Goal: Task Accomplishment & Management: Complete application form

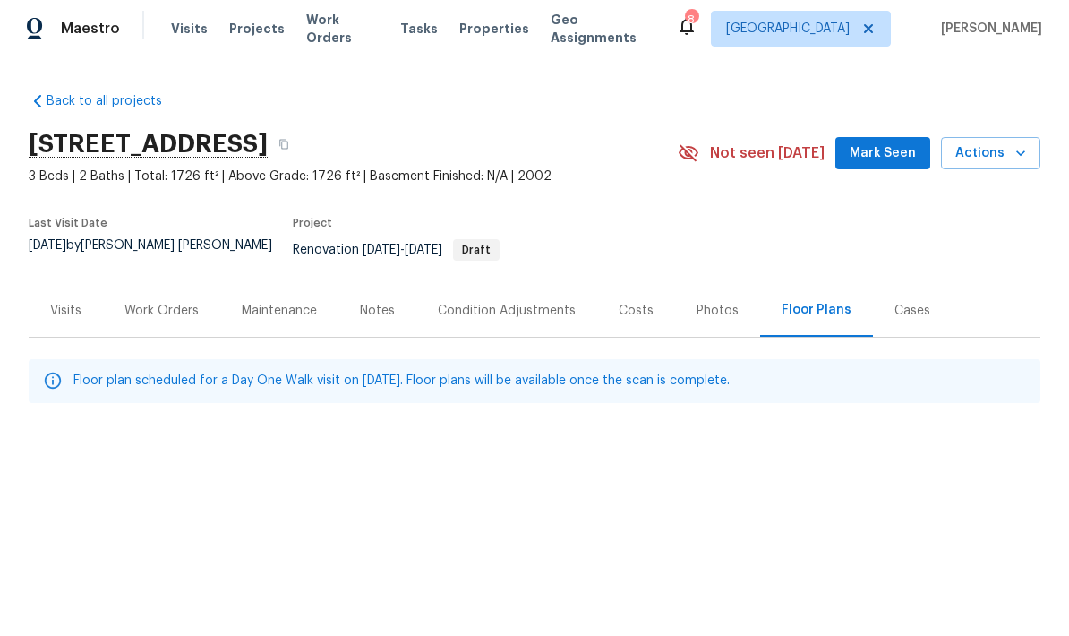
click at [300, 153] on button "button" at bounding box center [284, 144] width 32 height 32
click at [179, 307] on div "Work Orders" at bounding box center [161, 310] width 117 height 53
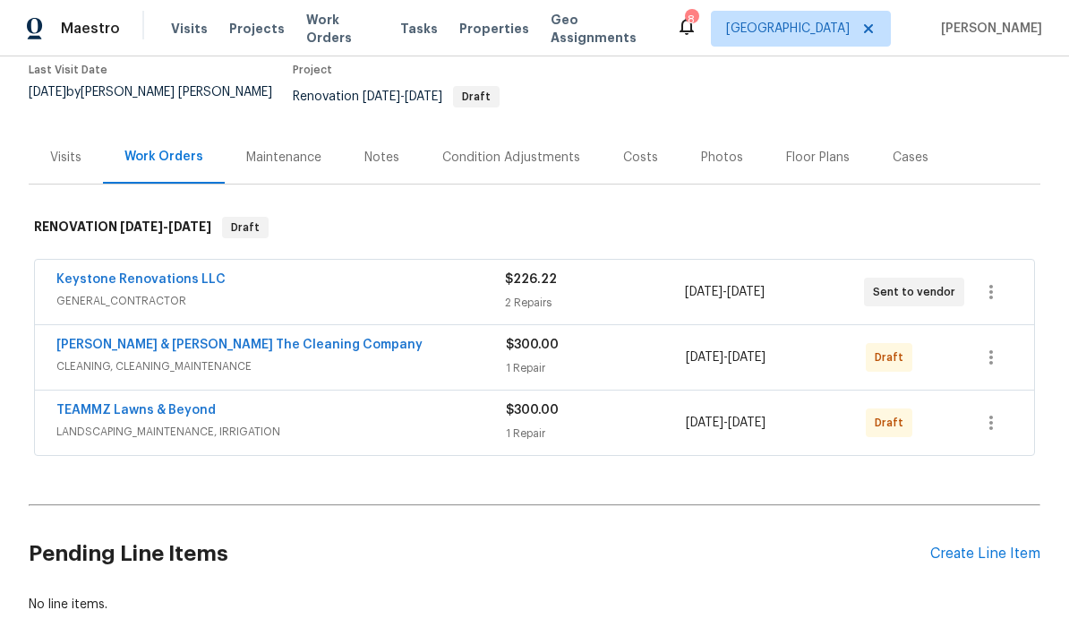
scroll to position [148, 0]
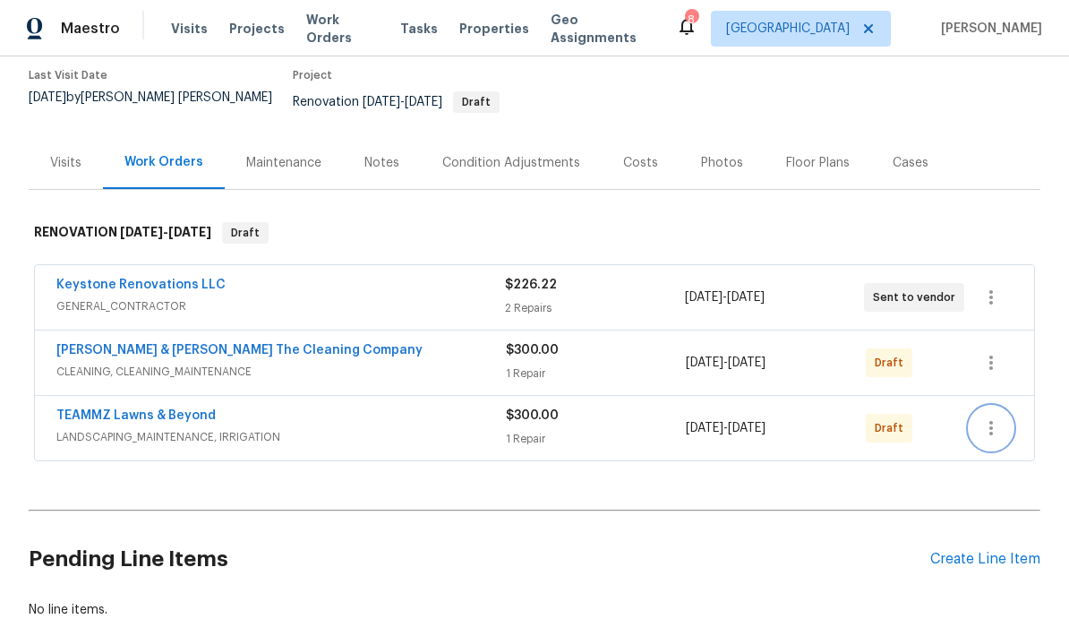
click at [990, 417] on icon "button" at bounding box center [991, 427] width 21 height 21
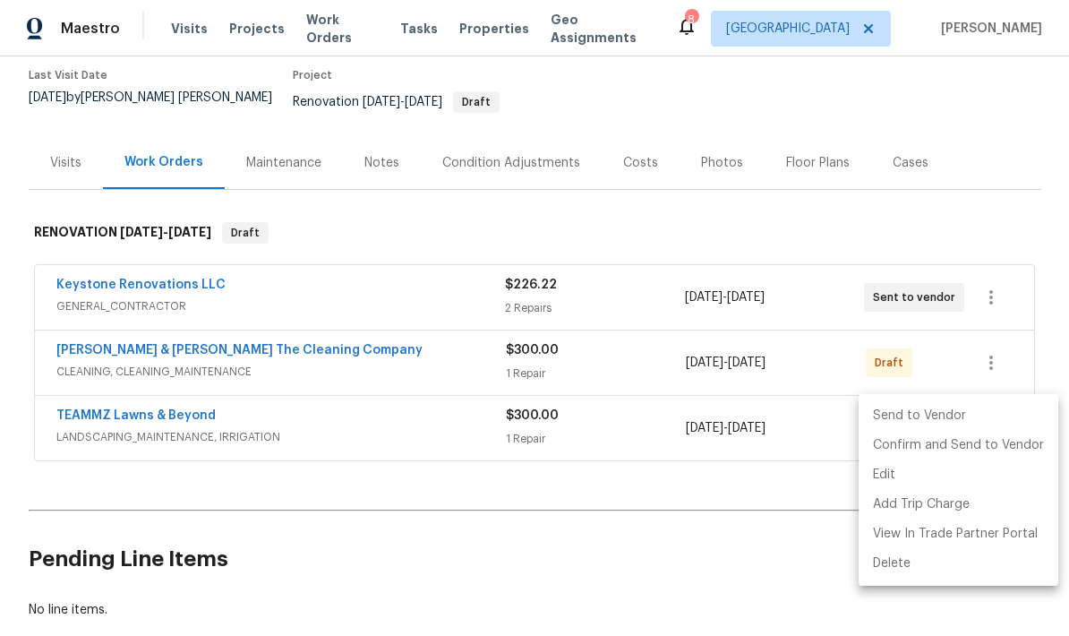
click at [909, 423] on li "Send to Vendor" at bounding box center [959, 416] width 200 height 30
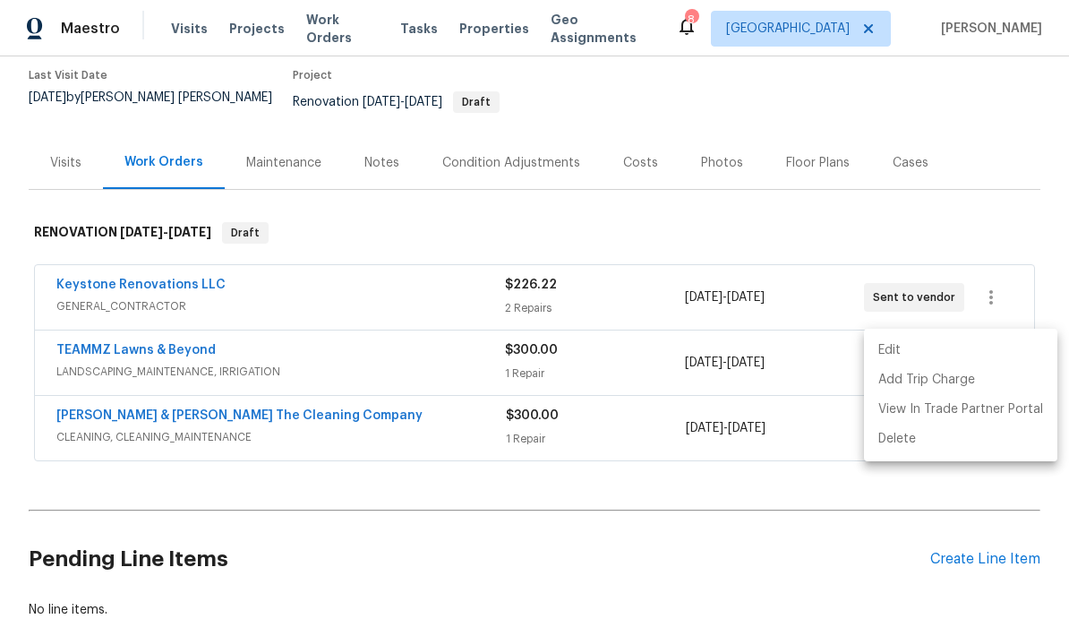
click at [398, 427] on div at bounding box center [534, 318] width 1069 height 636
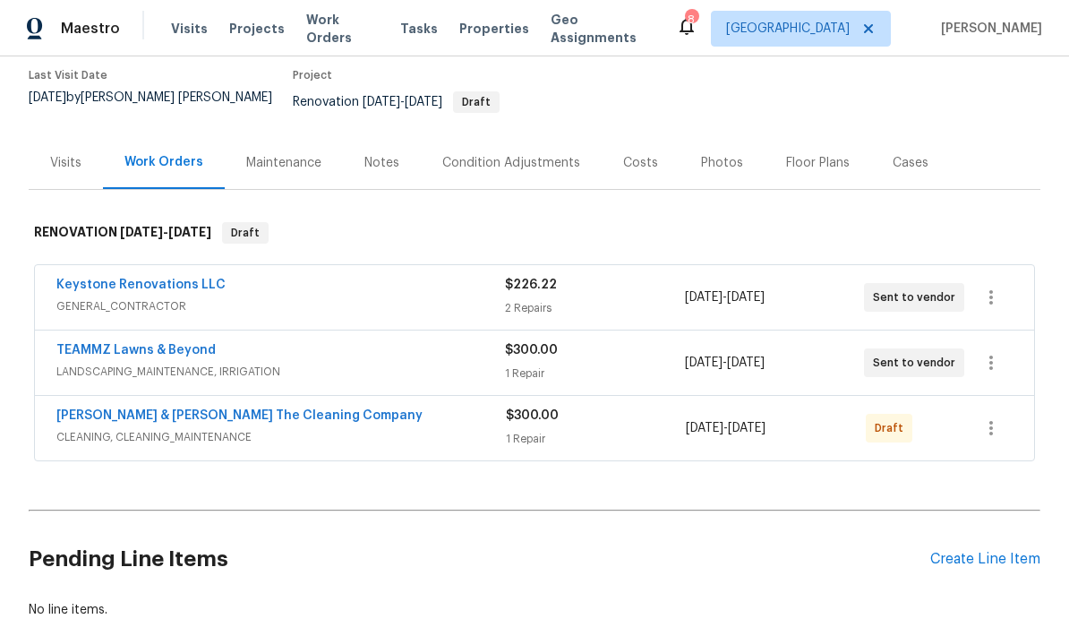
click at [470, 414] on div "[PERSON_NAME] & [PERSON_NAME] The Cleaning Company" at bounding box center [281, 417] width 450 height 21
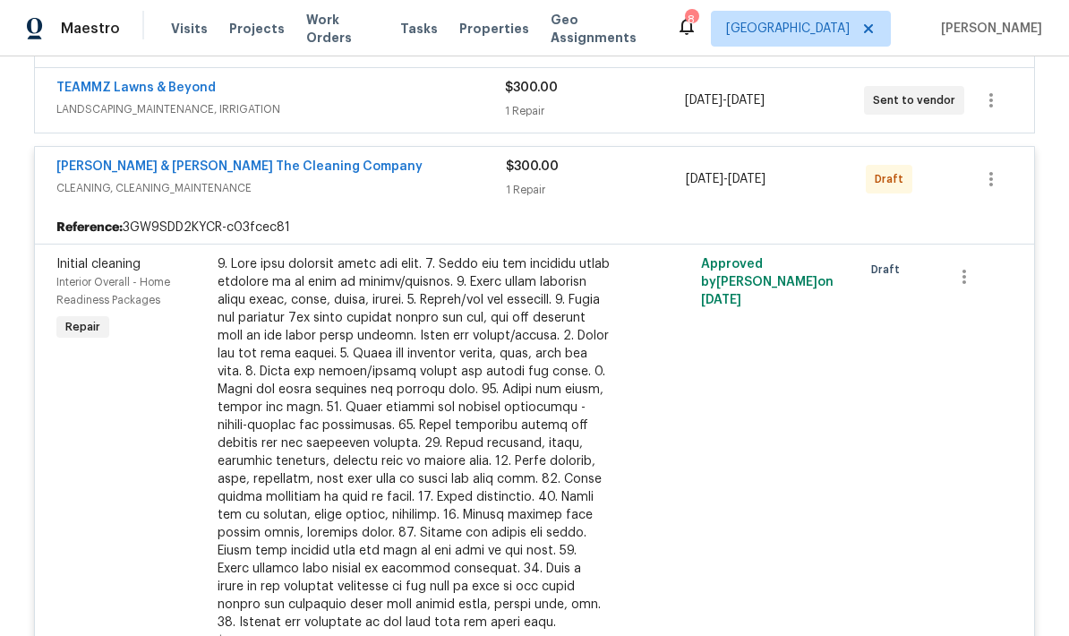
scroll to position [411, 0]
click at [475, 466] on div at bounding box center [414, 442] width 392 height 376
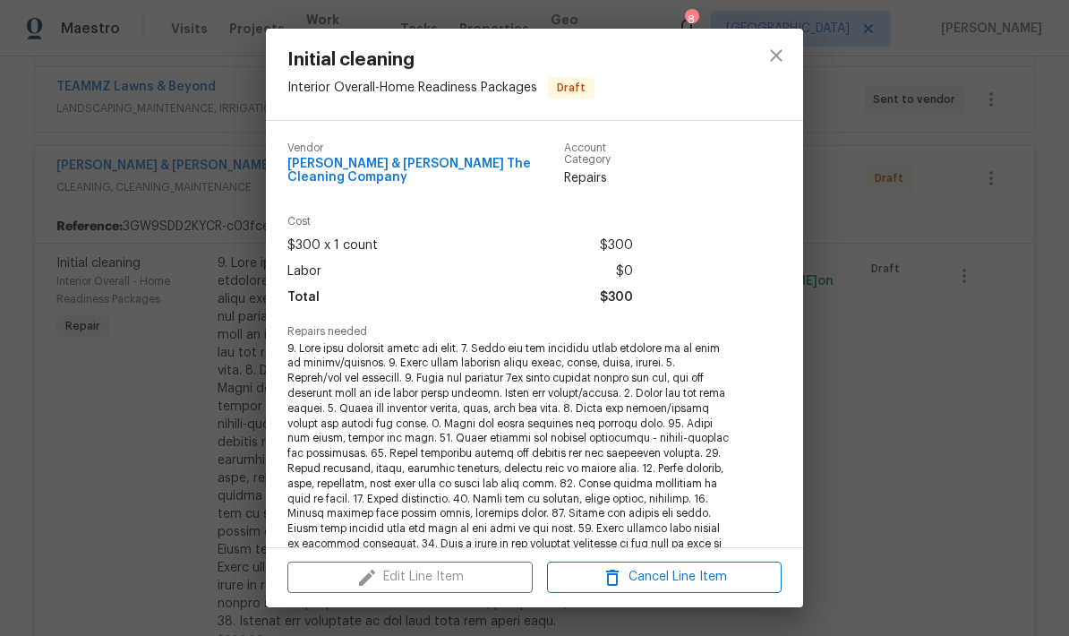
click at [431, 578] on div "Edit Line Item Cancel Line Item" at bounding box center [534, 577] width 537 height 60
click at [769, 69] on button "close" at bounding box center [776, 55] width 43 height 43
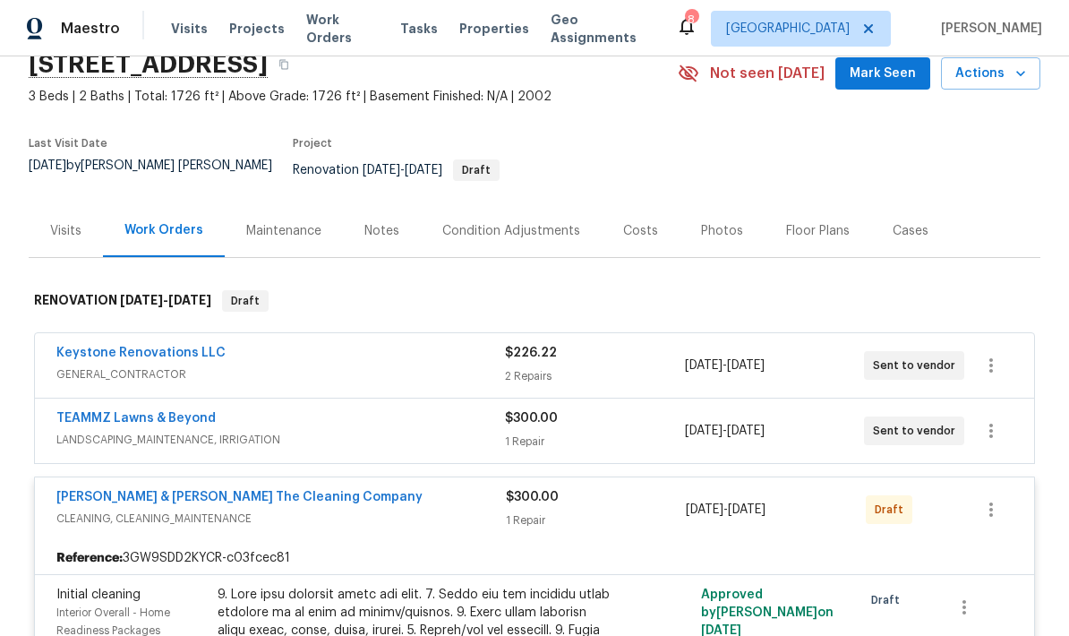
scroll to position [78, 0]
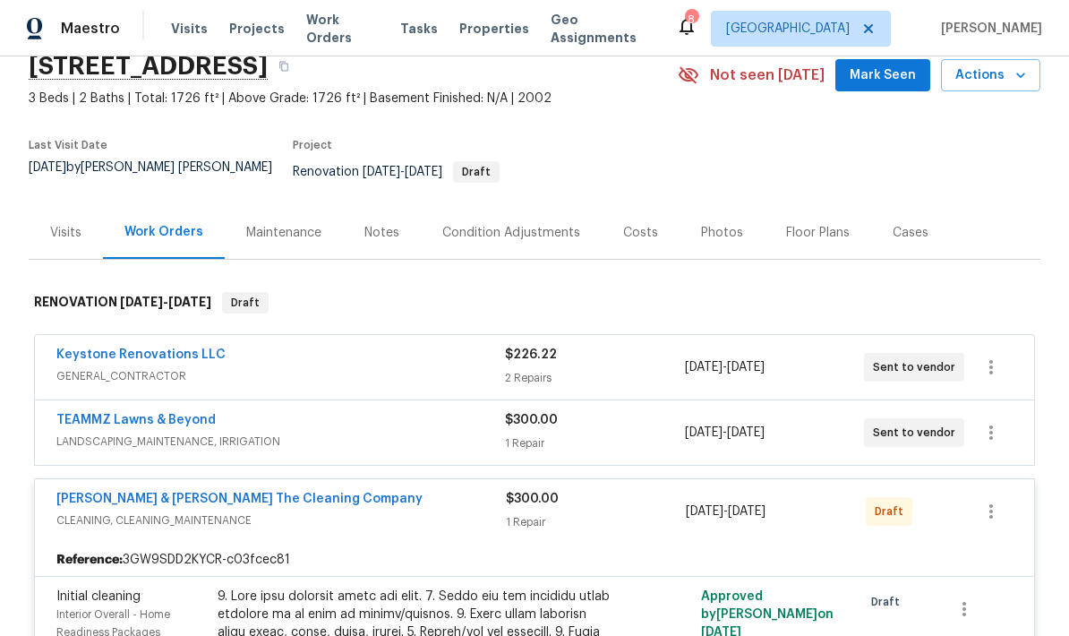
click at [434, 367] on span "GENERAL_CONTRACTOR" at bounding box center [280, 376] width 449 height 18
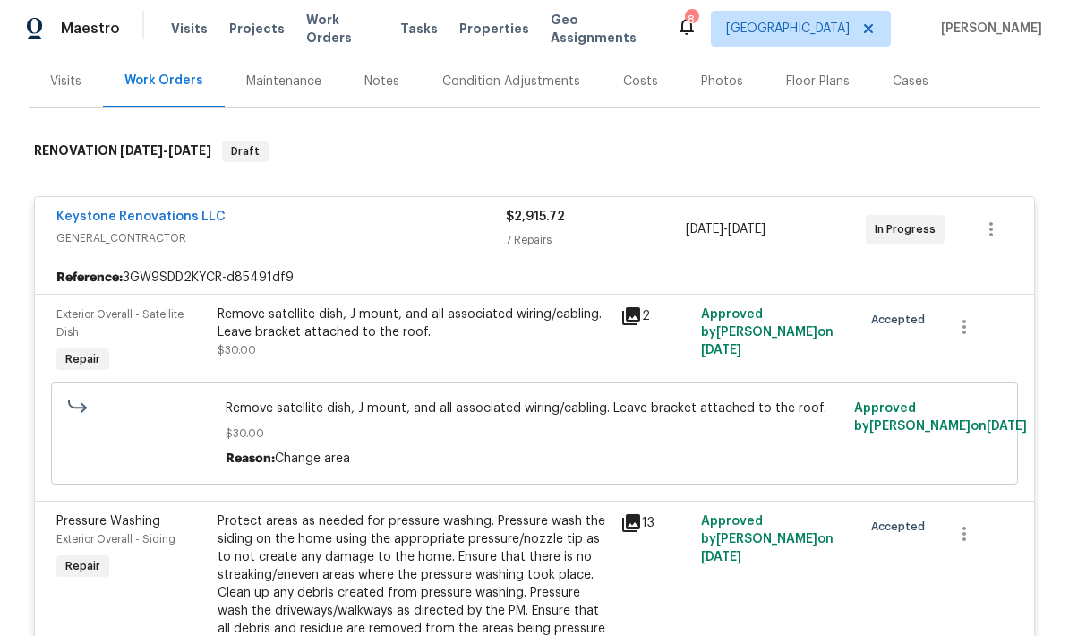
scroll to position [231, 0]
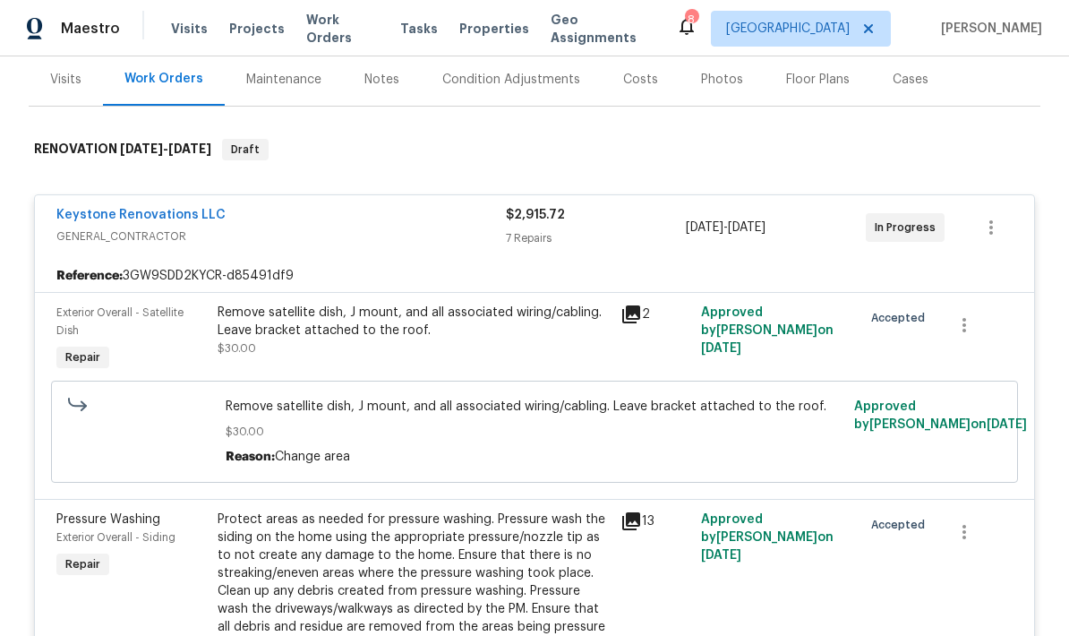
click at [349, 260] on div "Reference: 3GW9SDD2KYCR-d85491df9" at bounding box center [535, 276] width 1000 height 32
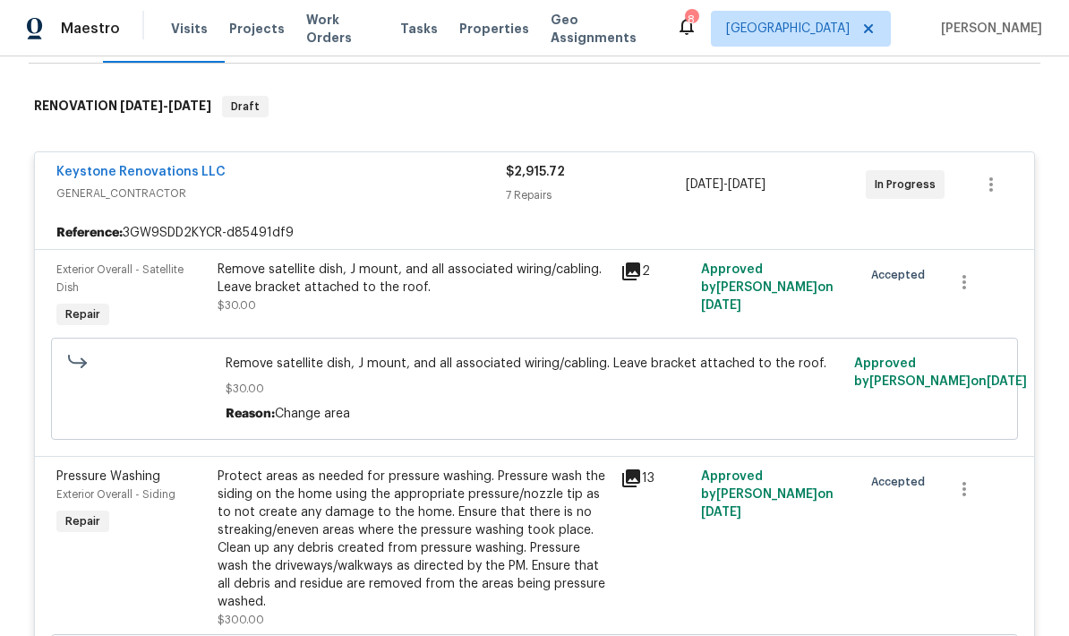
scroll to position [276, 0]
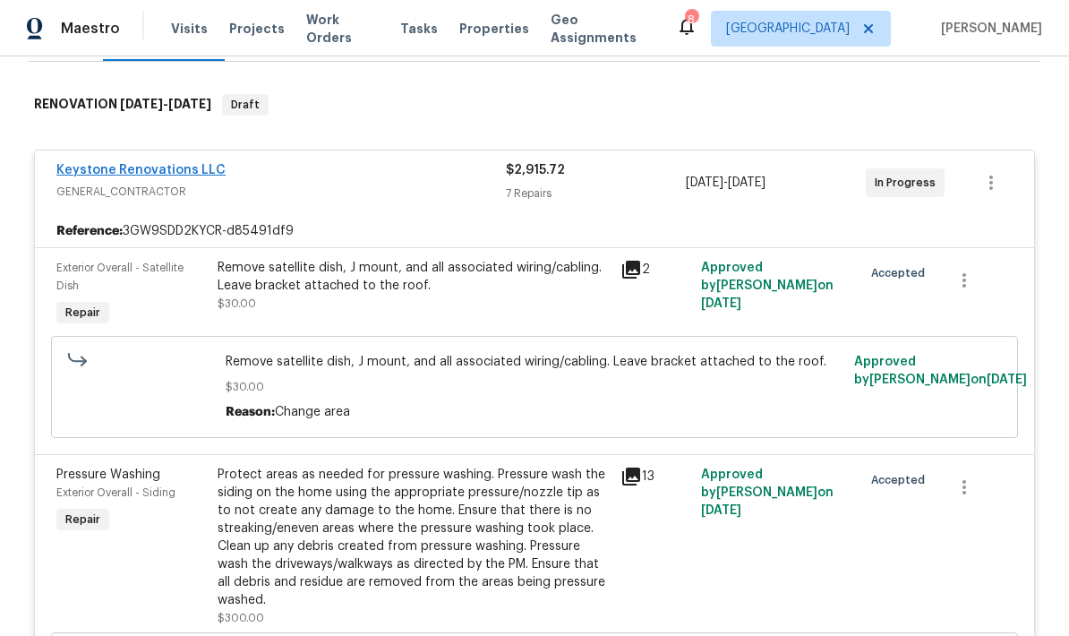
click at [180, 164] on link "Keystone Renovations LLC" at bounding box center [140, 170] width 169 height 13
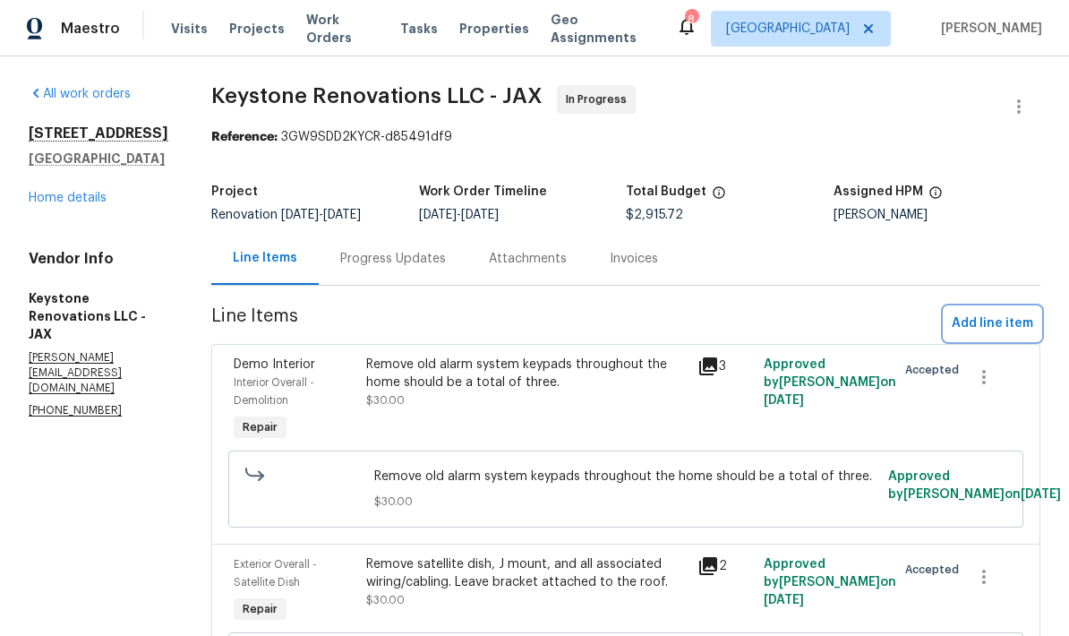
click at [985, 322] on span "Add line item" at bounding box center [993, 324] width 82 height 22
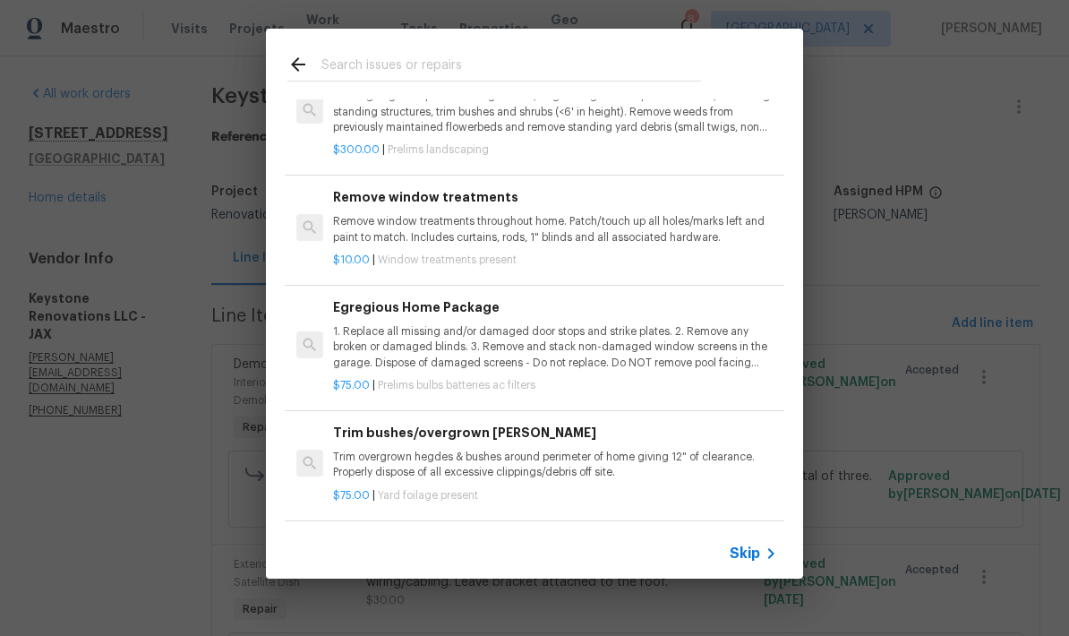
scroll to position [415, 0]
click at [516, 348] on p "1. Replace all missing and/or damaged door stops and strike plates. 2. Remove a…" at bounding box center [555, 346] width 444 height 46
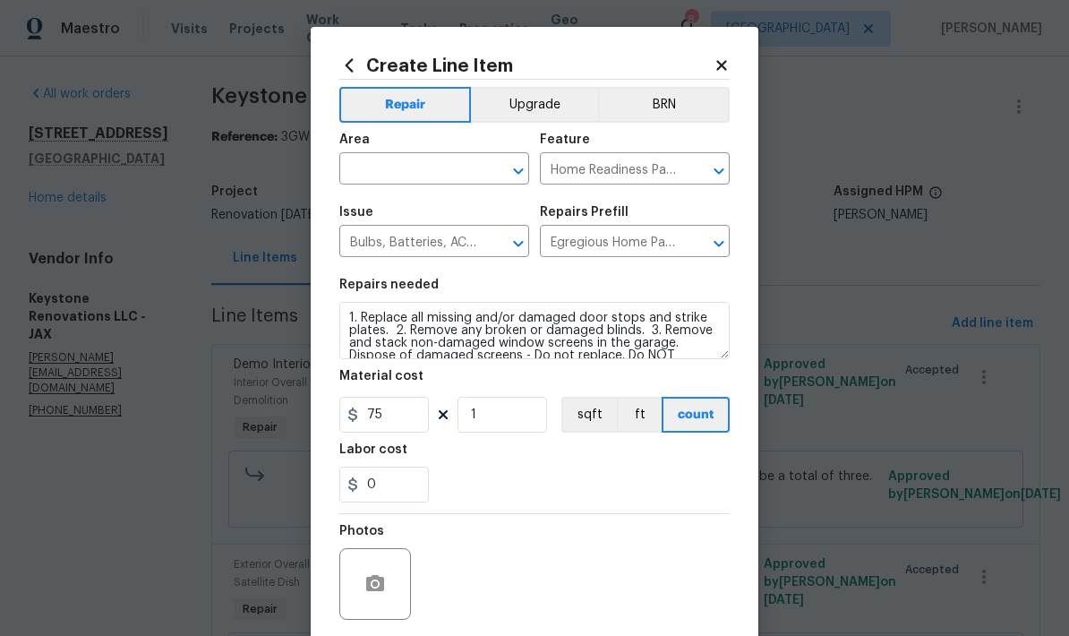
click at [716, 68] on icon at bounding box center [722, 65] width 16 height 16
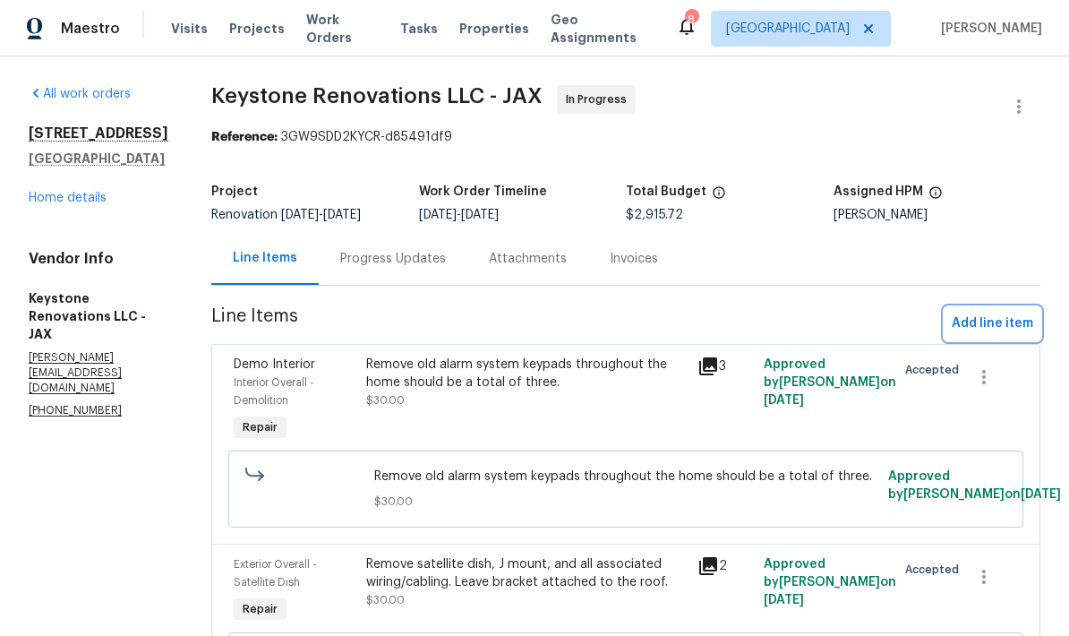
click at [1014, 330] on span "Add line item" at bounding box center [993, 324] width 82 height 22
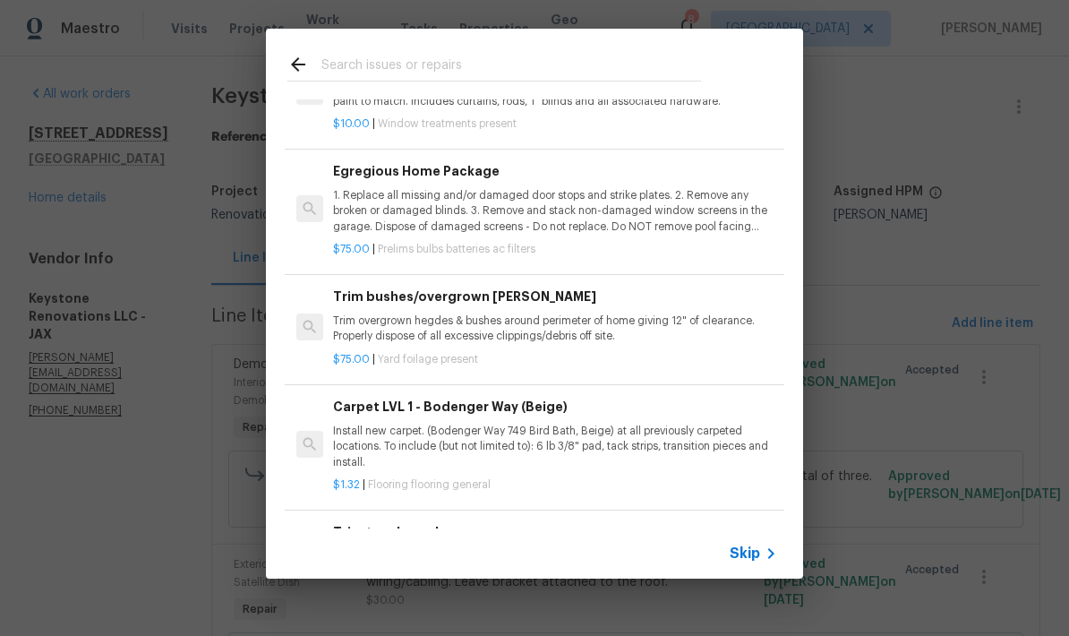
scroll to position [551, 0]
click at [542, 202] on p "1. Replace all missing and/or damaged door stops and strike plates. 2. Remove a…" at bounding box center [555, 210] width 444 height 46
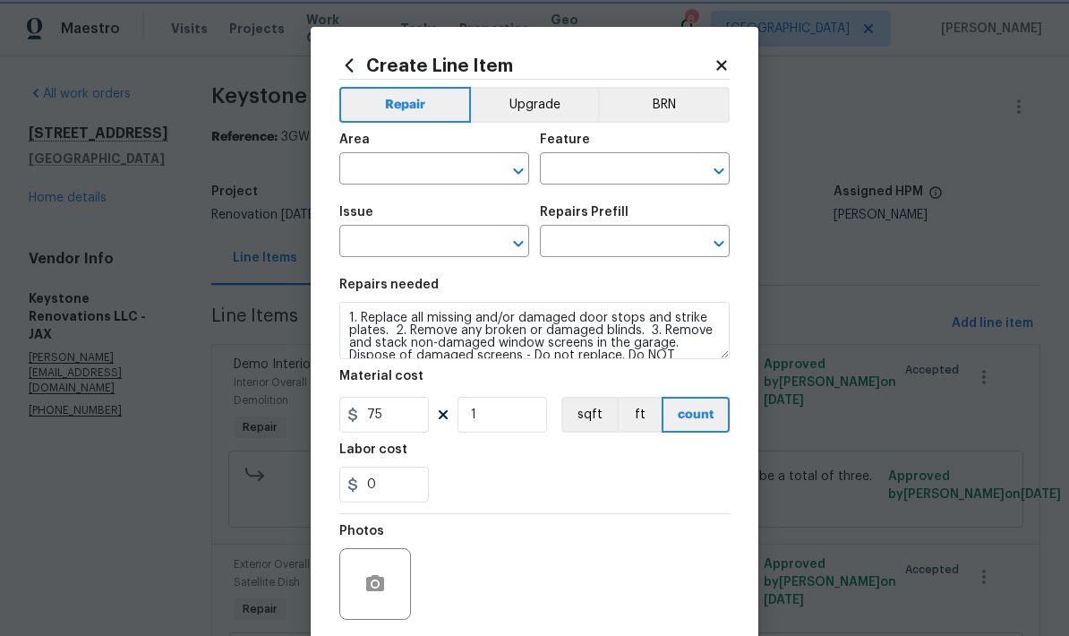
type input "Home Readiness Packages"
type input "Bulbs, Batteries, AC Filters"
type input "Egregious Home Package $75.00"
click at [465, 160] on input "text" at bounding box center [409, 171] width 140 height 28
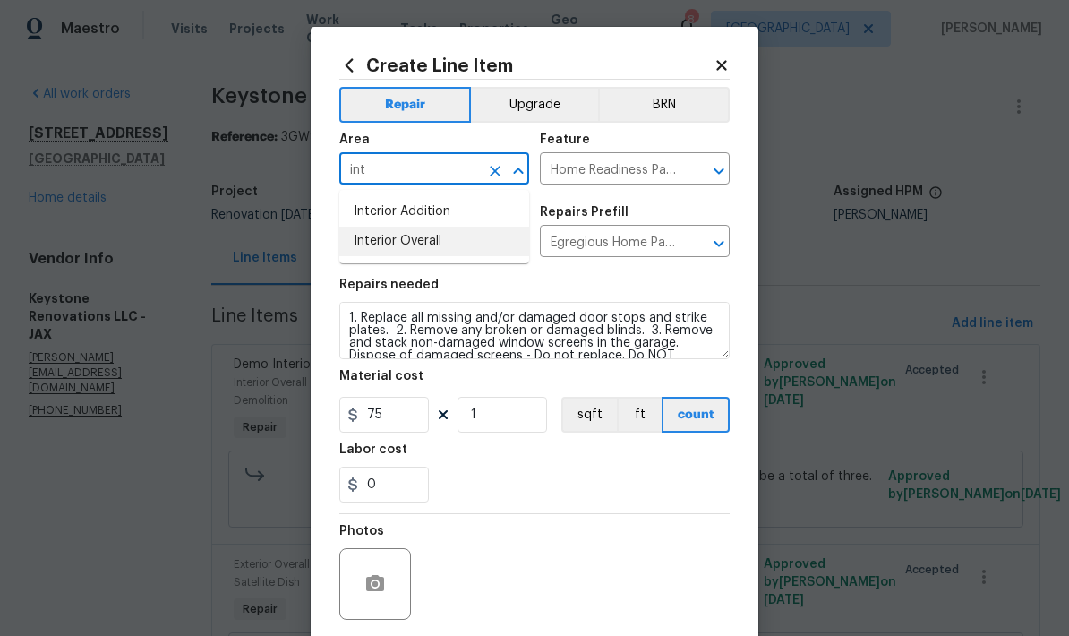
click at [424, 249] on li "Interior Overall" at bounding box center [434, 242] width 190 height 30
type input "Interior Overall"
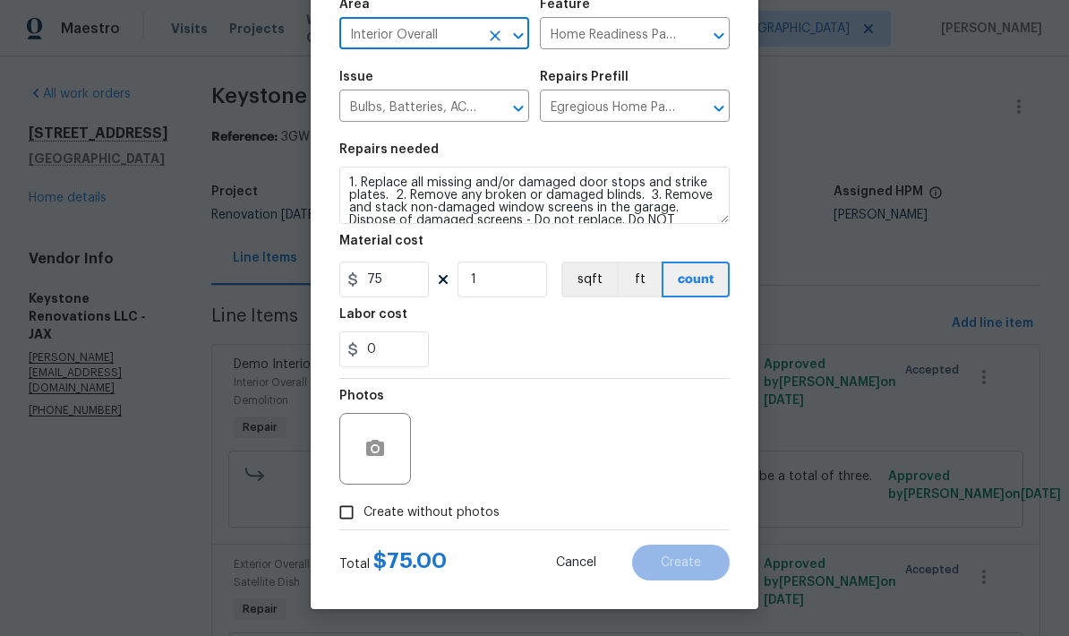
scroll to position [139, 0]
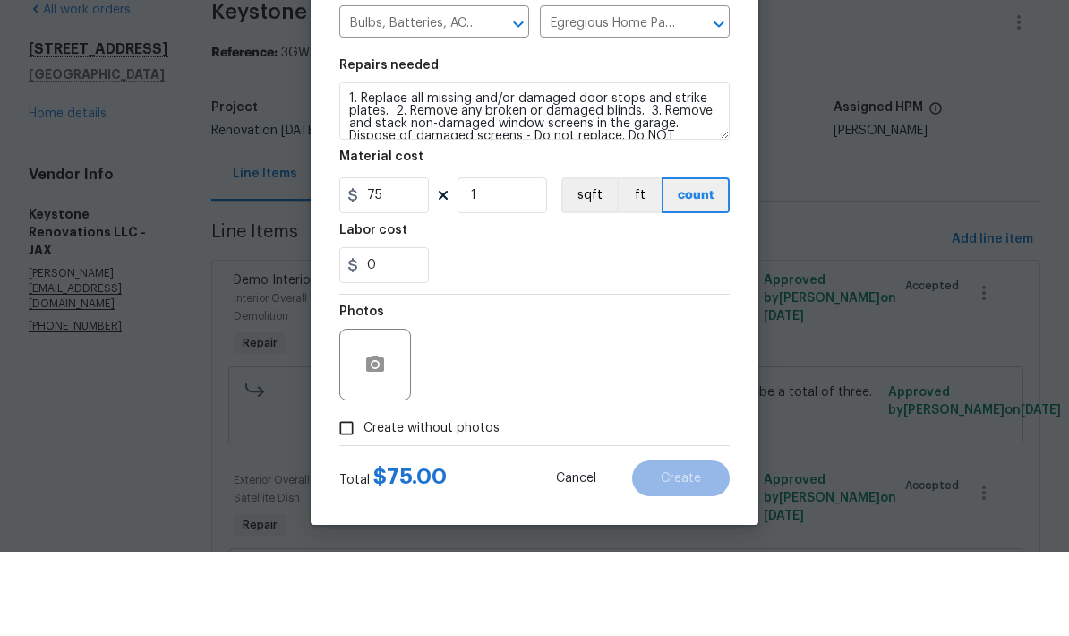
click at [348, 495] on input "Create without photos" at bounding box center [347, 512] width 34 height 34
checkbox input "true"
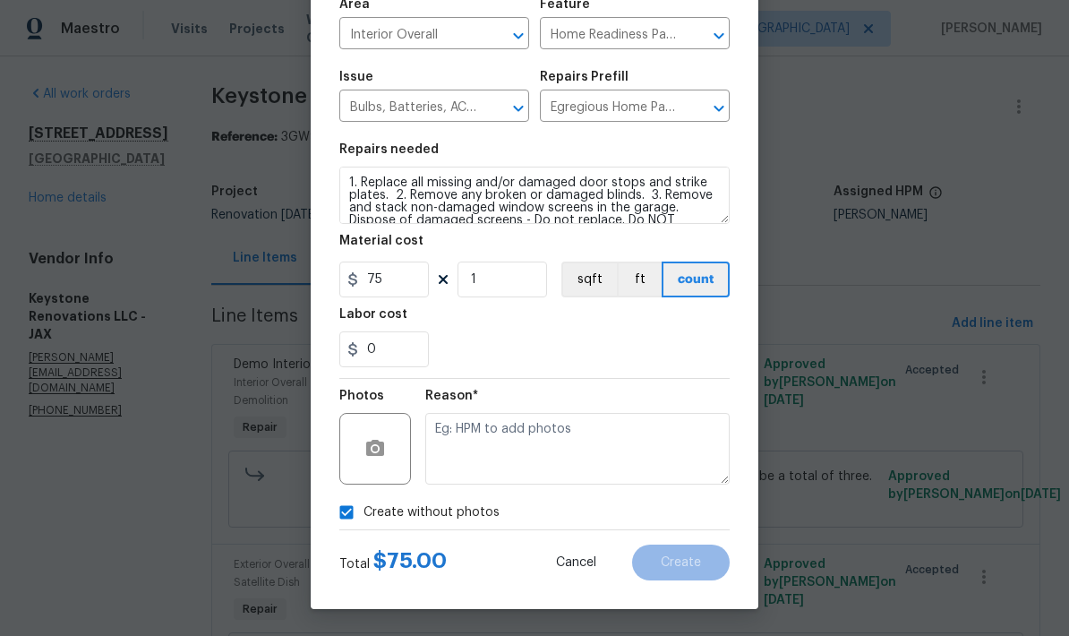
click at [576, 365] on div "0" at bounding box center [534, 349] width 391 height 36
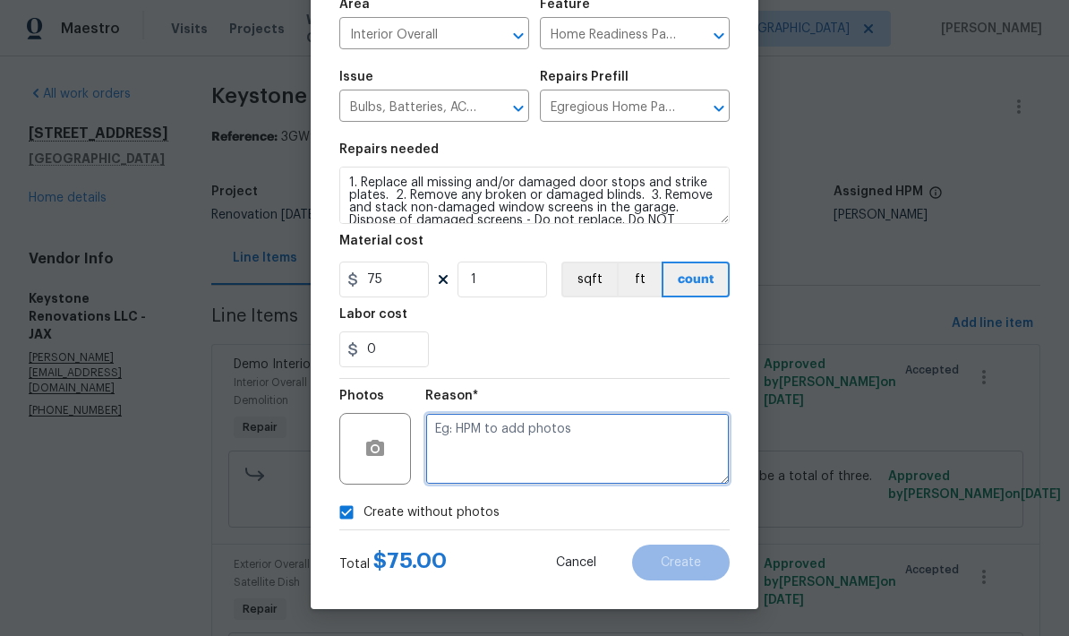
click at [537, 450] on textarea at bounding box center [577, 449] width 305 height 72
type textarea "Vendor has"
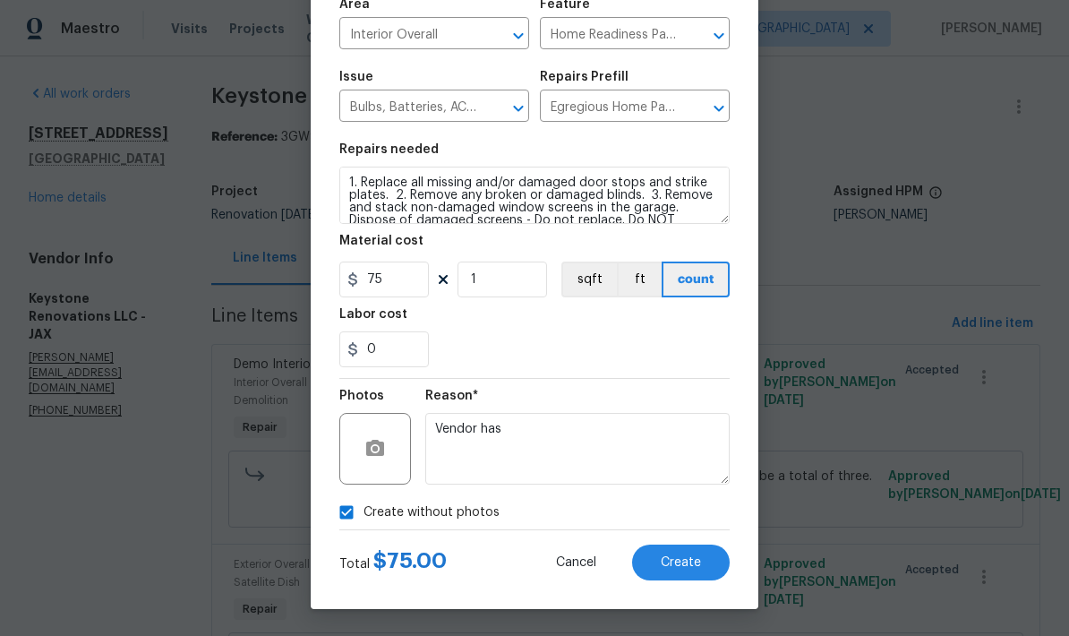
click at [631, 374] on section "Repairs needed 1. Replace all missing and/or damaged door stops and strike plat…" at bounding box center [534, 255] width 391 height 245
click at [678, 574] on button "Create" at bounding box center [681, 563] width 98 height 36
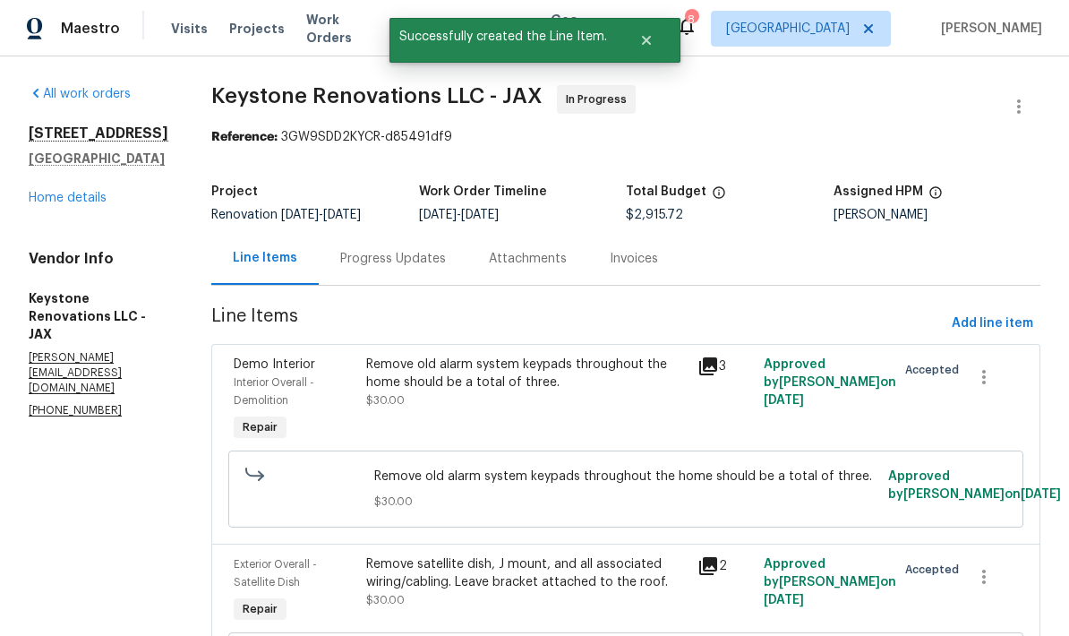
scroll to position [0, 0]
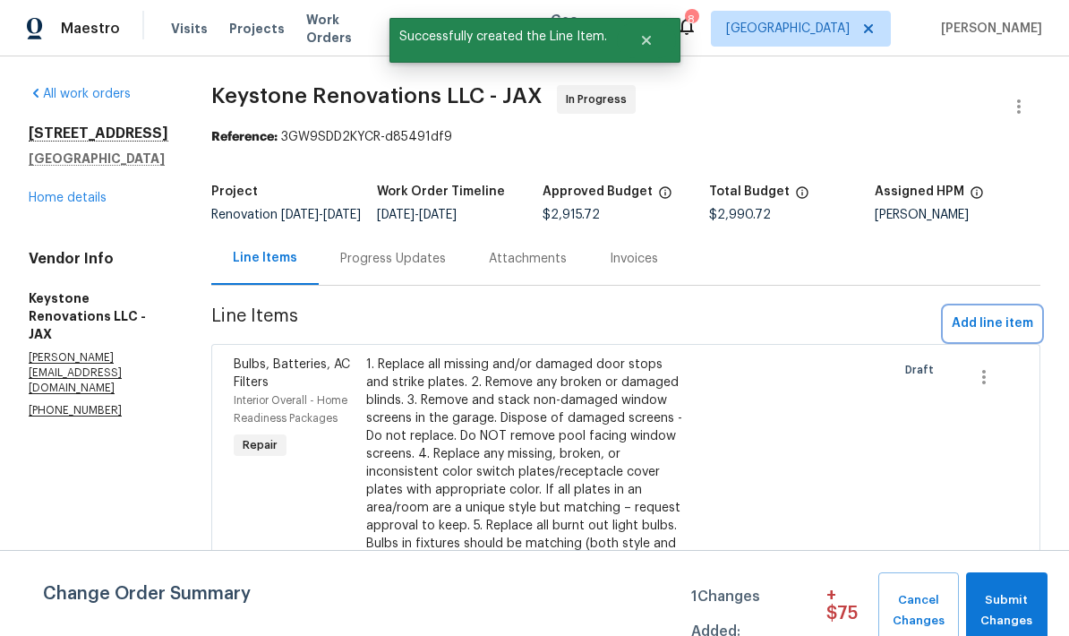
click at [991, 335] on span "Add line item" at bounding box center [993, 324] width 82 height 22
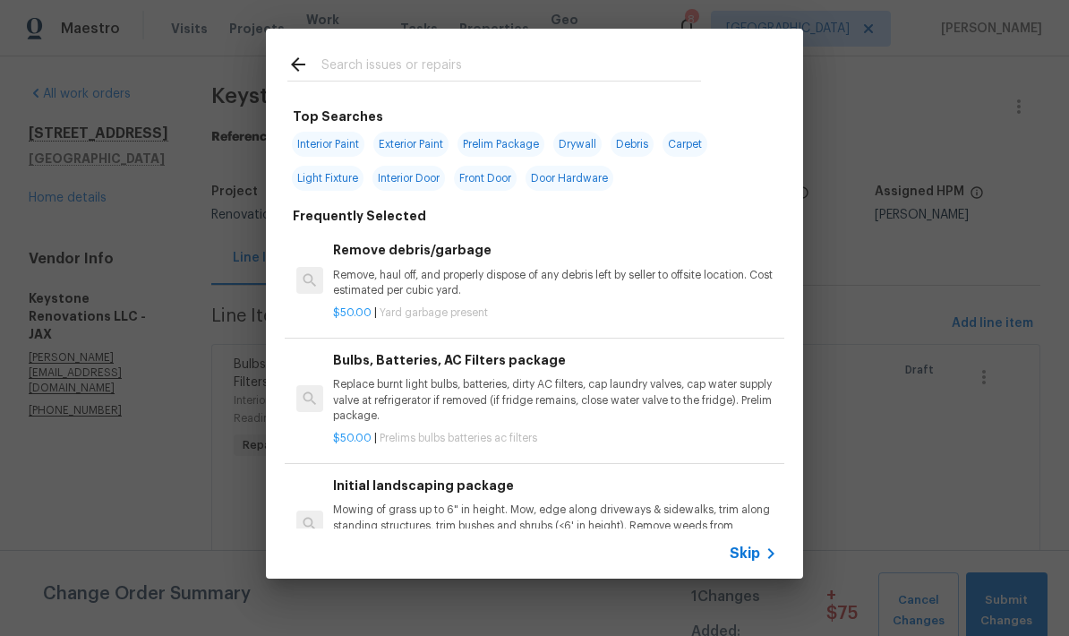
click at [567, 69] on input "text" at bounding box center [512, 67] width 380 height 27
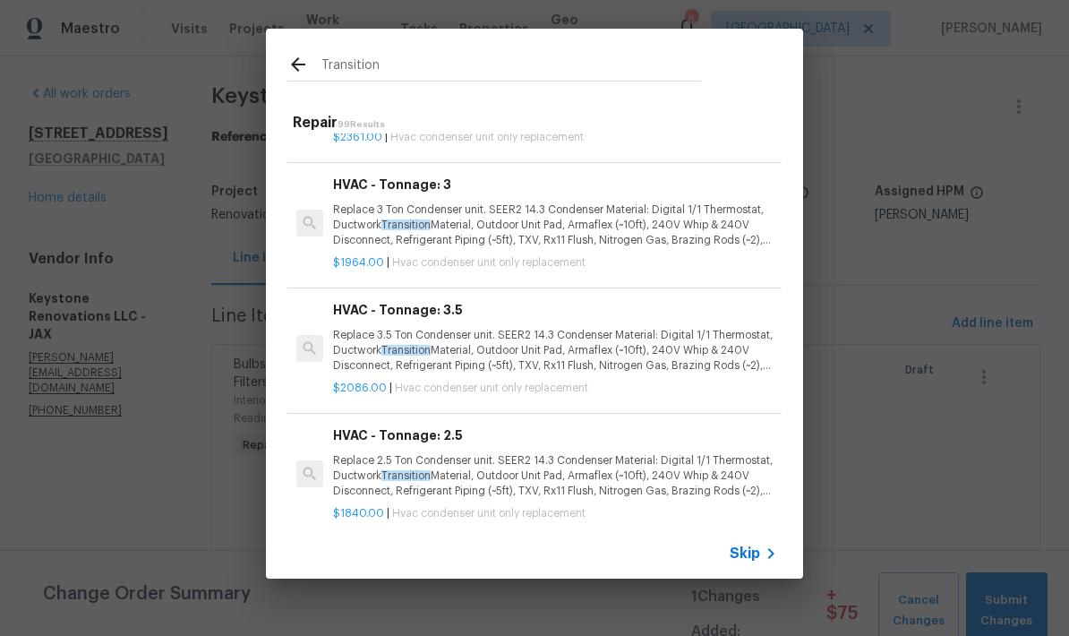
scroll to position [4005, 0]
type input "T"
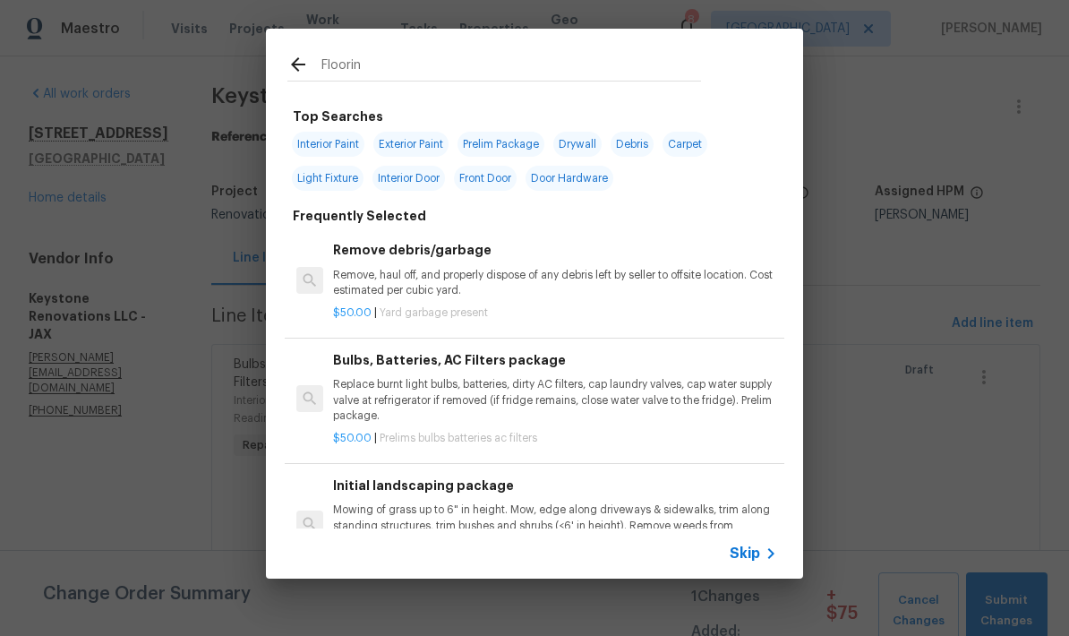
type input "Flooring"
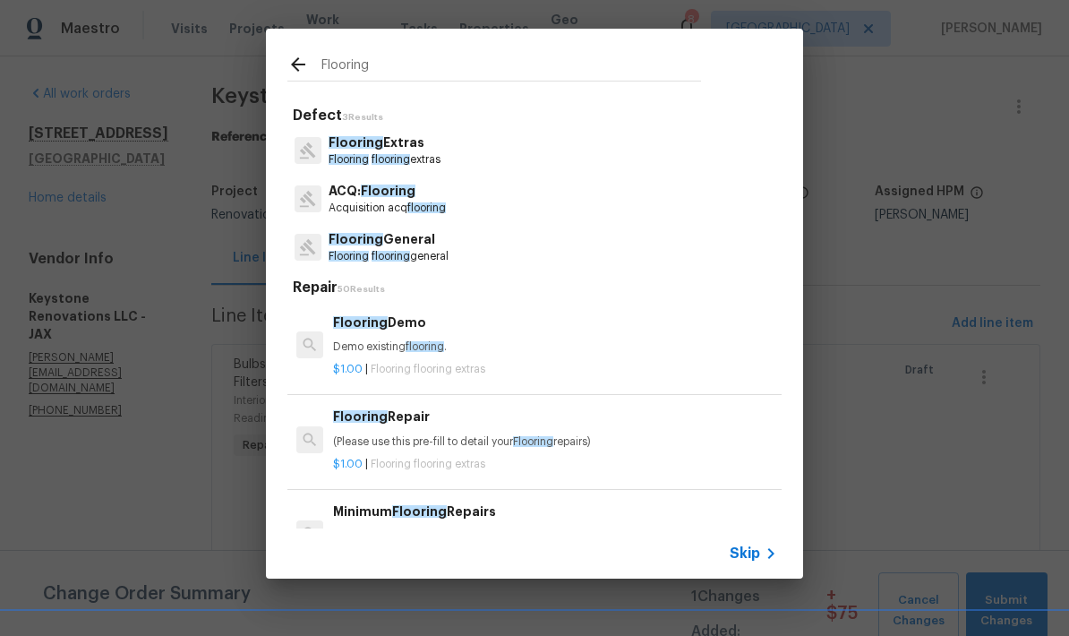
click at [415, 159] on p "Flooring flooring extras" at bounding box center [385, 159] width 112 height 15
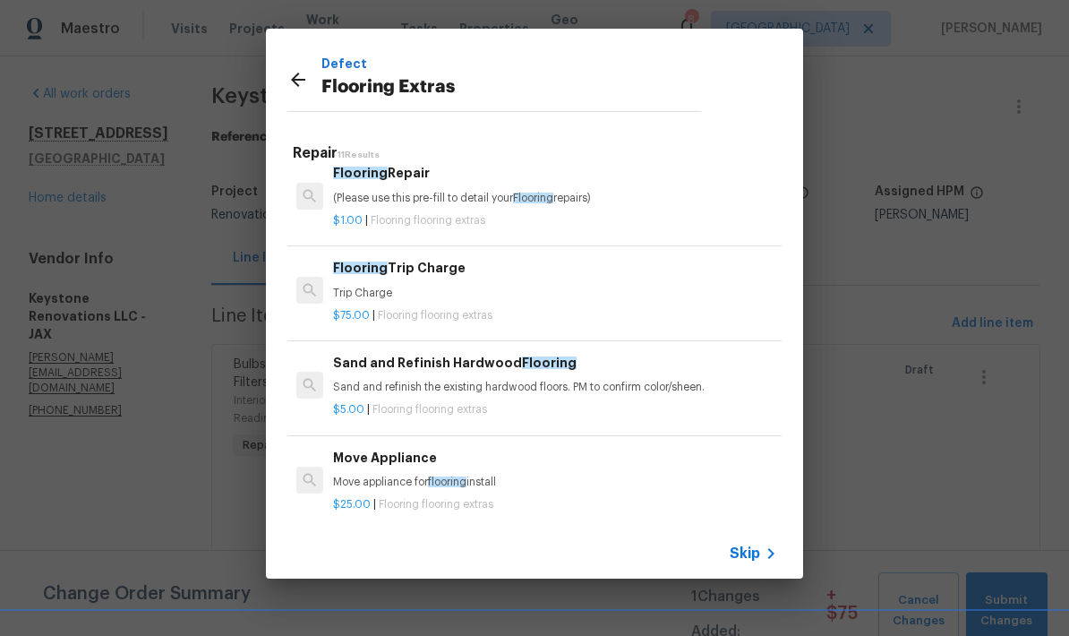
scroll to position [111, 0]
click at [462, 207] on div "$1.00 | Flooring flooring extras" at bounding box center [555, 215] width 444 height 22
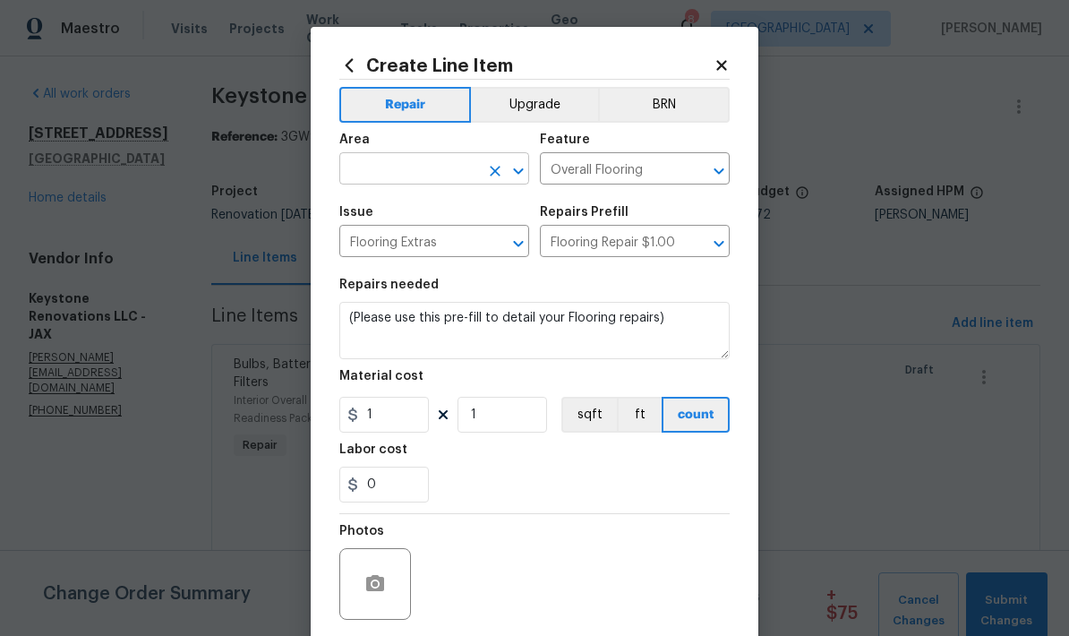
click at [434, 182] on input "text" at bounding box center [409, 171] width 140 height 28
click at [420, 255] on li "Interior Overall" at bounding box center [434, 242] width 190 height 30
type input "Interior Overall"
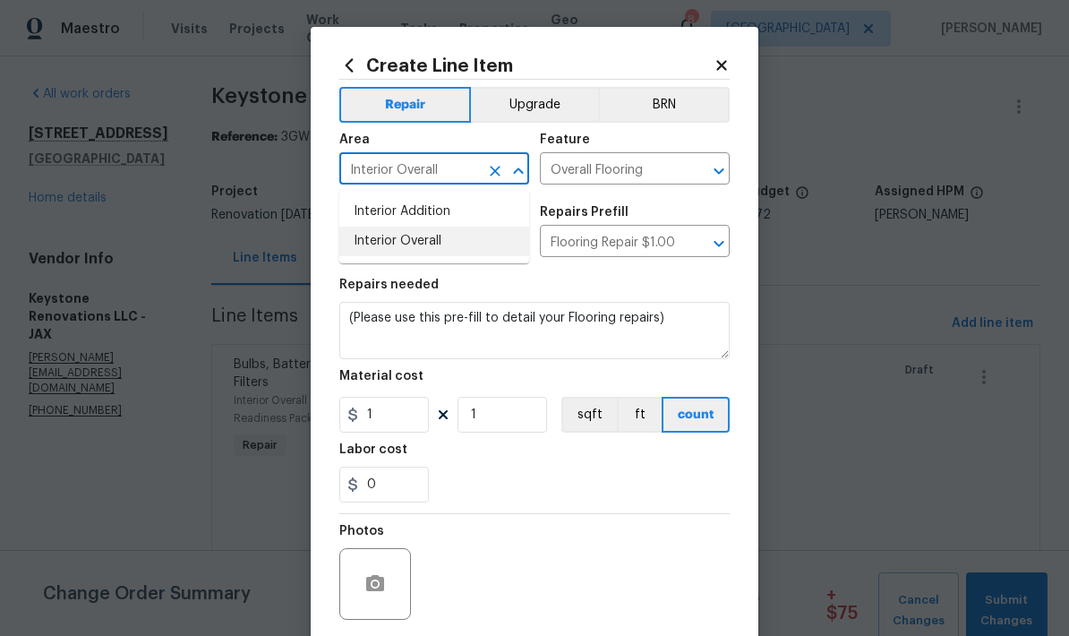
click at [420, 255] on input "Flooring Extras" at bounding box center [409, 243] width 140 height 28
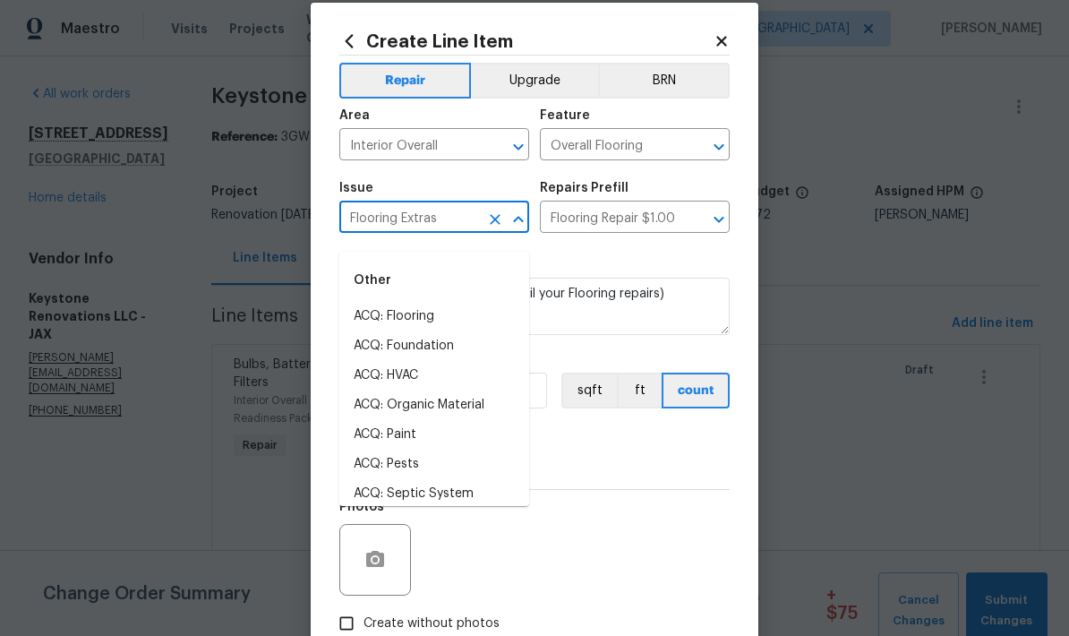
scroll to position [24, 0]
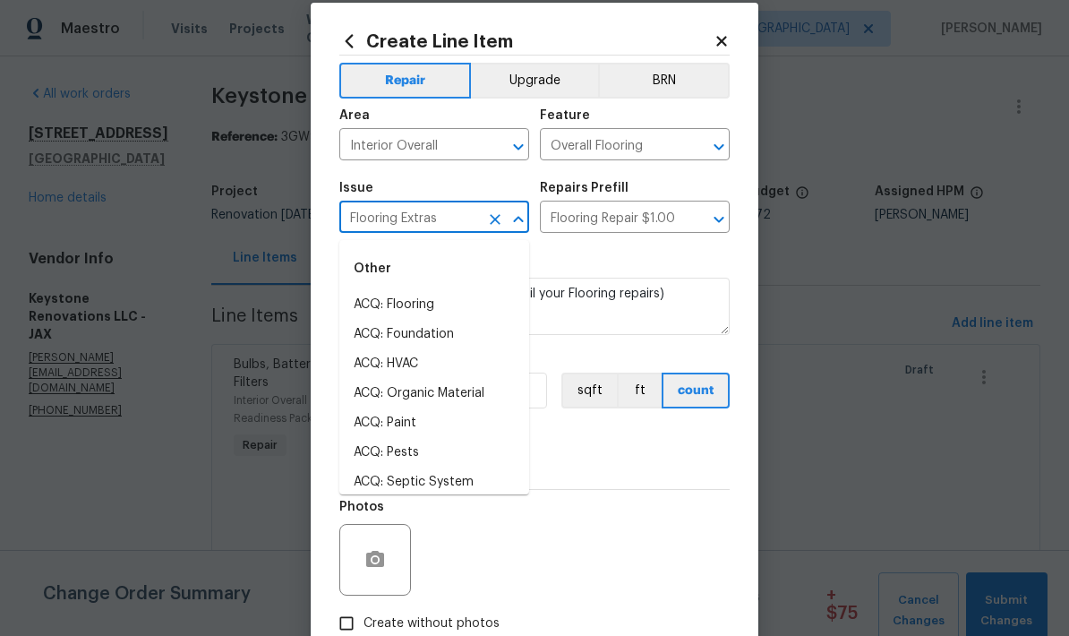
click at [673, 262] on div "Repairs needed" at bounding box center [534, 265] width 391 height 23
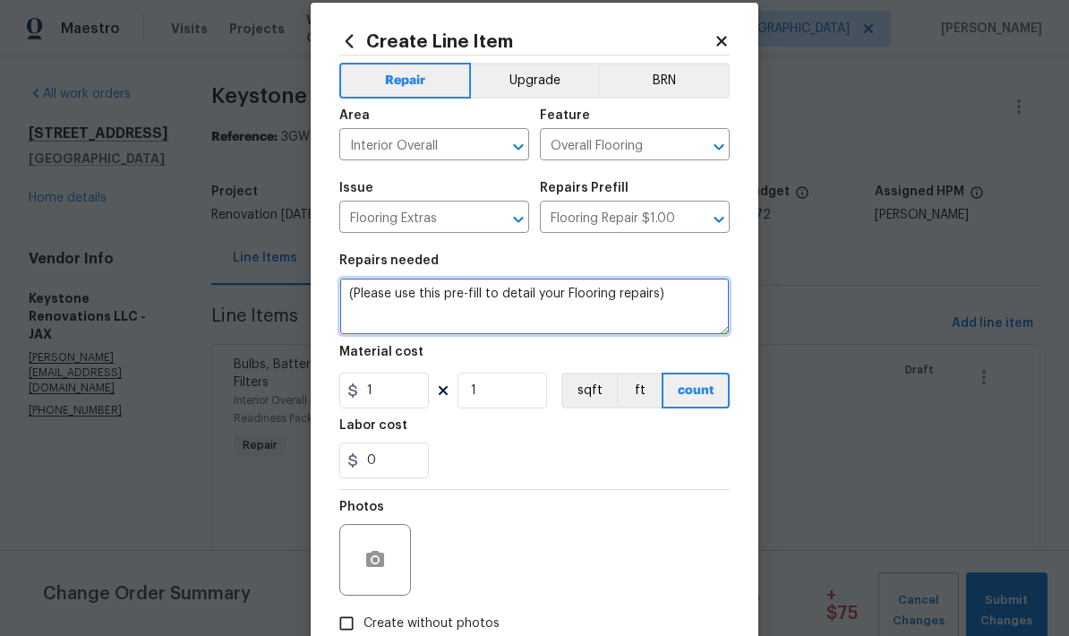
click at [659, 318] on textarea "(Please use this pre-fill to detail your Flooring repairs)" at bounding box center [534, 306] width 391 height 57
click at [648, 303] on textarea "(Please use this pre-fill to detail your Flooring repairs)" at bounding box center [534, 306] width 391 height 57
click at [634, 307] on textarea "(Please use this pre-fill to detail your Flooring repairs)" at bounding box center [534, 306] width 391 height 57
type textarea "Install transitions that are at the property in the areas discussed"
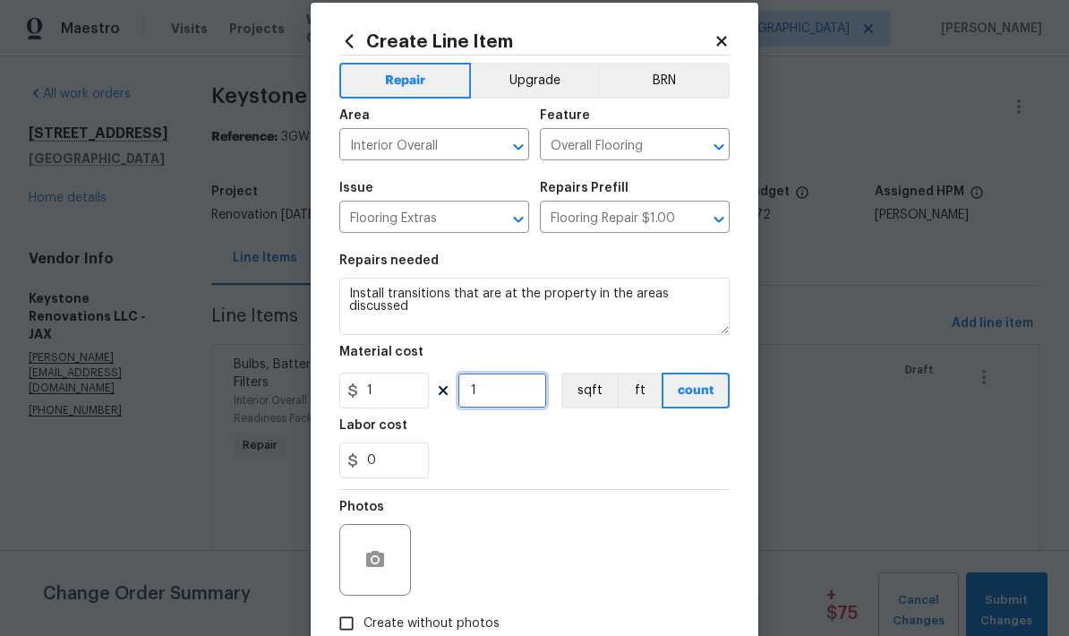
click at [500, 404] on input "1" at bounding box center [503, 391] width 90 height 36
type input "4"
click at [391, 398] on input "1" at bounding box center [384, 391] width 90 height 36
type input "10"
click at [616, 453] on div "0" at bounding box center [534, 460] width 391 height 36
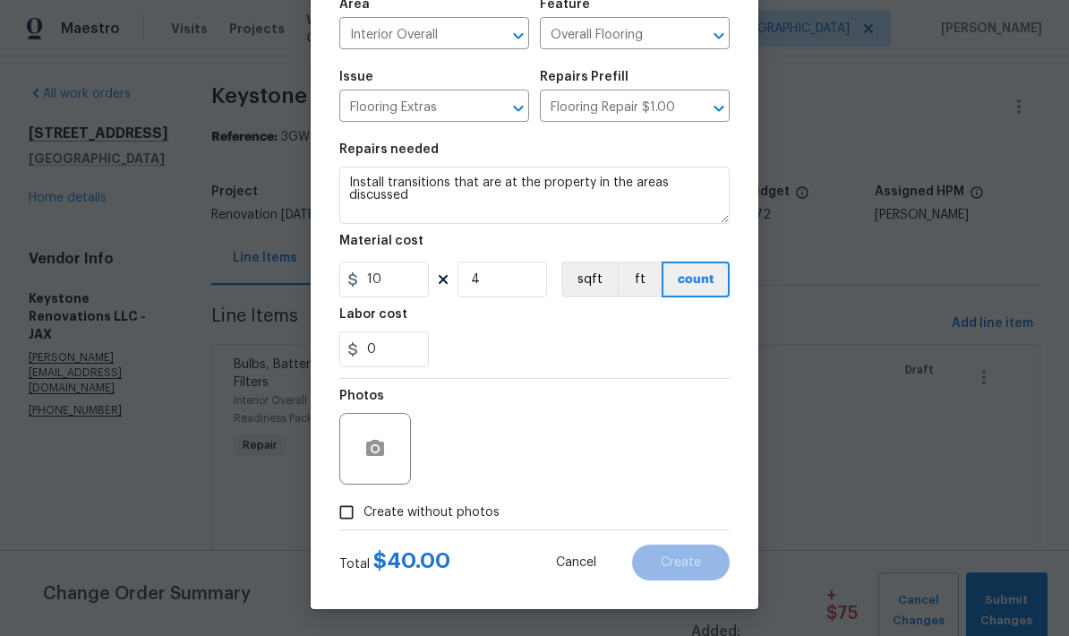
scroll to position [139, 0]
click at [347, 524] on input "Create without photos" at bounding box center [347, 512] width 34 height 34
checkbox input "true"
click at [374, 459] on icon "button" at bounding box center [375, 448] width 21 height 21
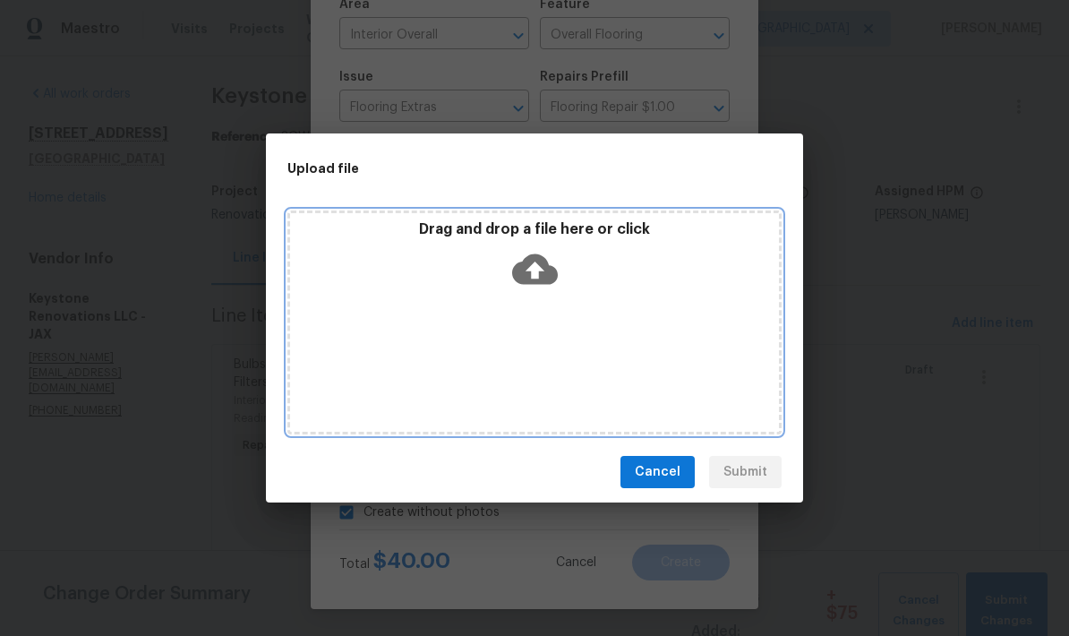
click at [539, 278] on icon at bounding box center [535, 269] width 46 height 30
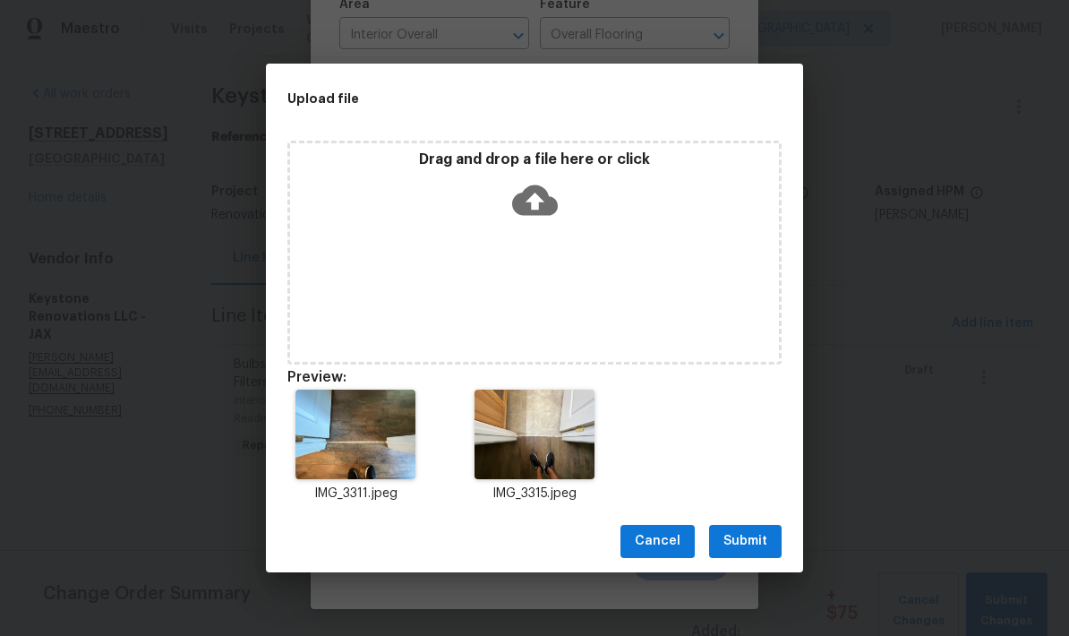
click at [749, 572] on div "Upload file Drag and drop a file here or click Preview: IMG_3311.jpeg IMG_3315.…" at bounding box center [534, 318] width 1069 height 636
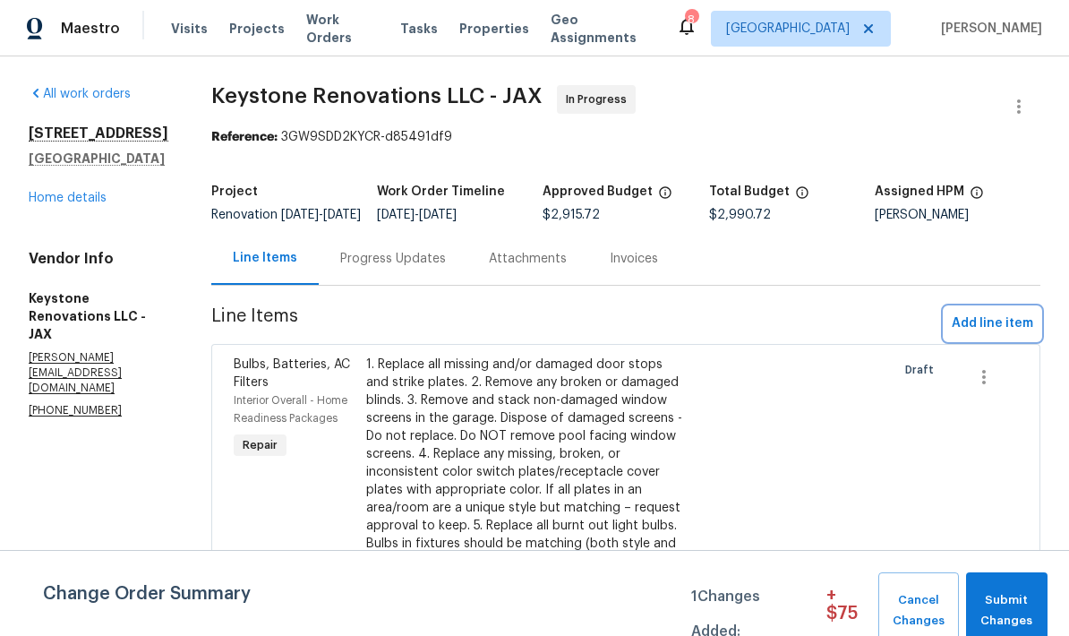
click at [1000, 335] on span "Add line item" at bounding box center [993, 324] width 82 height 22
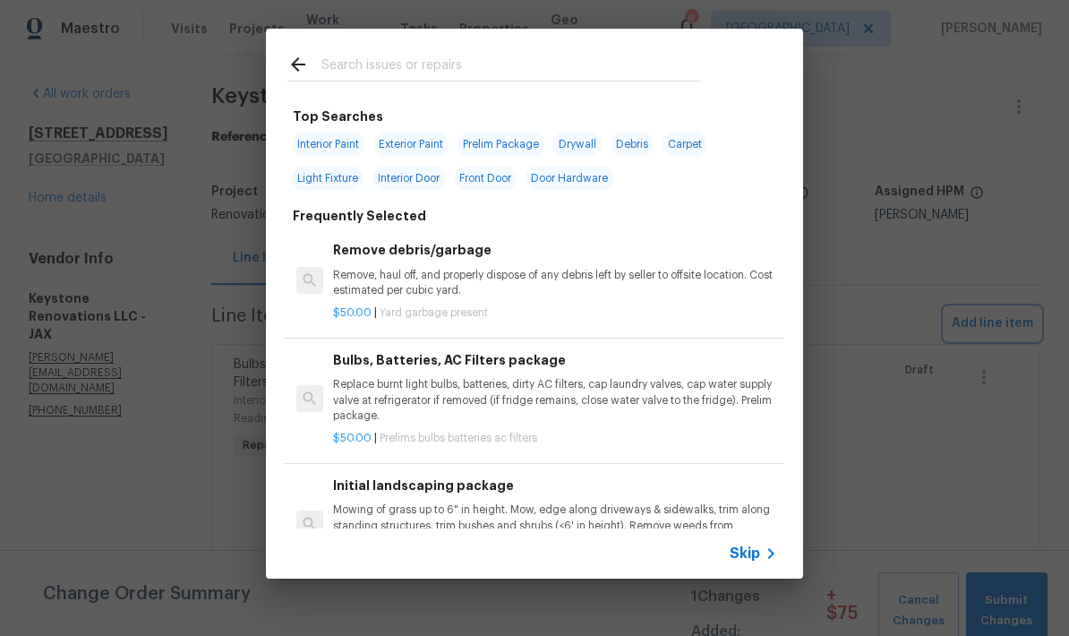
click at [925, 402] on div "Top Searches Interior Paint Exterior Paint Prelim Package Drywall Debris Carpet…" at bounding box center [534, 303] width 1069 height 607
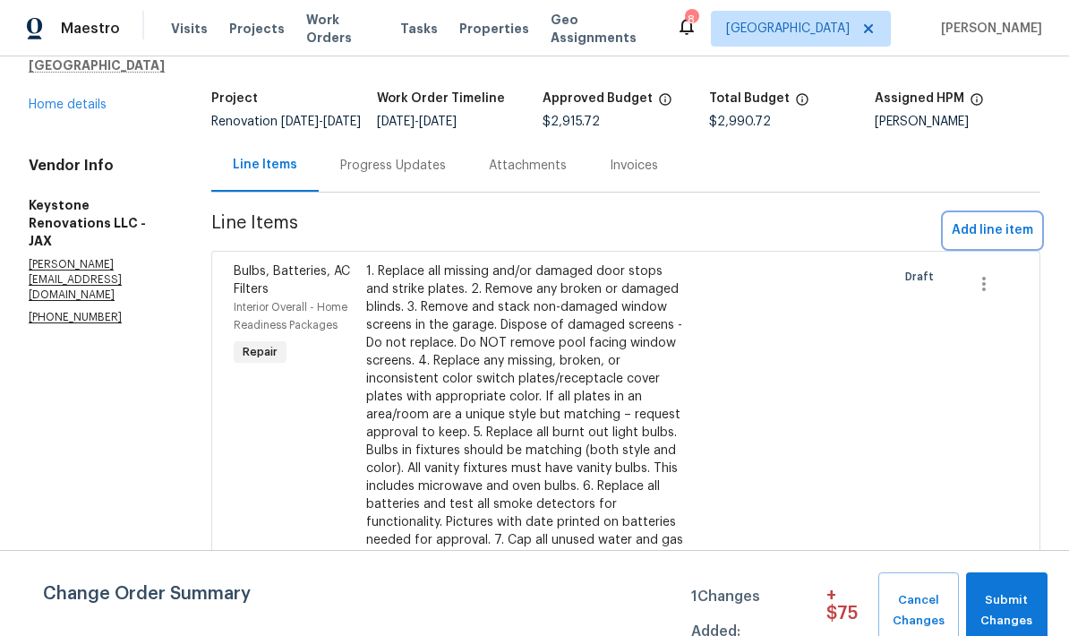
scroll to position [100, 0]
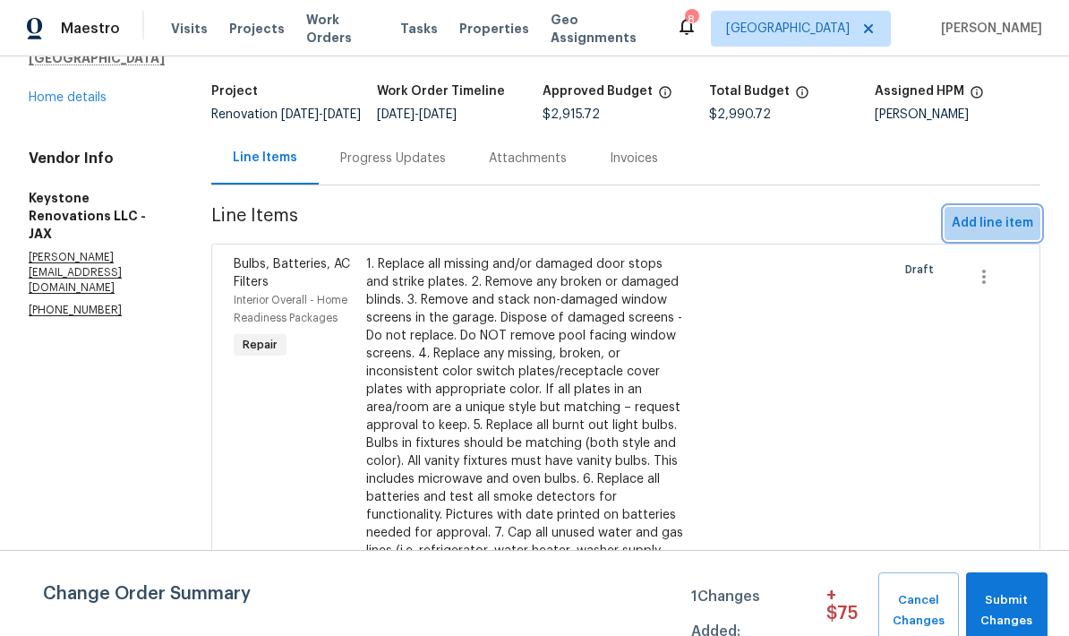
click at [998, 212] on span "Add line item" at bounding box center [993, 223] width 82 height 22
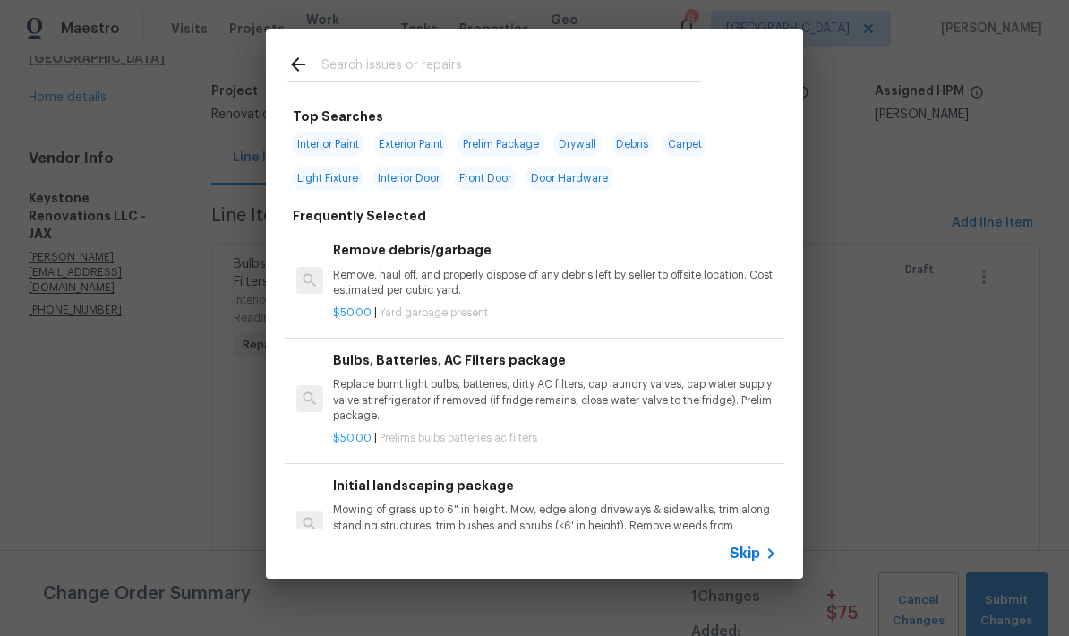
click at [489, 77] on input "text" at bounding box center [512, 67] width 380 height 27
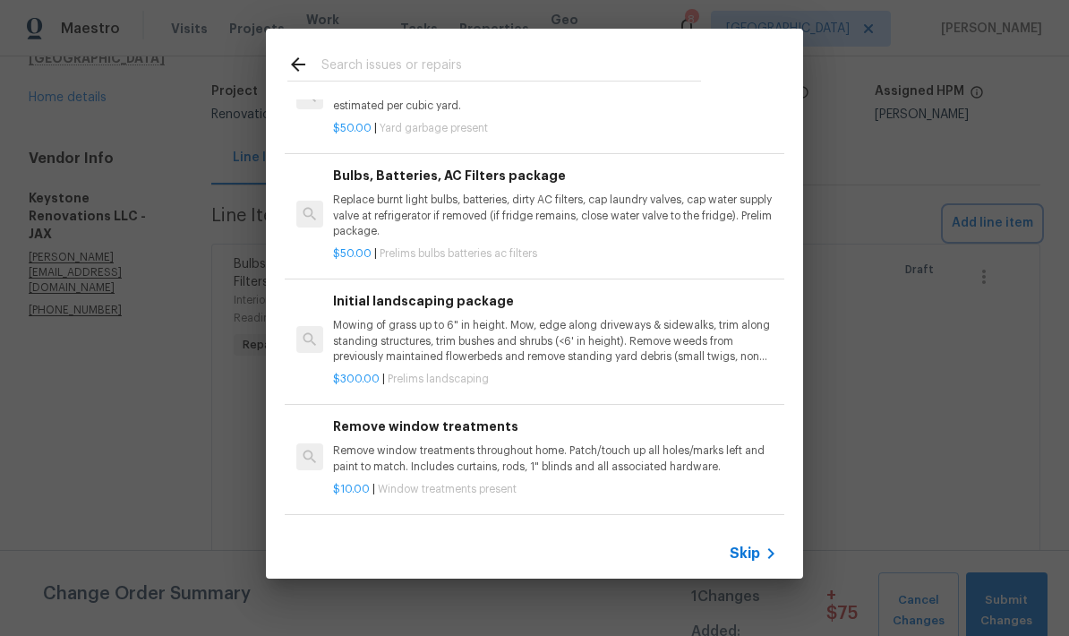
click at [871, 374] on div "Top Searches Interior Paint Exterior Paint Prelim Package Drywall Debris Carpet…" at bounding box center [534, 303] width 1069 height 607
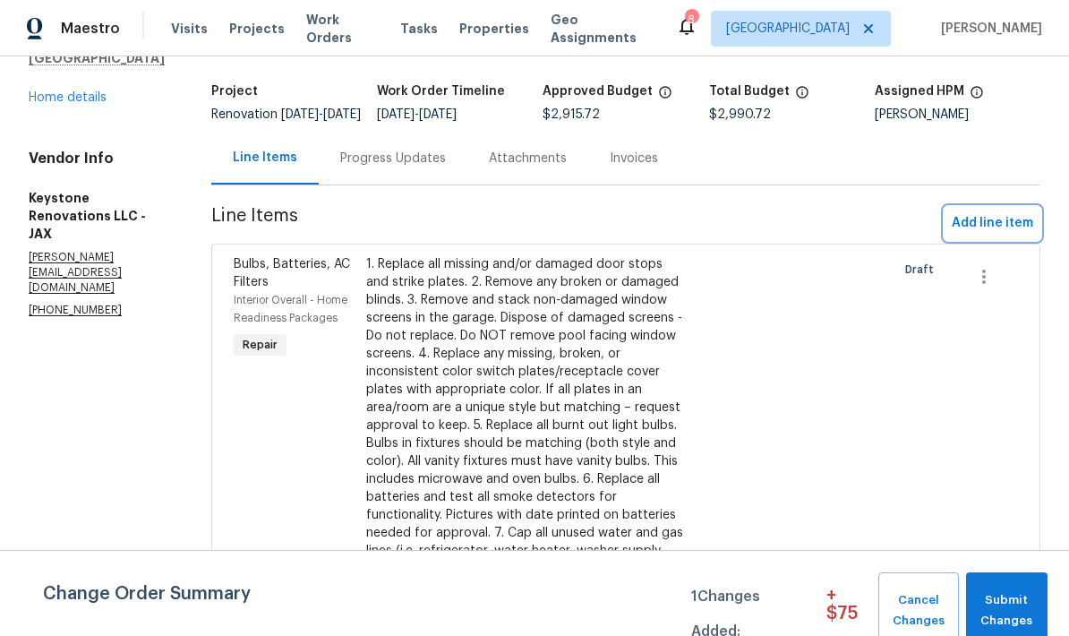
scroll to position [186, 0]
click at [1007, 212] on span "Add line item" at bounding box center [993, 223] width 82 height 22
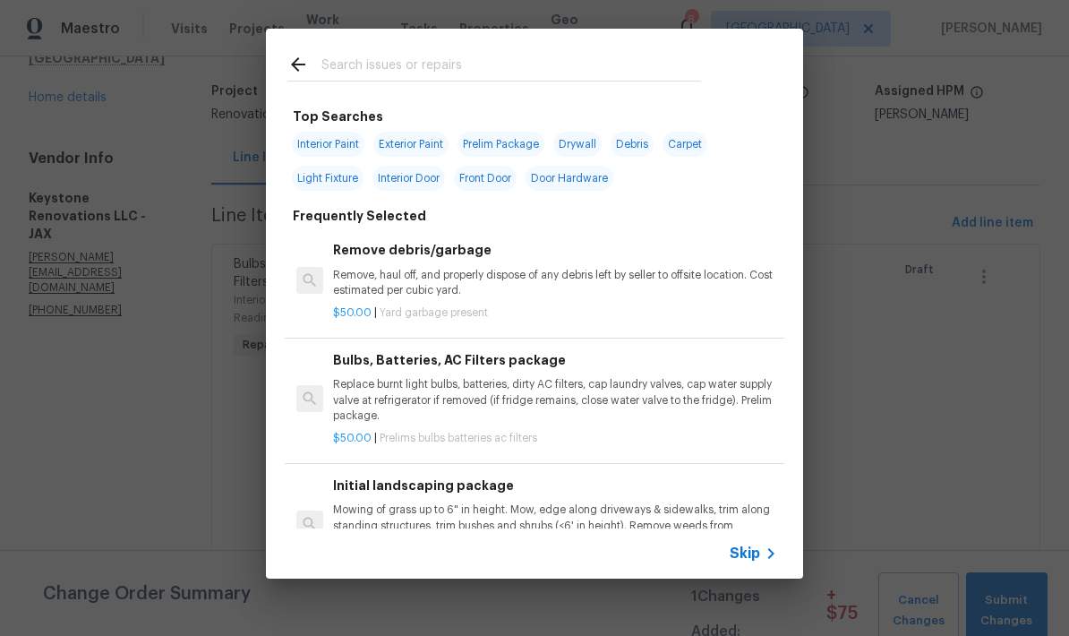
click at [752, 561] on span "Skip" at bounding box center [745, 554] width 30 height 18
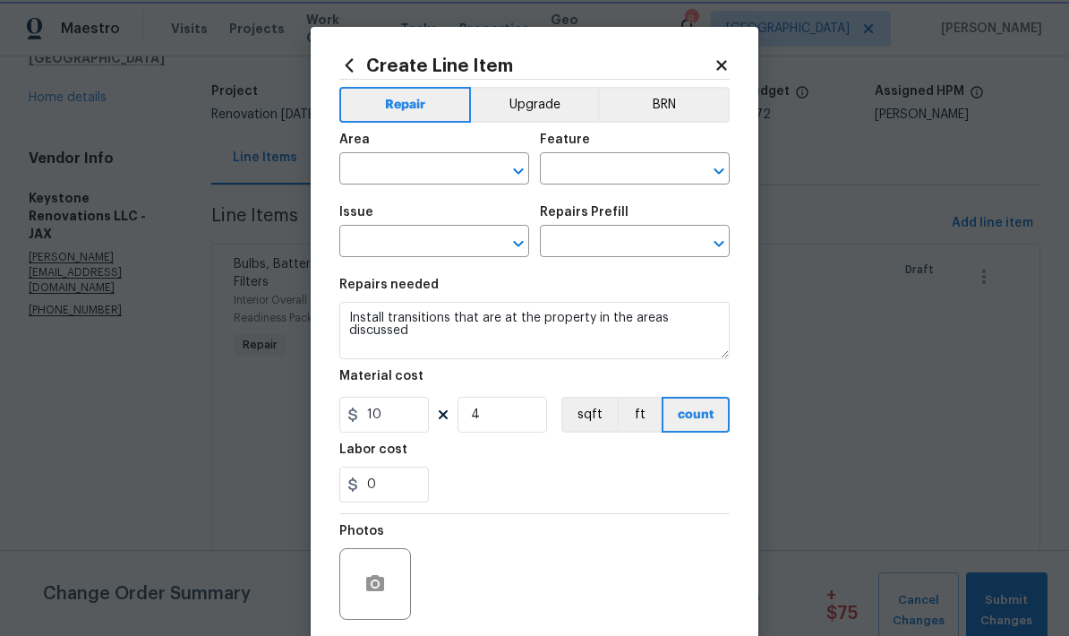
type input "Interior Overall"
type input "Overall Flooring"
type input "Flooring Extras"
type input "Flooring Repair $1.00"
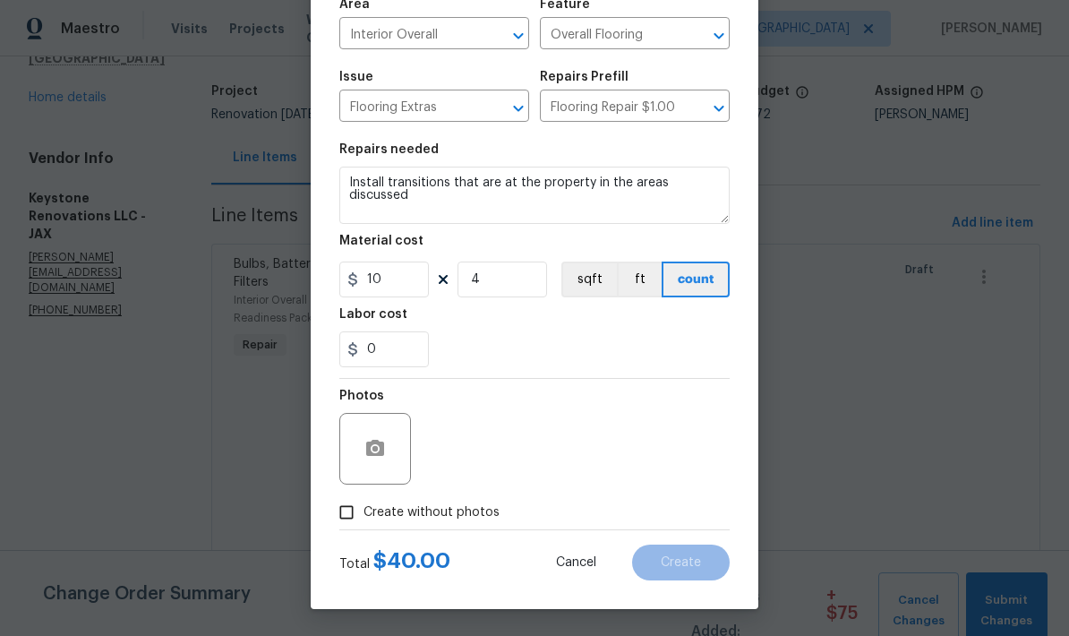
scroll to position [139, 0]
click at [379, 448] on icon "button" at bounding box center [375, 448] width 21 height 21
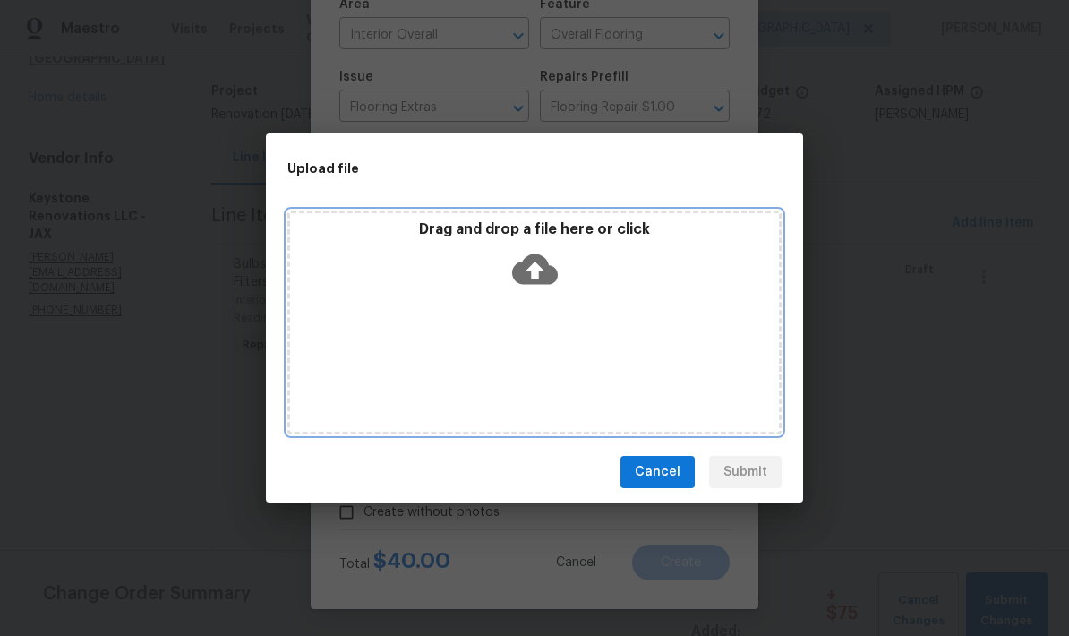
click at [537, 259] on icon at bounding box center [535, 269] width 46 height 30
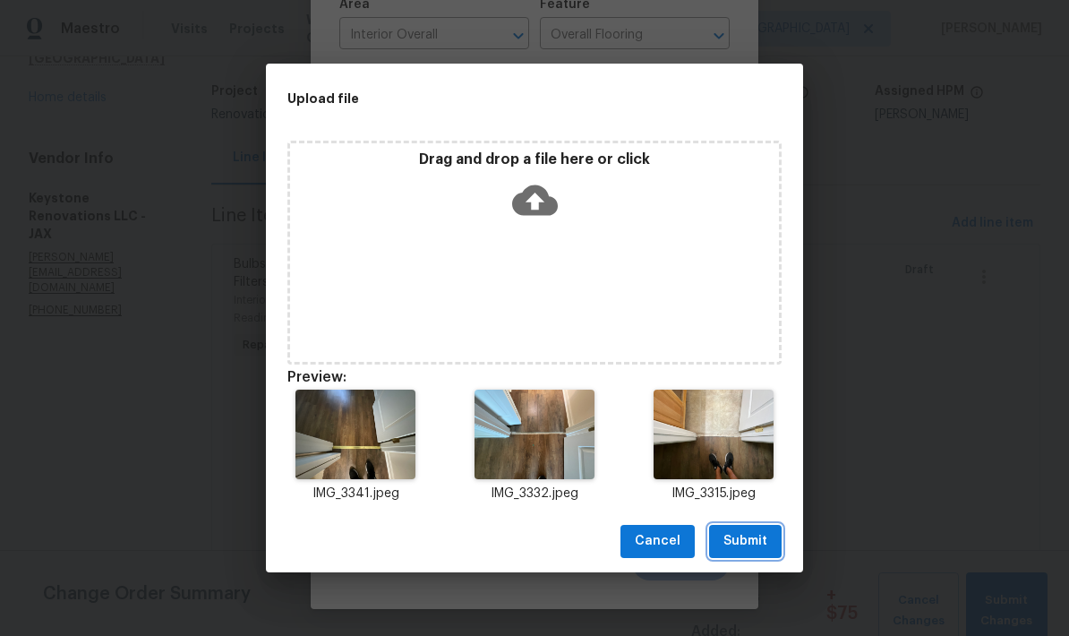
click at [754, 546] on span "Submit" at bounding box center [746, 541] width 44 height 22
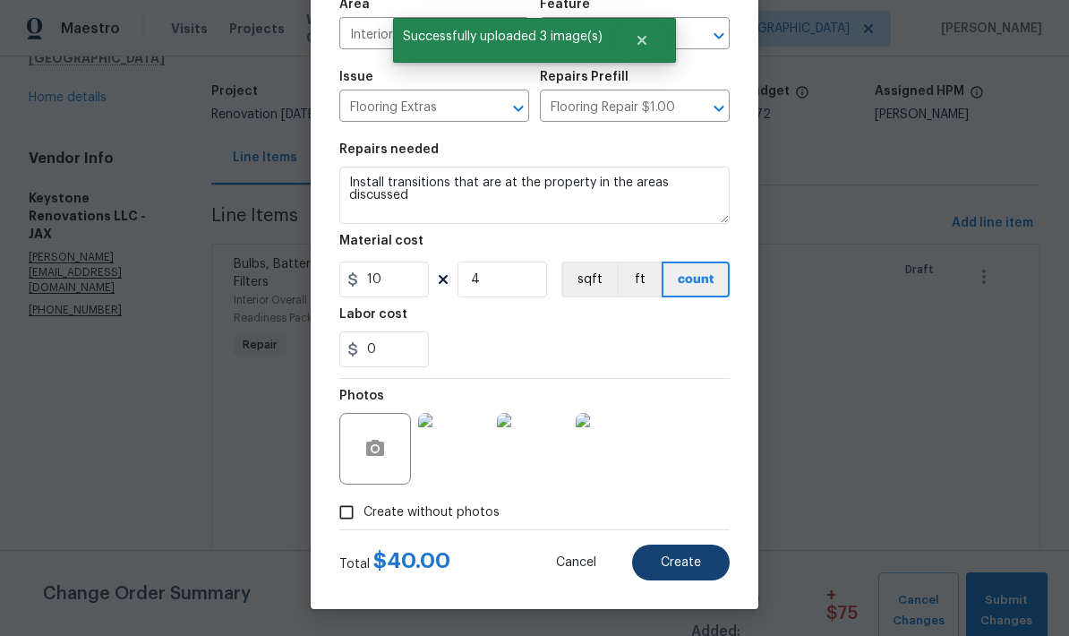
click at [688, 563] on span "Create" at bounding box center [681, 562] width 40 height 13
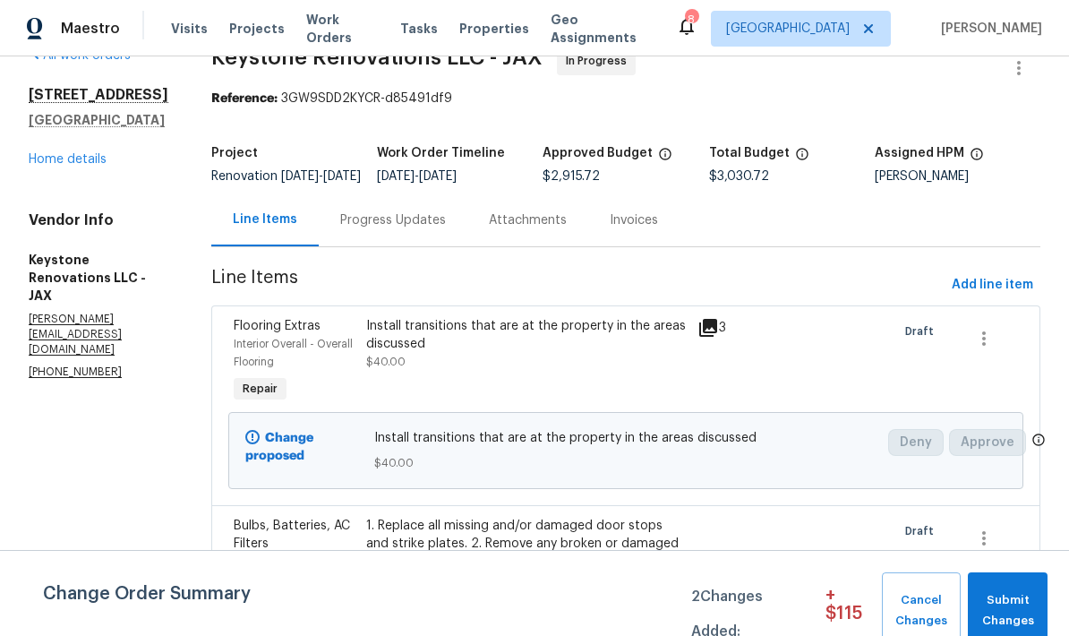
scroll to position [20, 0]
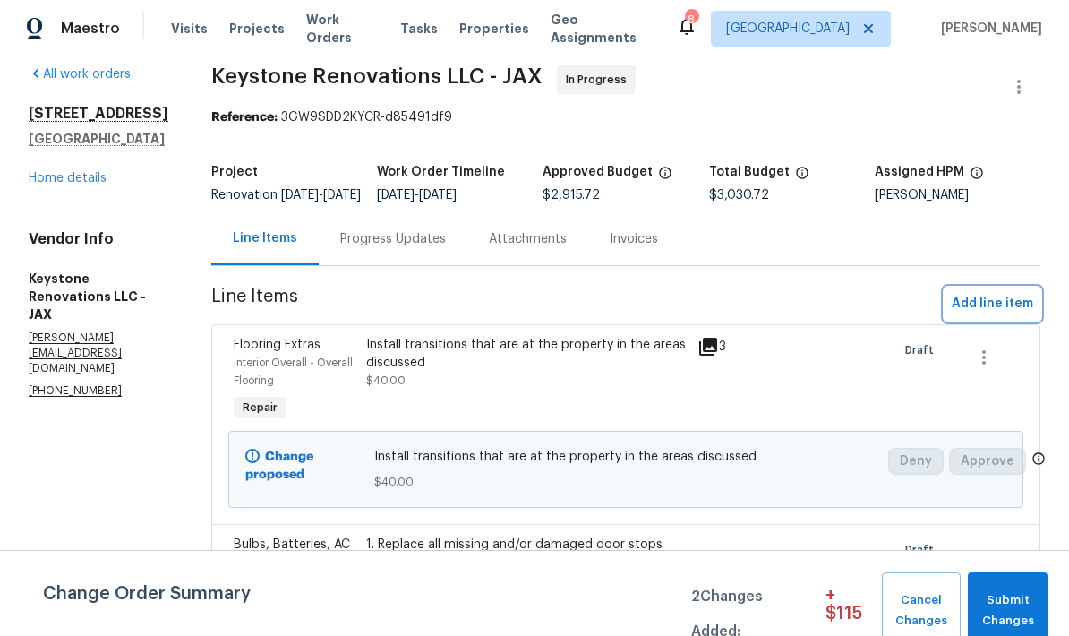
click at [984, 315] on span "Add line item" at bounding box center [993, 304] width 82 height 22
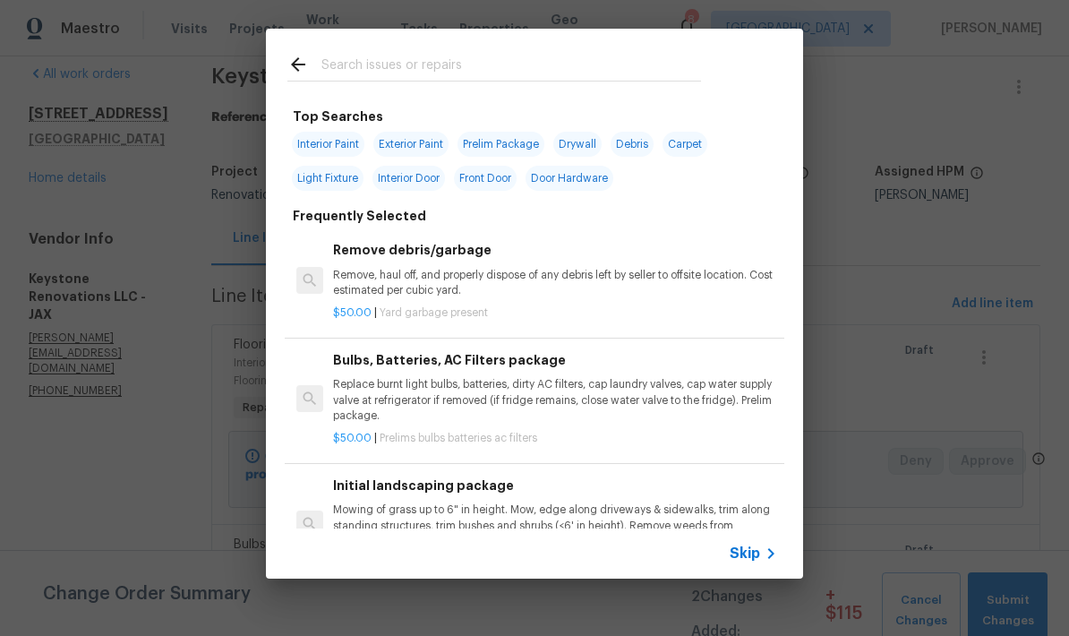
click at [487, 72] on input "text" at bounding box center [512, 67] width 380 height 27
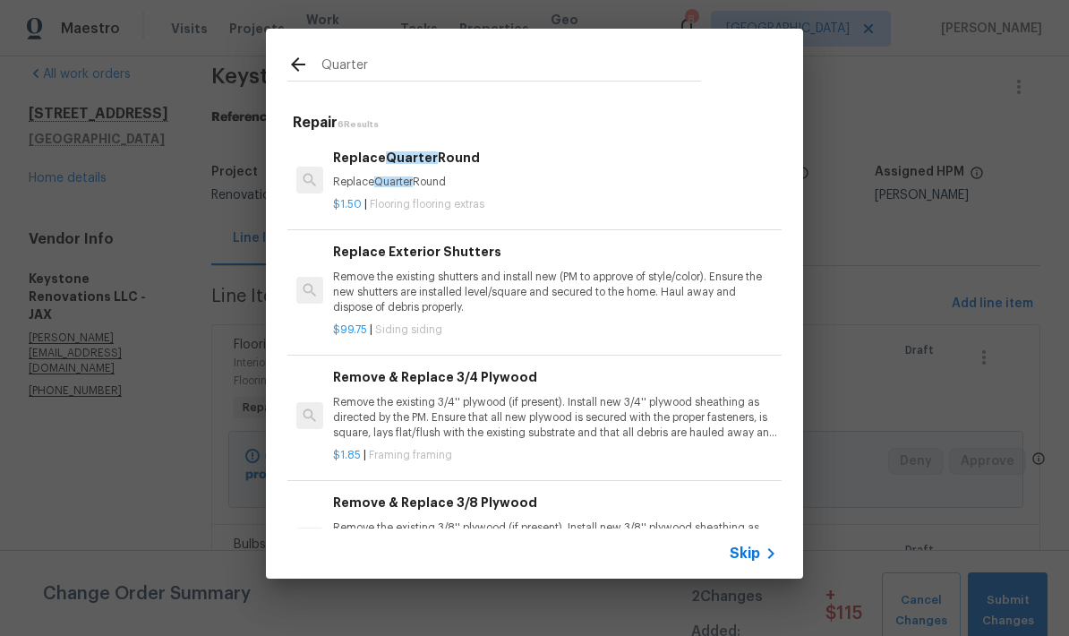
scroll to position [0, 0]
type input "Quarter round"
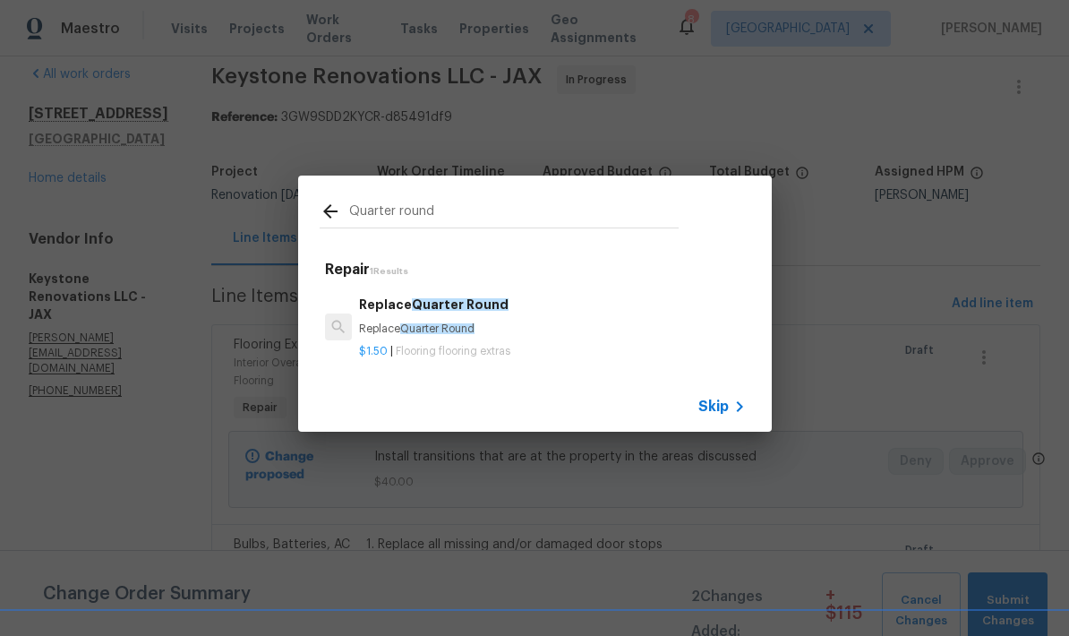
click at [454, 331] on span "Quarter Round" at bounding box center [437, 328] width 74 height 11
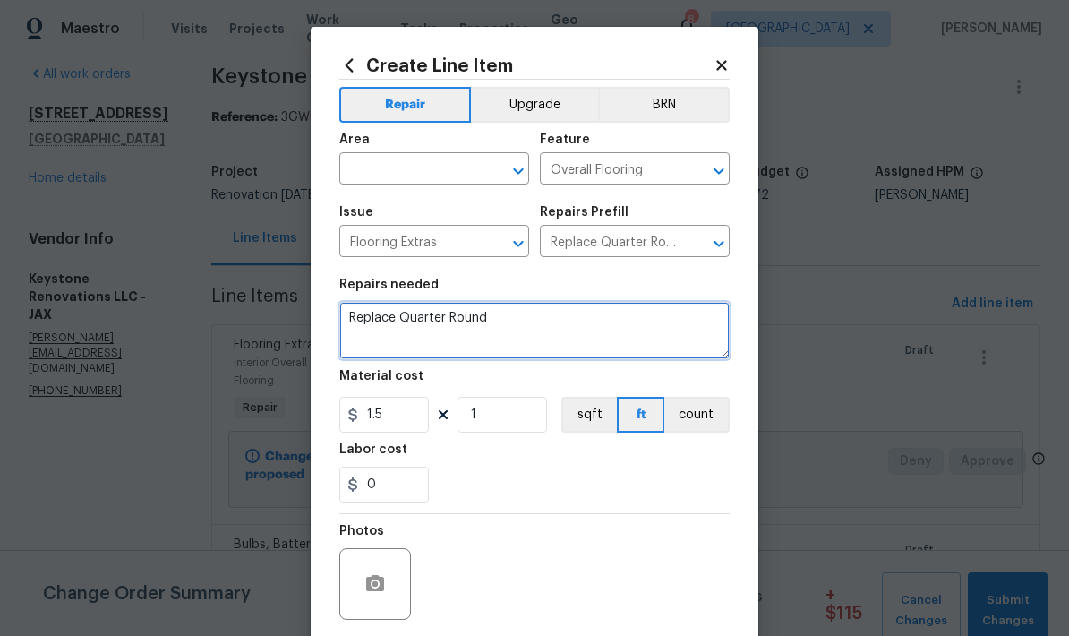
click at [470, 322] on textarea "Replace Quarter Round" at bounding box center [534, 330] width 391 height 57
click at [481, 331] on textarea "Replace Quarter Round" at bounding box center [534, 330] width 391 height 57
type textarea "R"
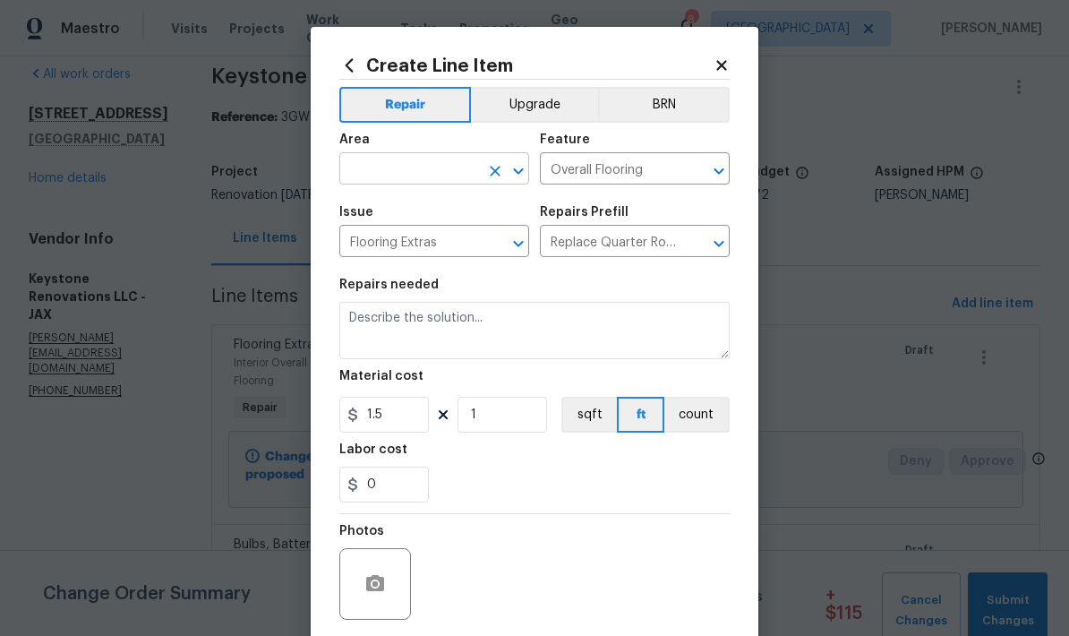
click at [445, 174] on input "text" at bounding box center [409, 171] width 140 height 28
click at [427, 252] on li "Interior Overall" at bounding box center [434, 242] width 190 height 30
type input "Interior Overall"
click at [716, 254] on icon "Open" at bounding box center [719, 243] width 21 height 21
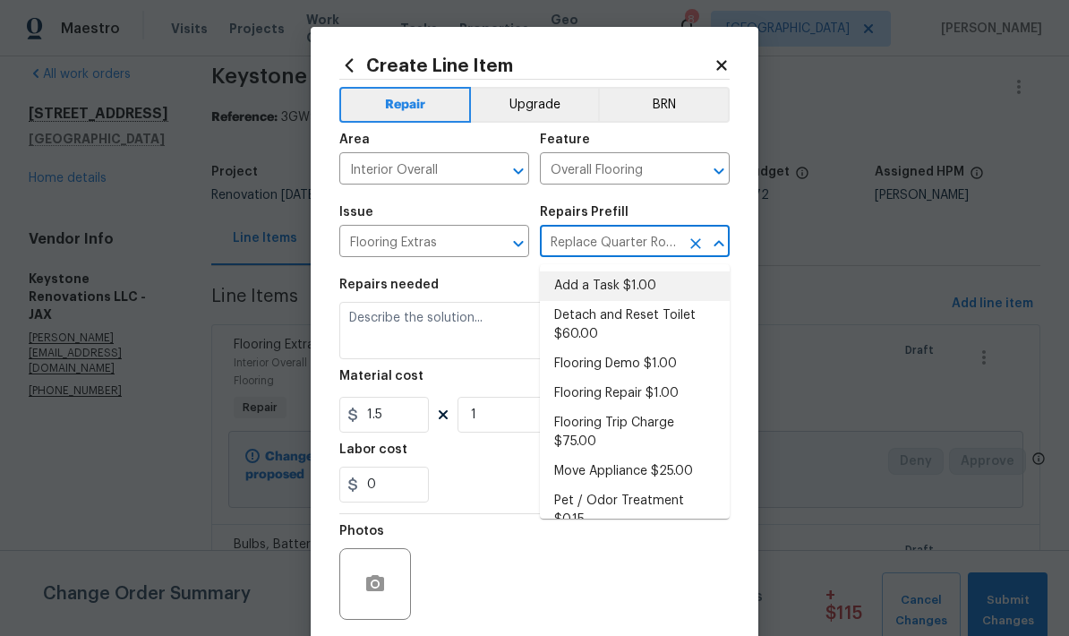
click at [611, 293] on li "Add a Task $1.00" at bounding box center [635, 286] width 190 height 30
type input "Replace Quarter Round $1.50"
type textarea "HPM to detail"
type input "Add a Task $1.00"
type input "1"
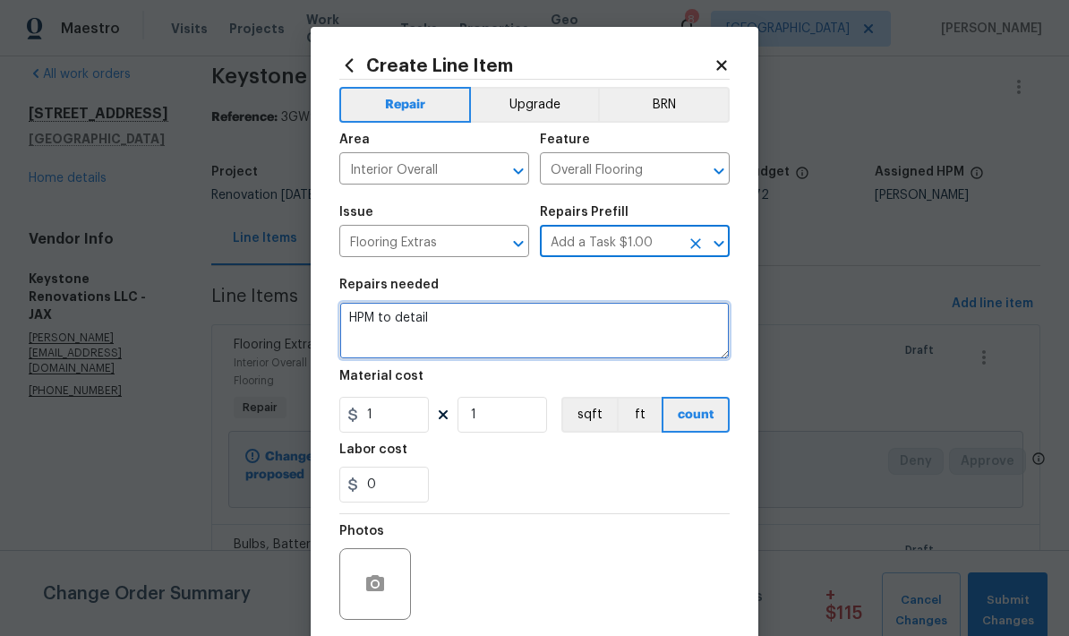
click at [404, 333] on textarea "HPM to detail" at bounding box center [534, 330] width 391 height 57
click at [403, 333] on textarea "HPM to detail" at bounding box center [534, 330] width 391 height 57
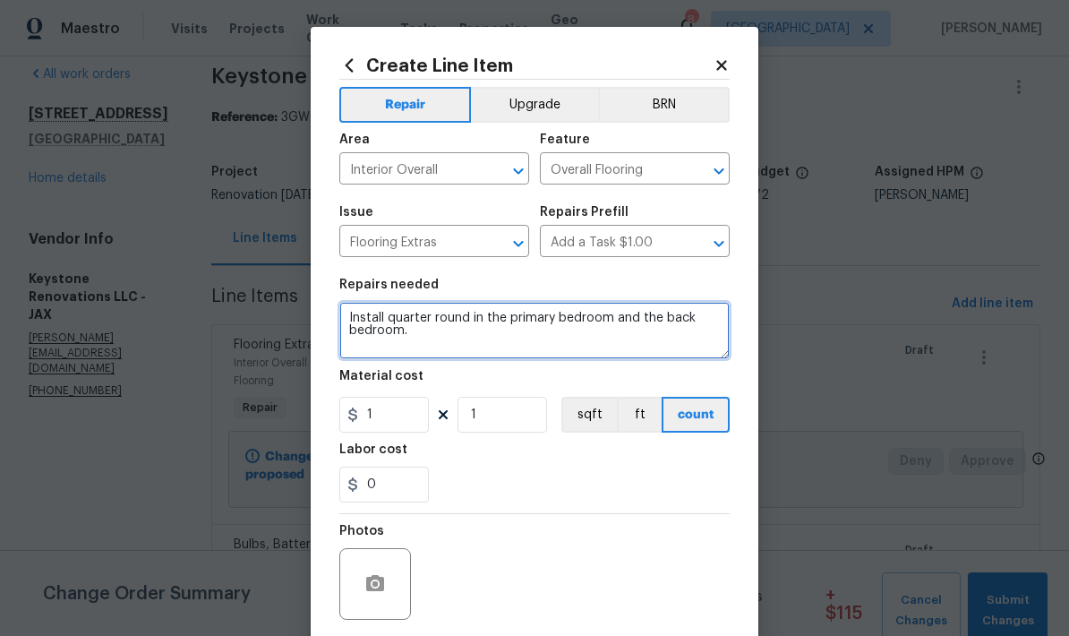
type textarea "Install quarter round in the primary bedroom and the back bedroom."
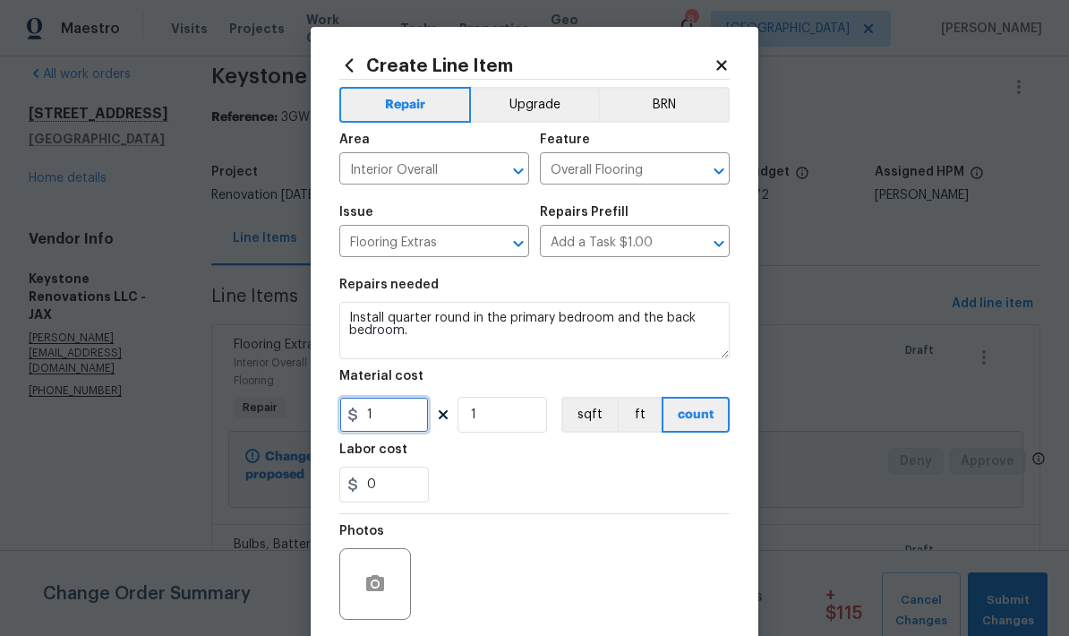
click at [393, 430] on input "1" at bounding box center [384, 415] width 90 height 36
type input "250"
click at [577, 477] on div "0" at bounding box center [534, 485] width 391 height 36
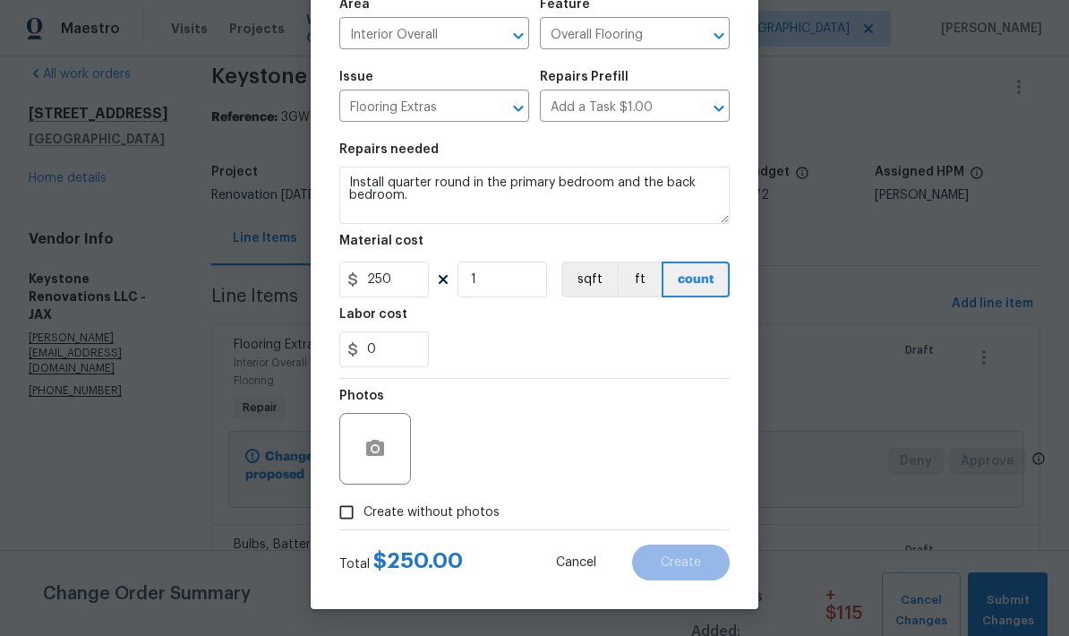
scroll to position [139, 0]
click at [378, 454] on icon "button" at bounding box center [375, 448] width 18 height 16
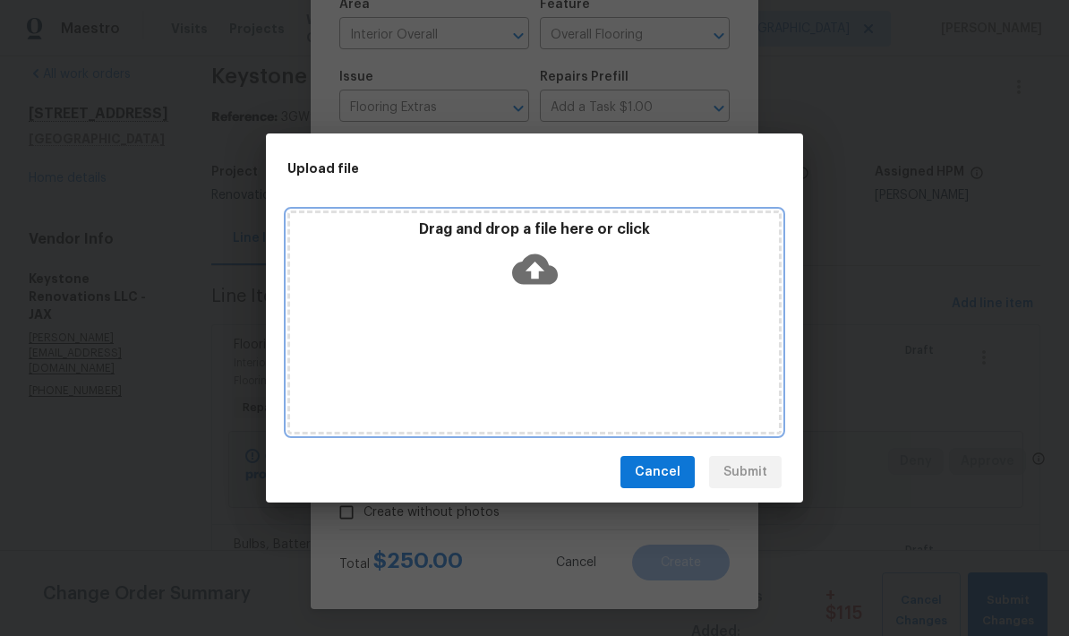
click at [540, 265] on icon at bounding box center [535, 269] width 46 height 30
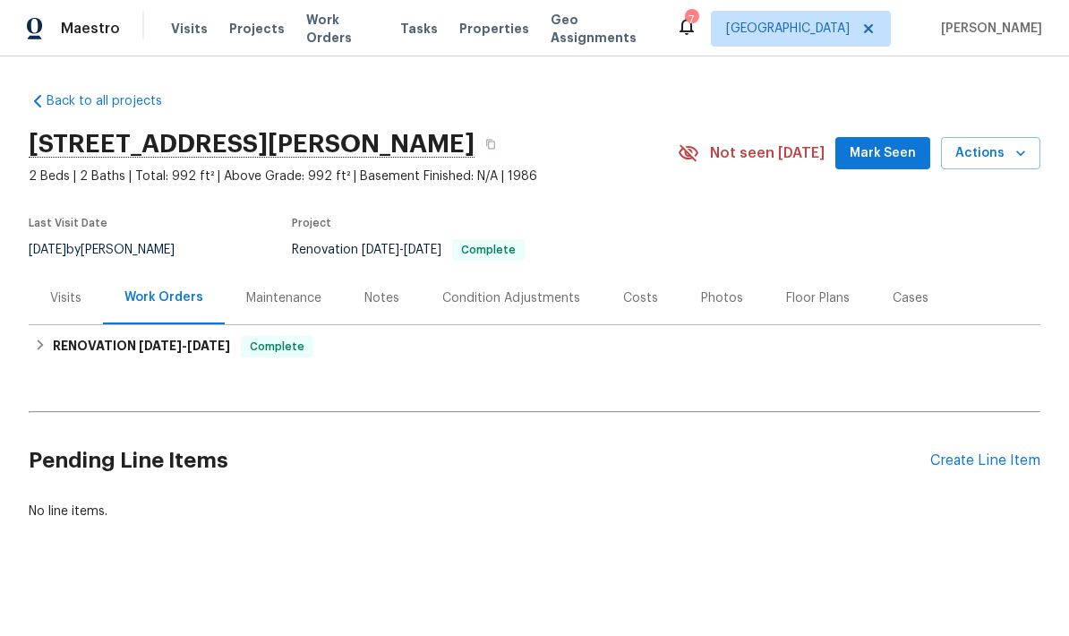
scroll to position [11, 0]
click at [179, 295] on div "Work Orders" at bounding box center [164, 297] width 79 height 18
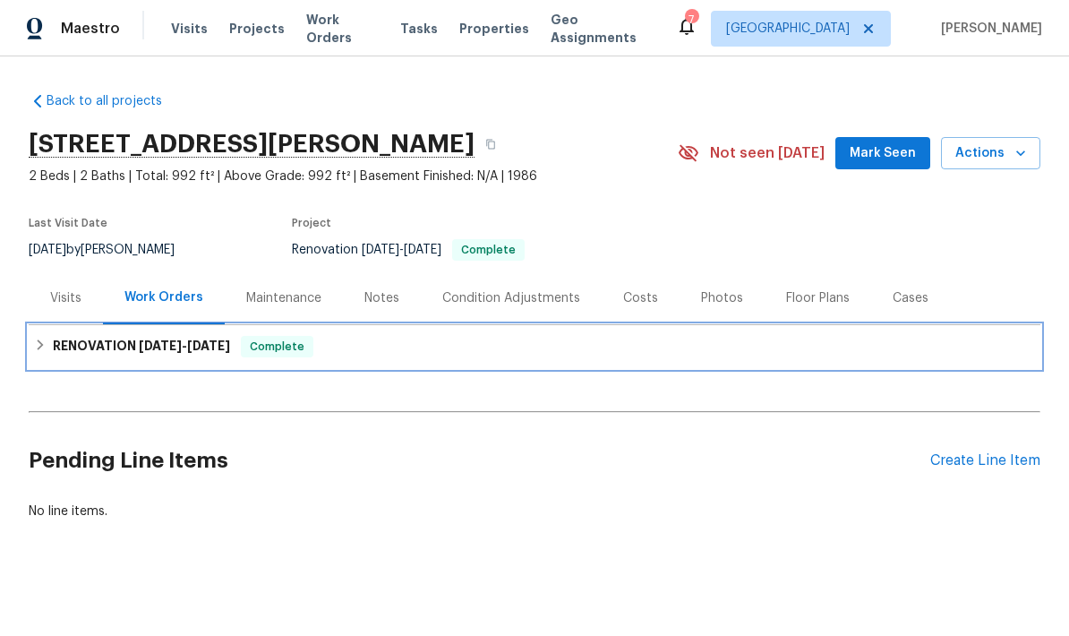
click at [275, 347] on span "Complete" at bounding box center [277, 347] width 69 height 18
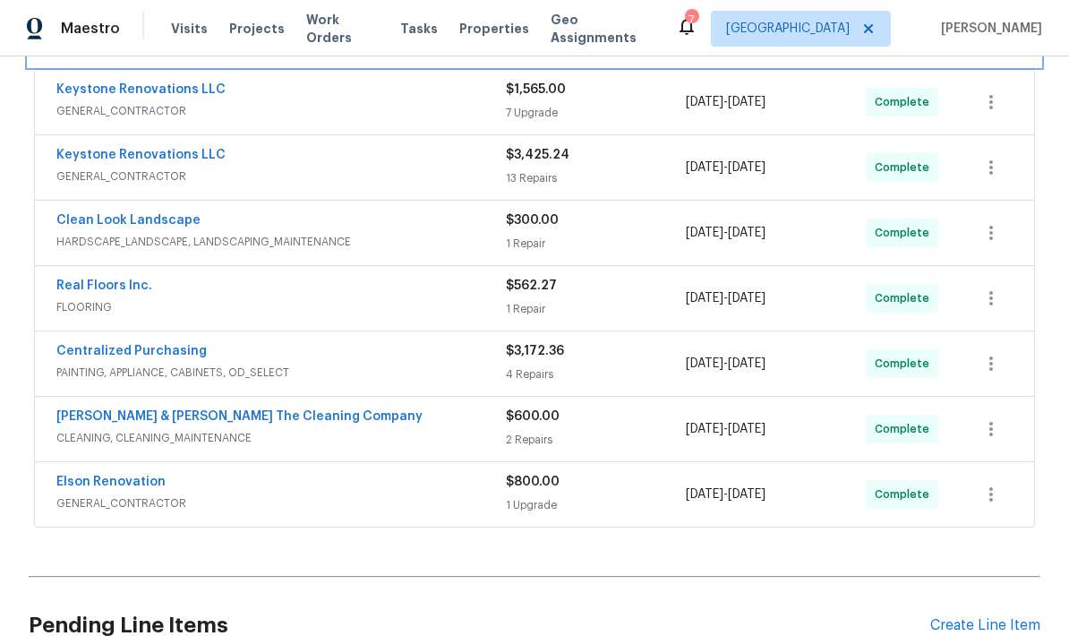
scroll to position [330, 0]
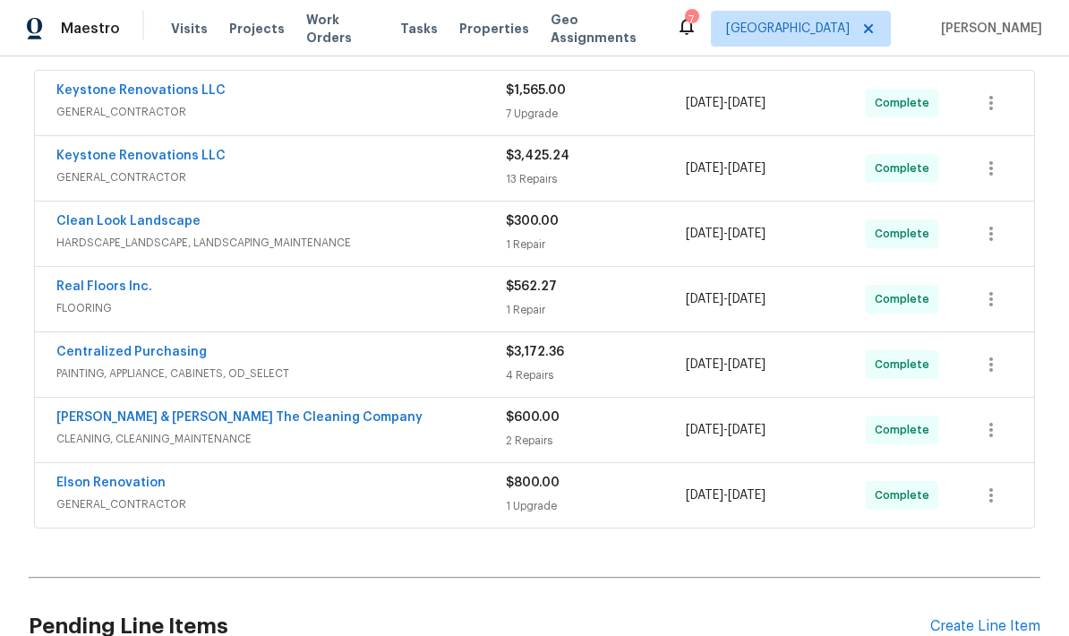
click at [527, 105] on div "7 Upgrade" at bounding box center [596, 114] width 180 height 18
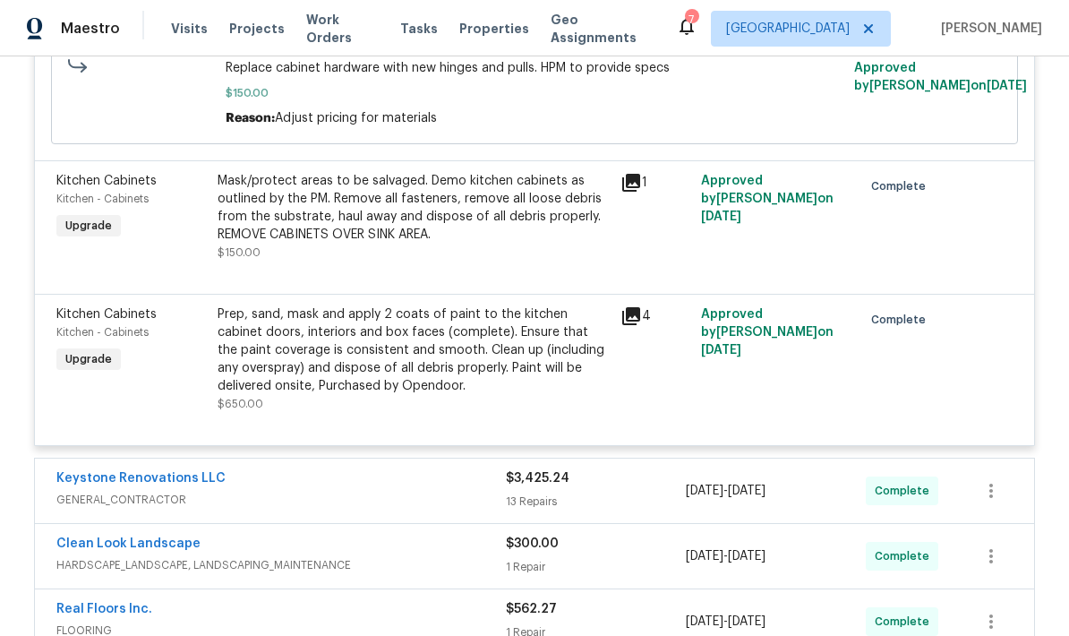
scroll to position [1344, 0]
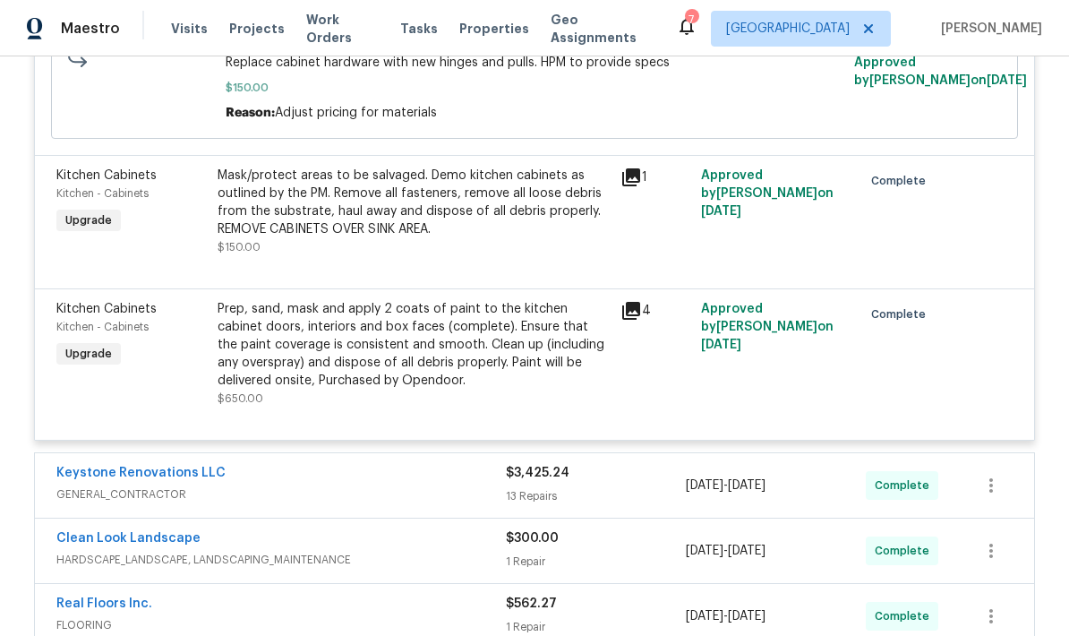
click at [495, 480] on div "Keystone Renovations LLC" at bounding box center [281, 474] width 450 height 21
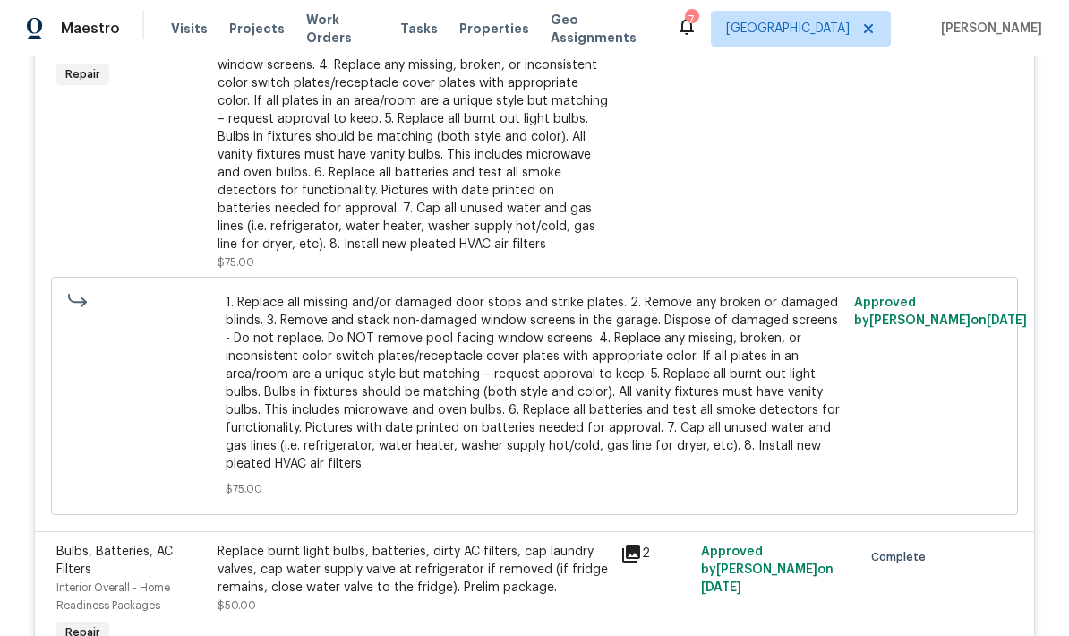
scroll to position [0, 0]
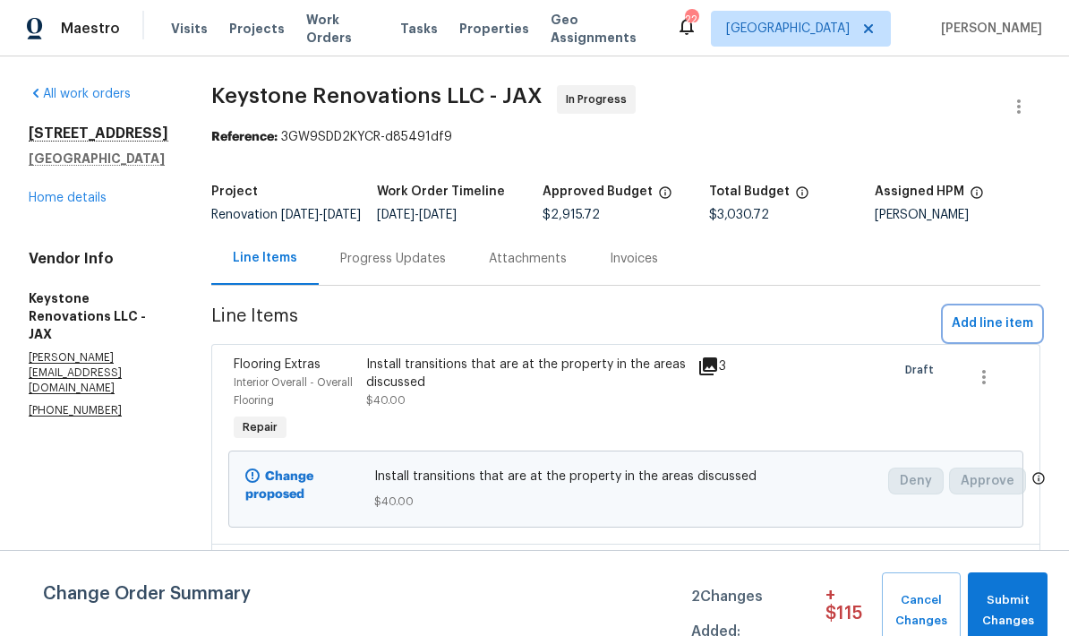
click at [1012, 340] on button "Add line item" at bounding box center [993, 323] width 96 height 33
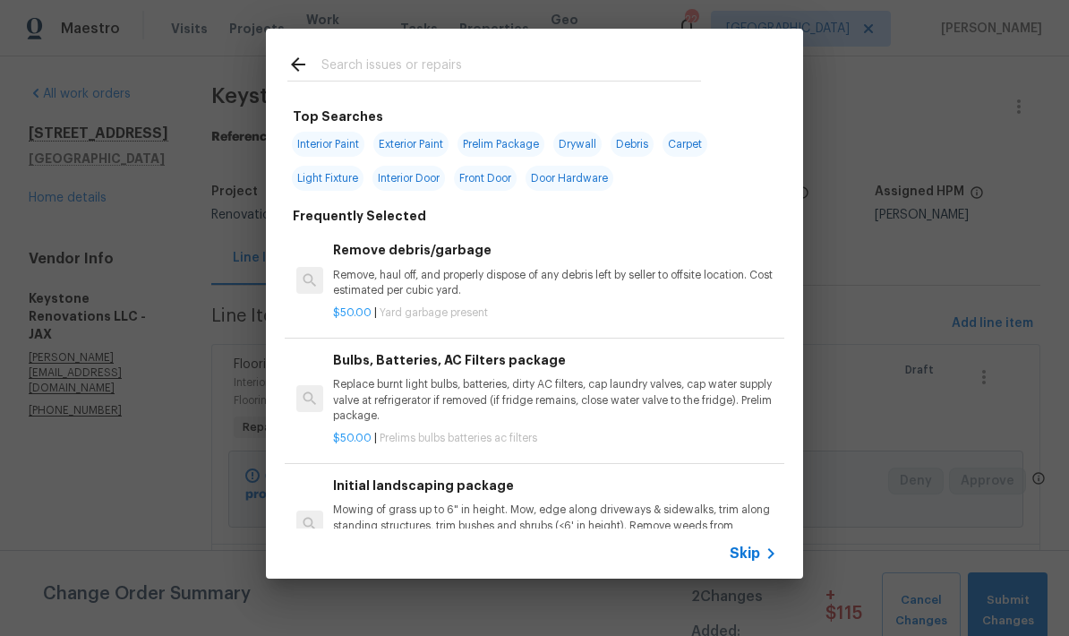
click at [523, 64] on input "text" at bounding box center [512, 67] width 380 height 27
type input "Flooring"
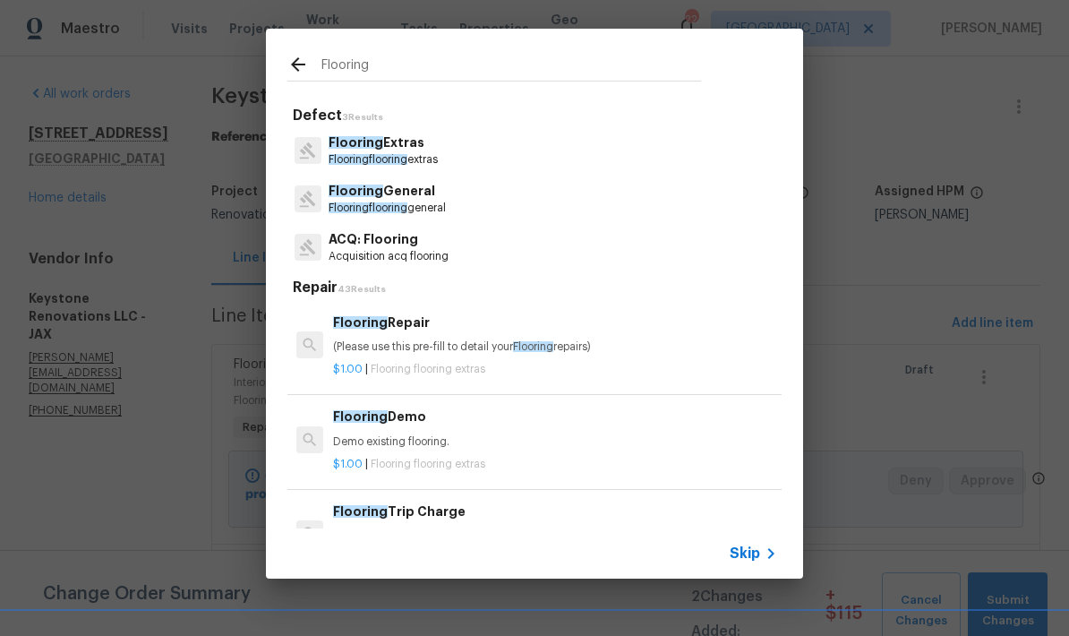
click at [425, 159] on p "Flooring flooring extras" at bounding box center [383, 159] width 109 height 15
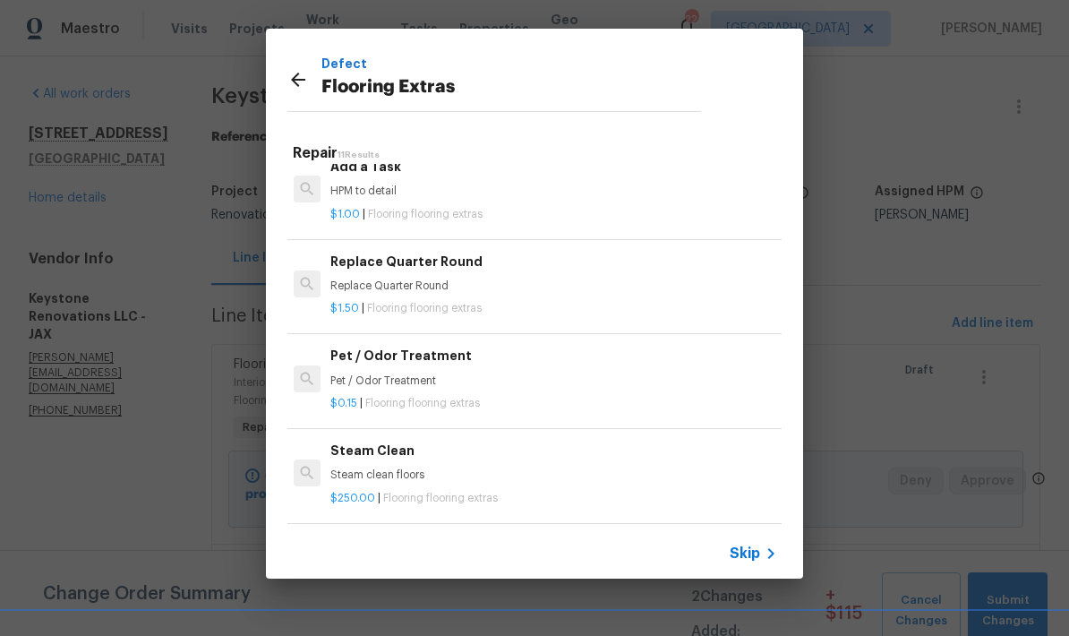
click at [490, 189] on p "HPM to detail" at bounding box center [553, 191] width 444 height 15
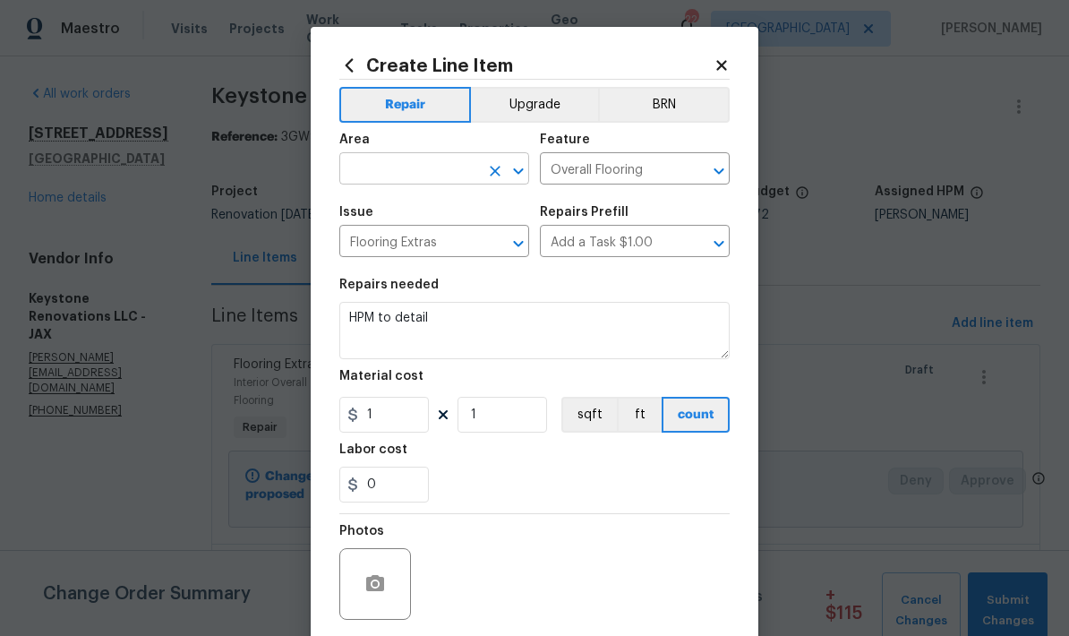
click at [409, 185] on input "text" at bounding box center [409, 171] width 140 height 28
click at [421, 252] on li "Interior Overall" at bounding box center [434, 242] width 190 height 30
type input "Interior Overall"
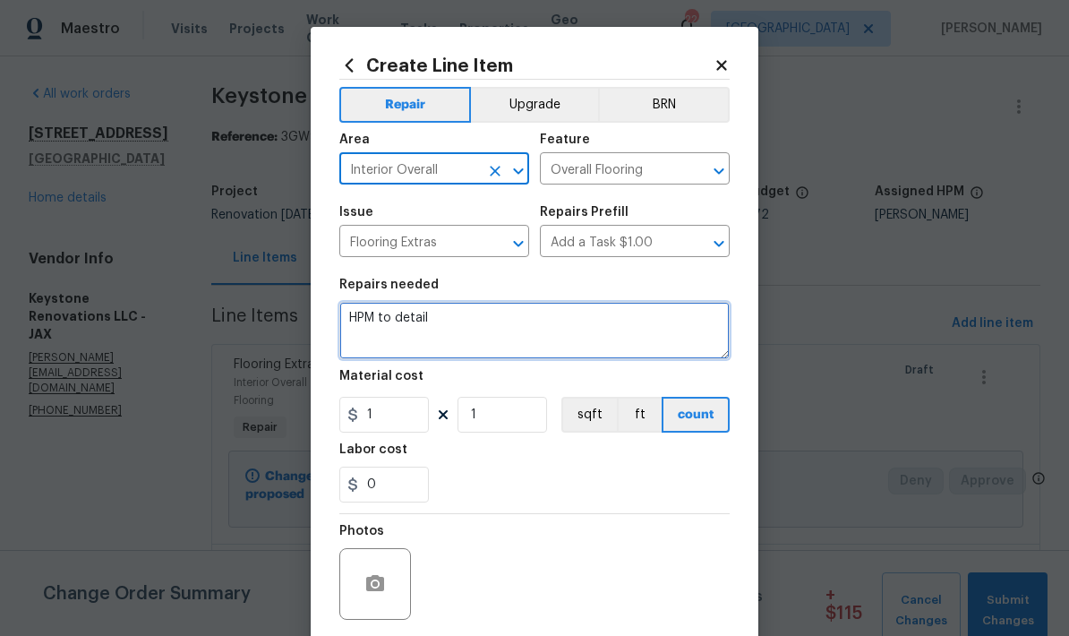
click at [446, 326] on textarea "HPM to detail" at bounding box center [534, 330] width 391 height 57
click at [417, 331] on textarea "HPM to detail" at bounding box center [534, 330] width 391 height 57
click at [417, 330] on textarea "HPM to detail" at bounding box center [534, 330] width 391 height 57
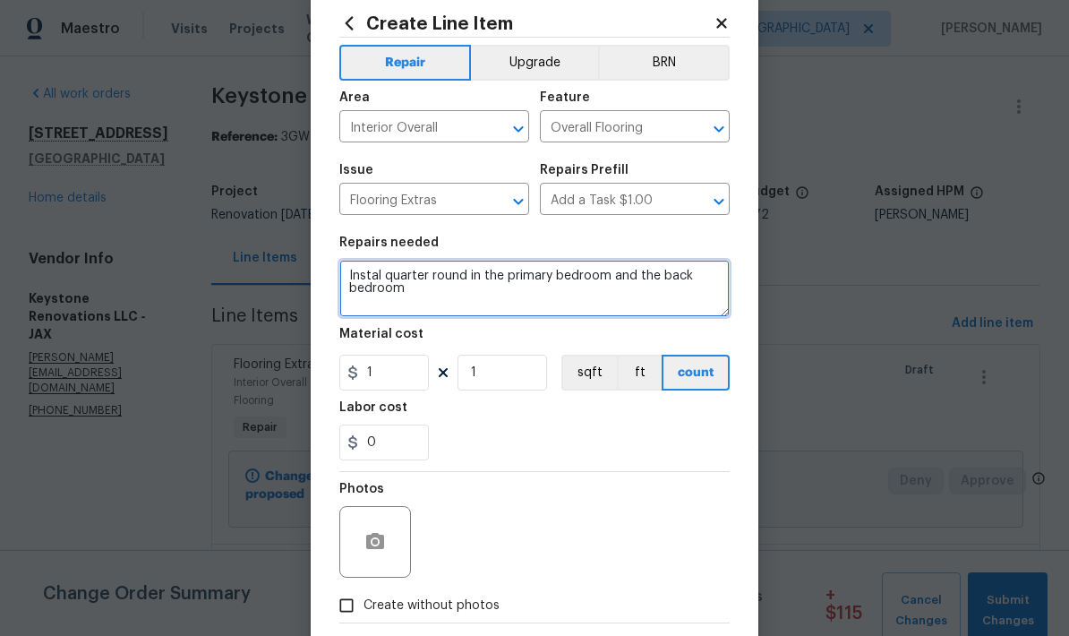
scroll to position [68, 0]
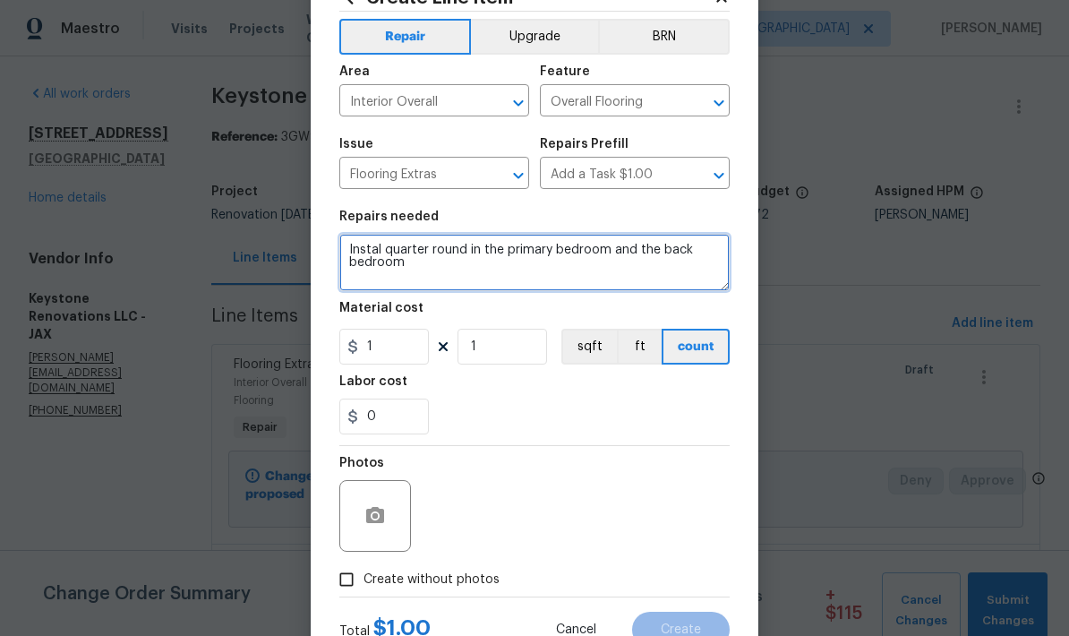
type textarea "Instal quarter round in the primary bedroom and the back bedroom"
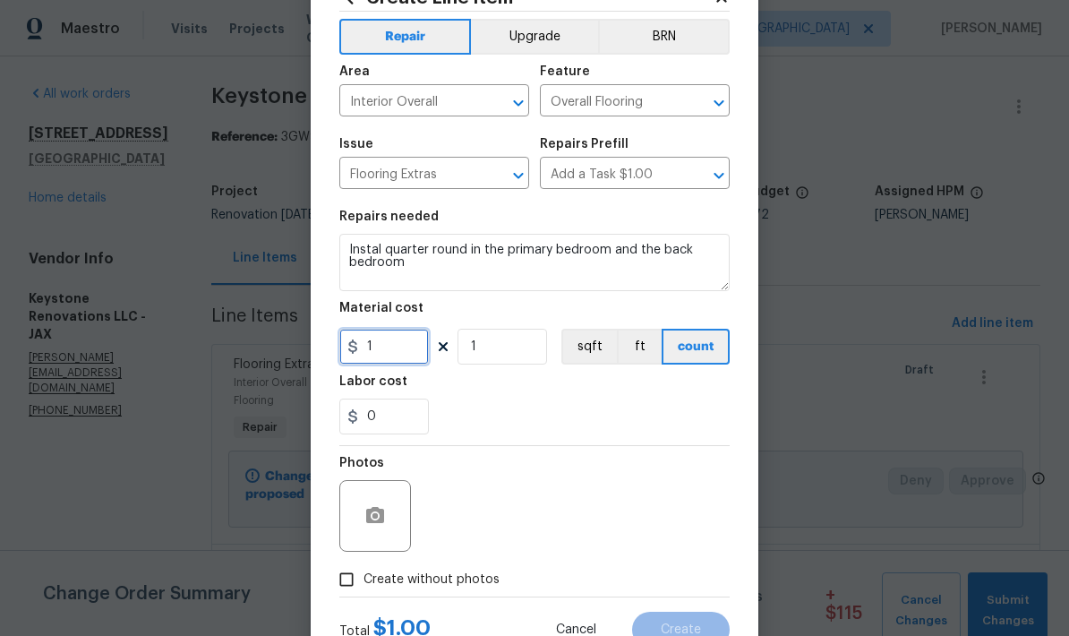
click at [410, 364] on input "1" at bounding box center [384, 347] width 90 height 36
click at [409, 363] on input "1" at bounding box center [384, 347] width 90 height 36
type input "250"
click at [560, 408] on div "0" at bounding box center [534, 417] width 391 height 36
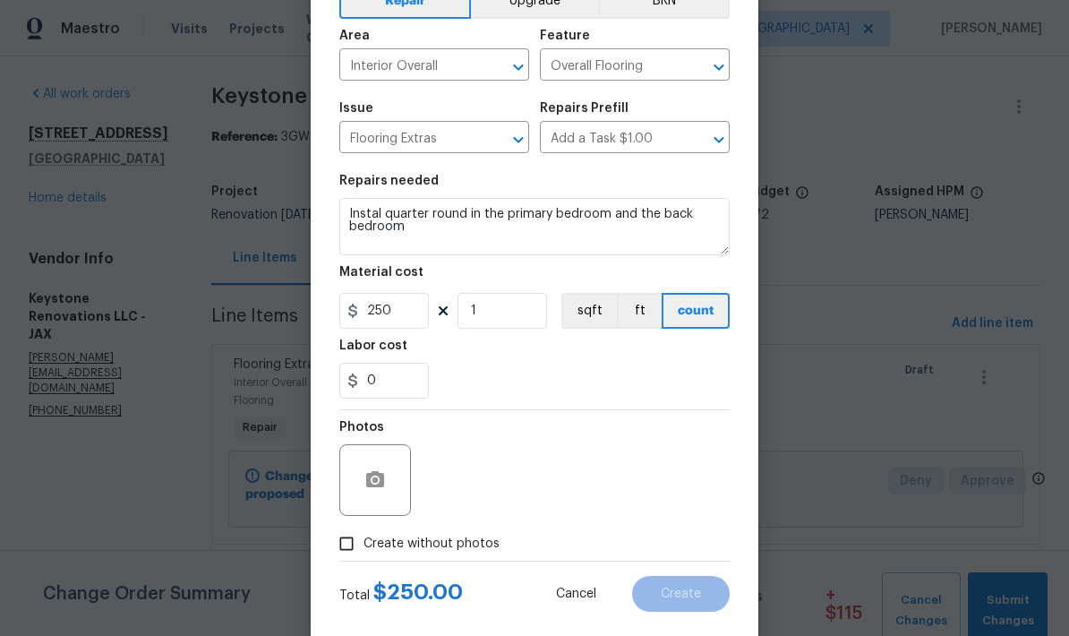
scroll to position [125, 0]
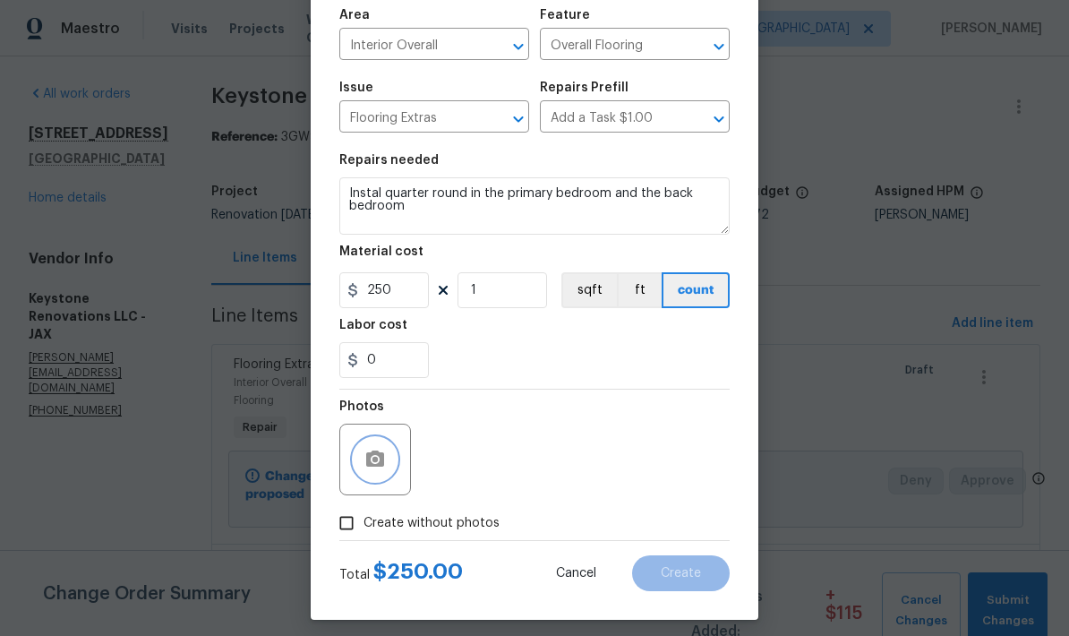
click at [378, 470] on icon "button" at bounding box center [375, 459] width 21 height 21
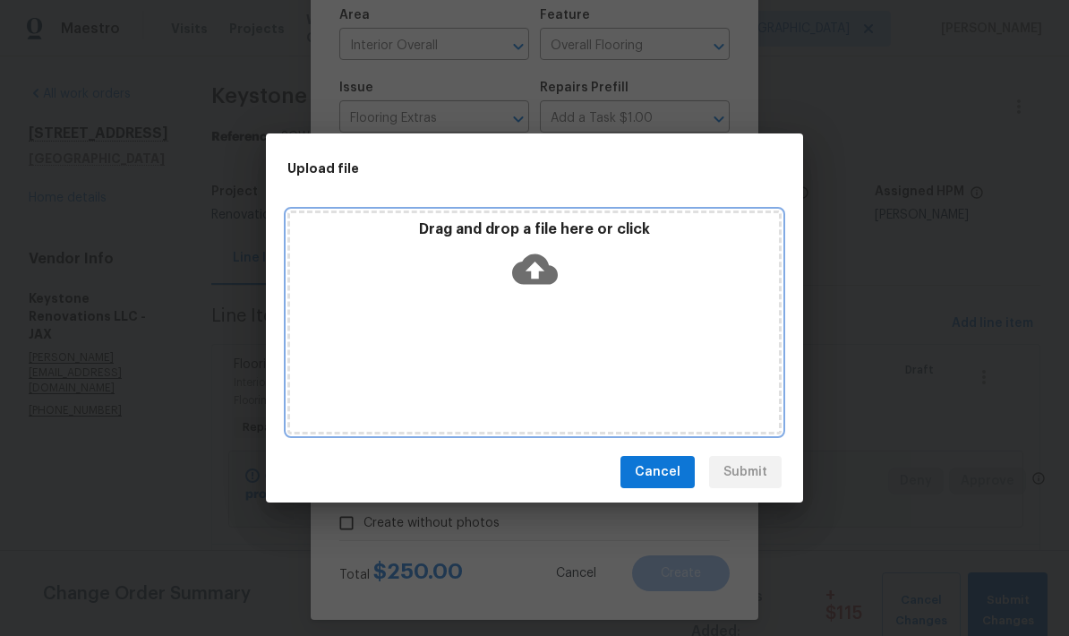
click at [539, 273] on icon at bounding box center [535, 269] width 46 height 30
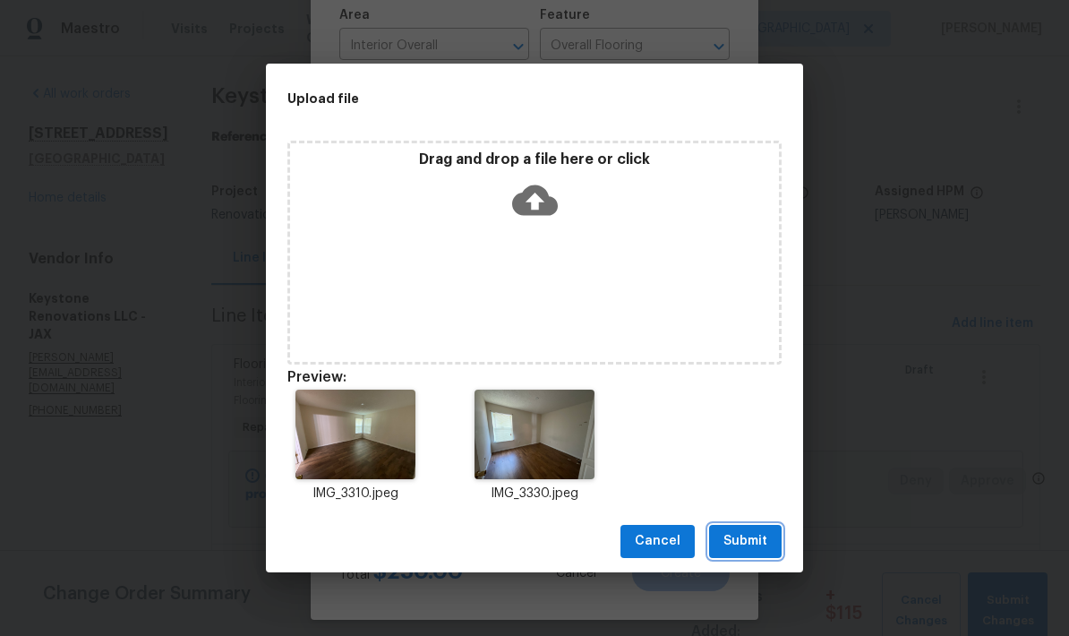
click at [741, 556] on button "Submit" at bounding box center [745, 541] width 73 height 33
click at [747, 562] on div "Upload file Drag and drop a file here or click Preview: IMG_3310.jpeg IMG_3330.…" at bounding box center [534, 318] width 1069 height 636
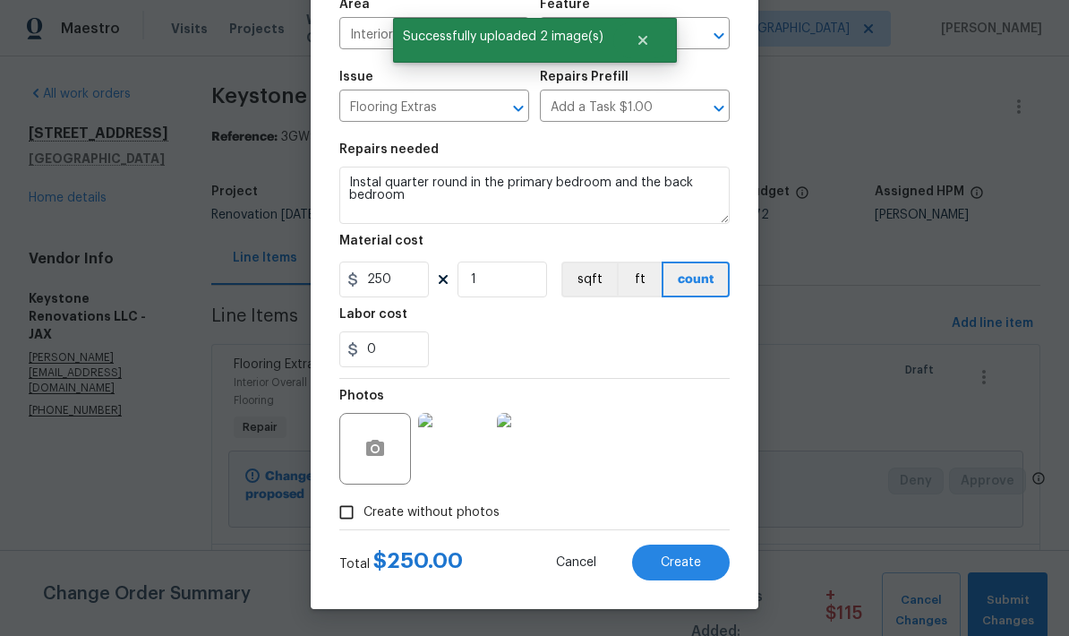
scroll to position [139, 0]
click at [689, 566] on span "Create" at bounding box center [681, 562] width 40 height 13
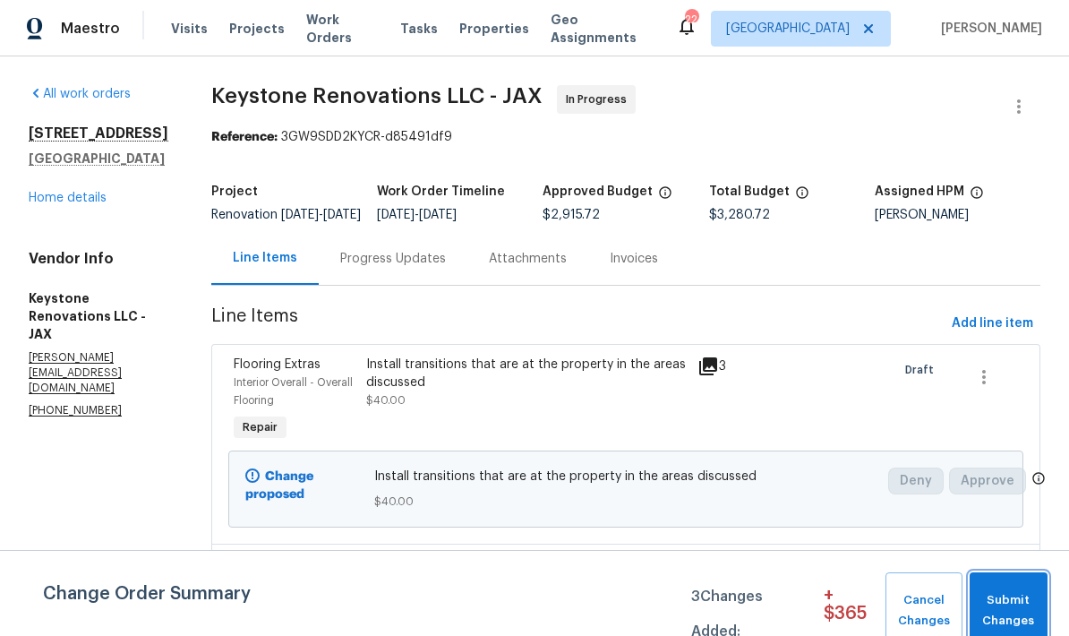
click at [1009, 599] on span "Submit Changes" at bounding box center [1009, 610] width 60 height 41
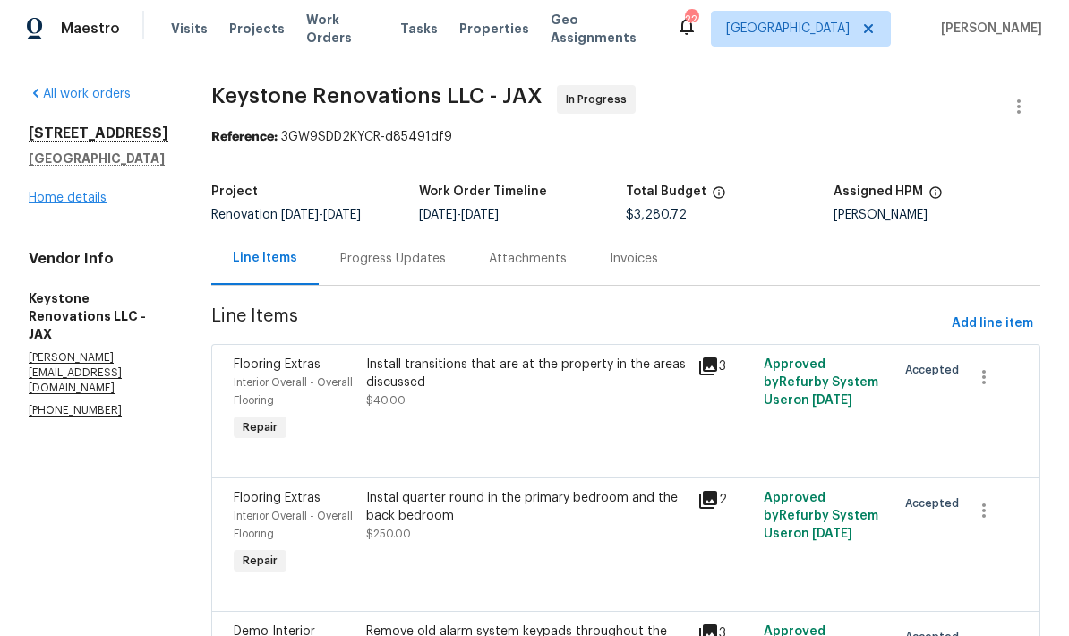
click at [76, 204] on link "Home details" at bounding box center [68, 198] width 78 height 13
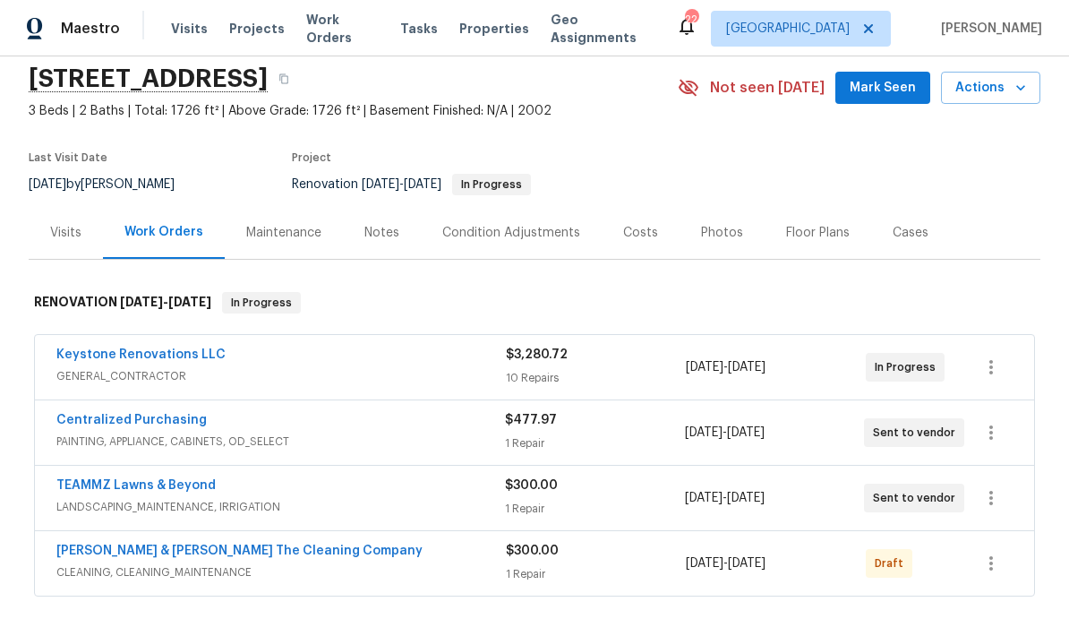
scroll to position [62, 0]
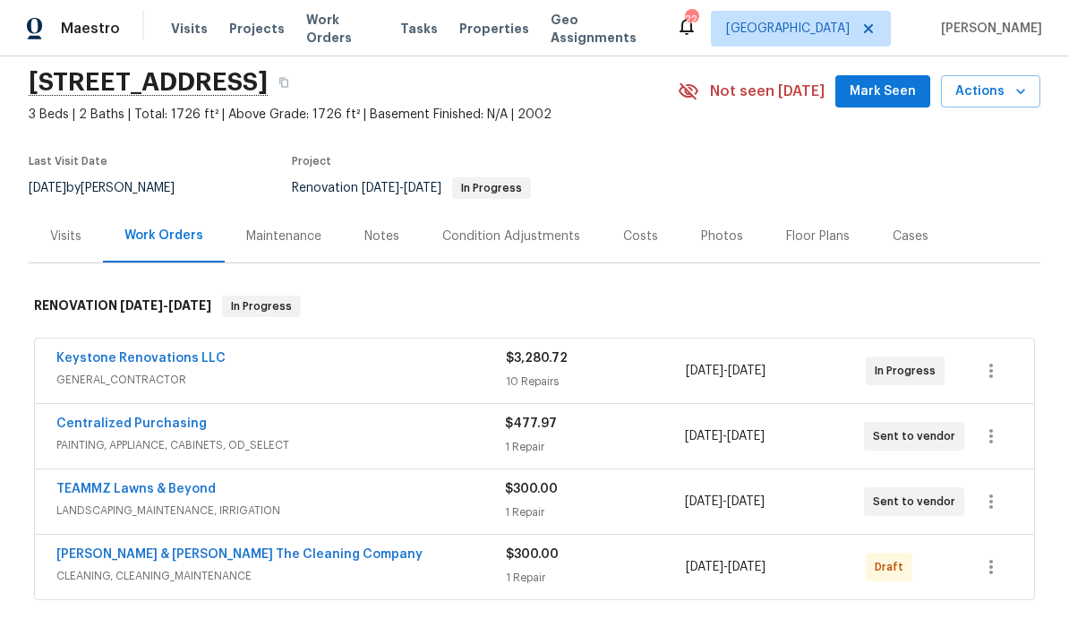
click at [638, 239] on div "Costs" at bounding box center [640, 237] width 35 height 18
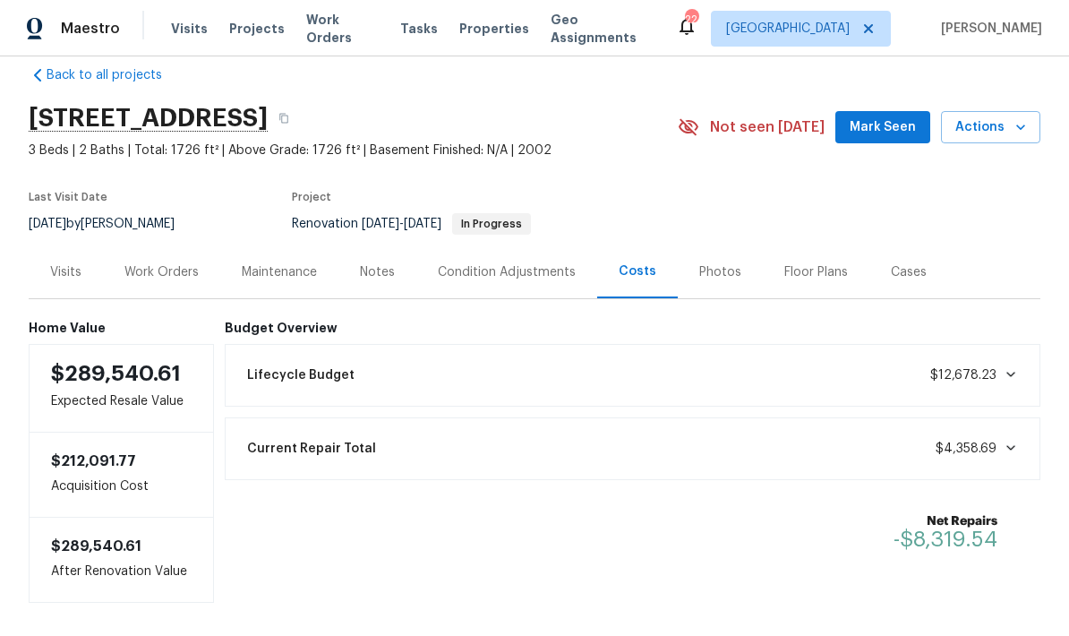
click at [393, 266] on div "Notes" at bounding box center [377, 272] width 35 height 18
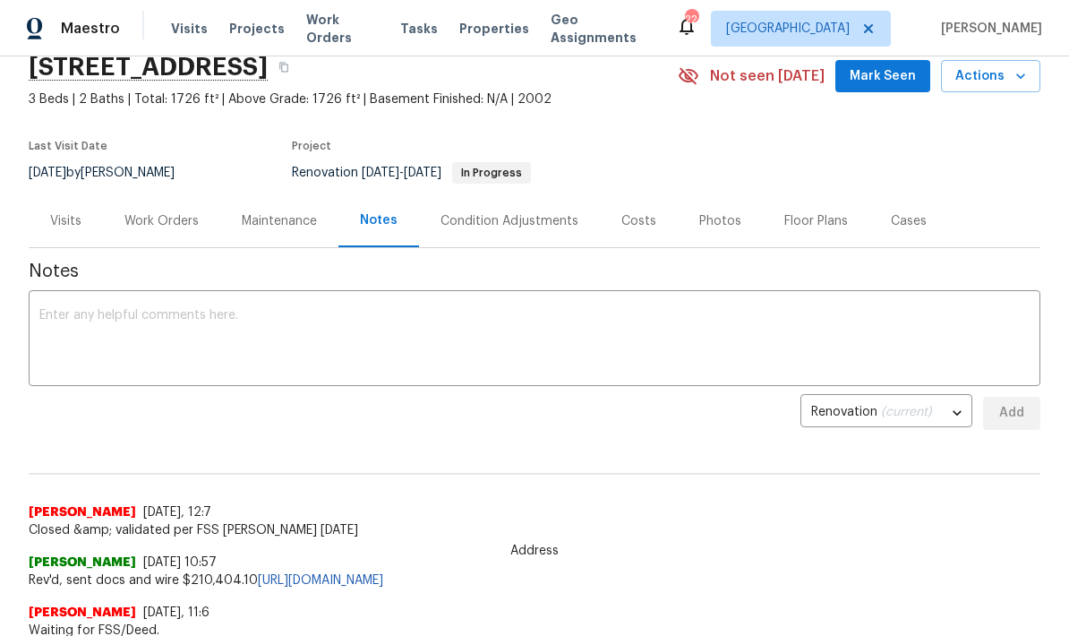
scroll to position [78, 0]
click at [159, 224] on div "Work Orders" at bounding box center [162, 220] width 74 height 18
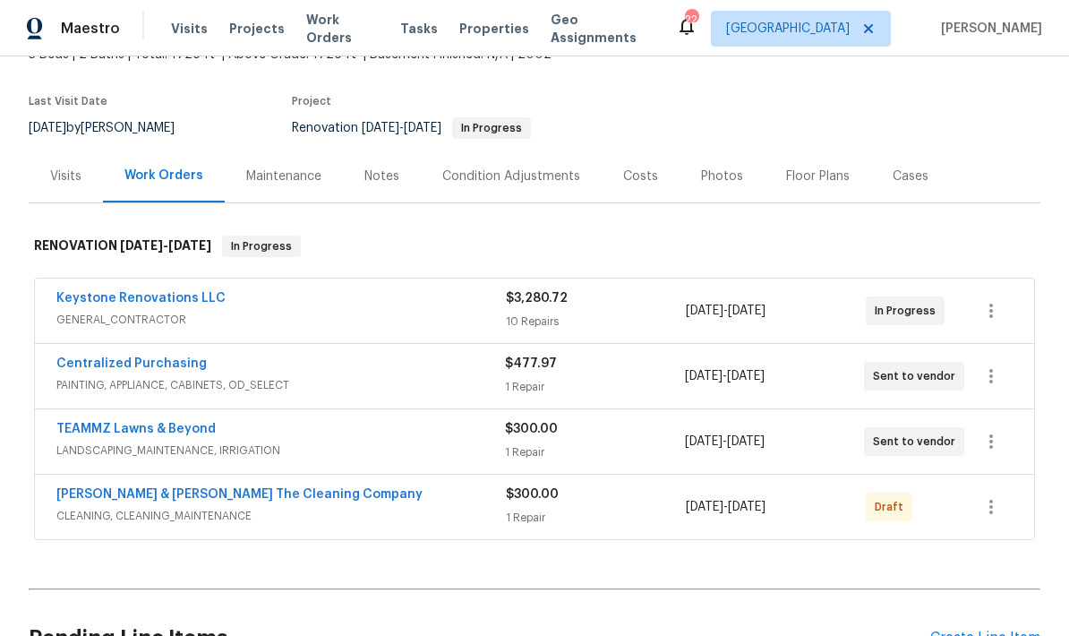
scroll to position [177, 0]
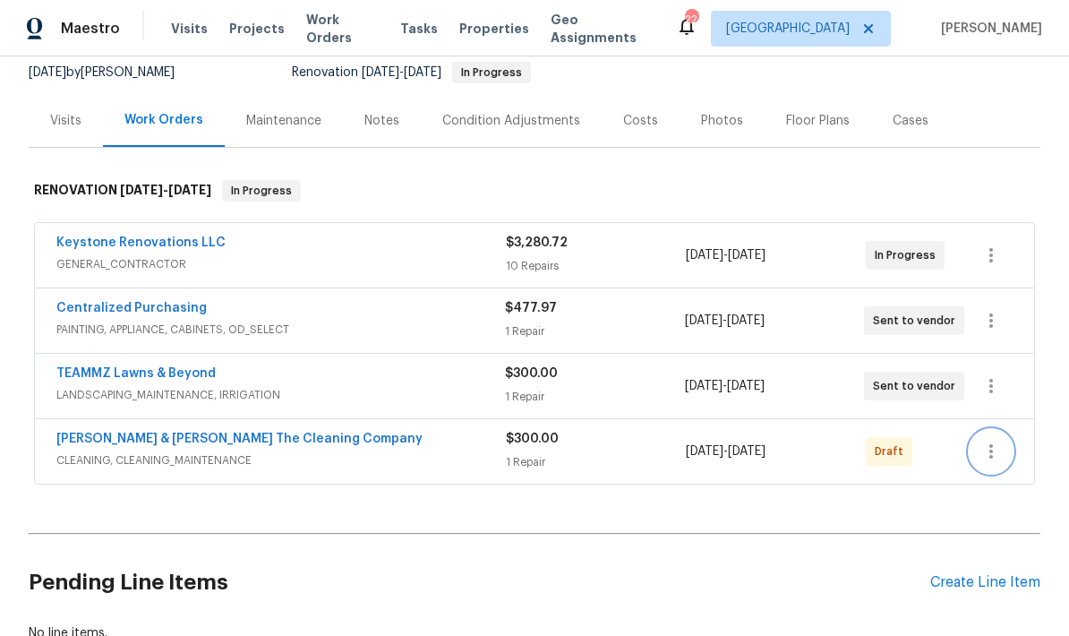
click at [991, 465] on button "button" at bounding box center [991, 451] width 43 height 43
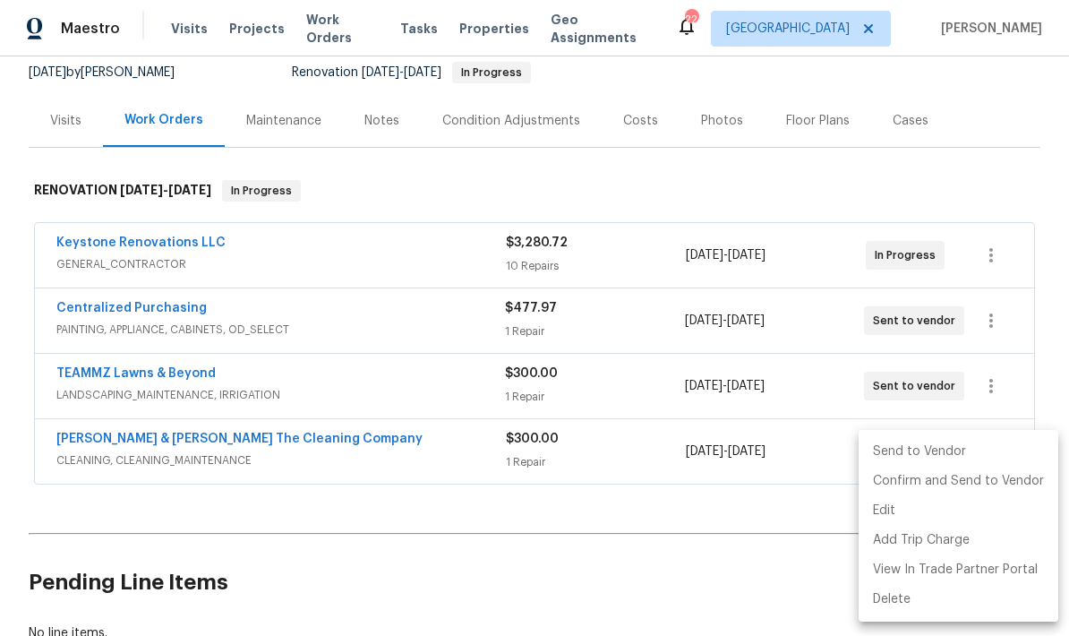
click at [949, 454] on li "Send to Vendor" at bounding box center [959, 452] width 200 height 30
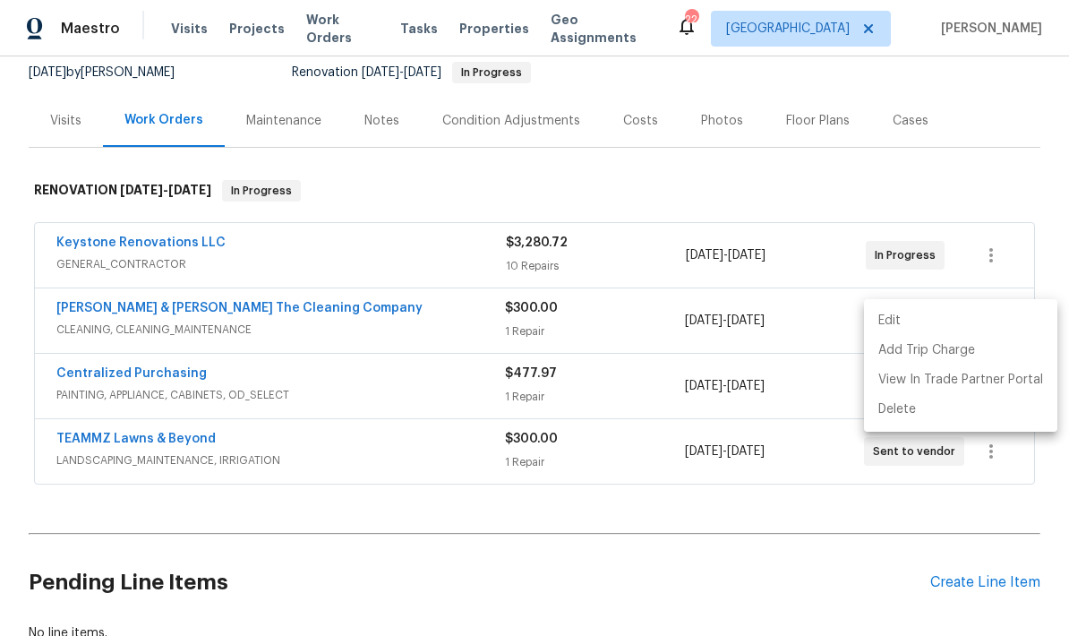
click at [675, 532] on div at bounding box center [534, 318] width 1069 height 636
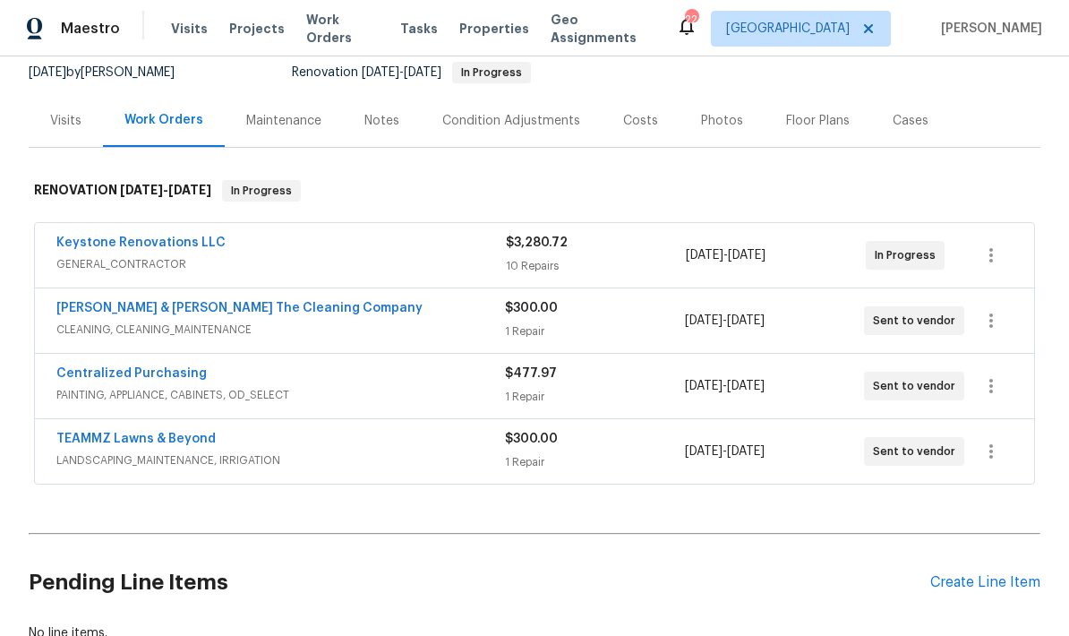
click at [812, 127] on div "Floor Plans" at bounding box center [818, 121] width 64 height 18
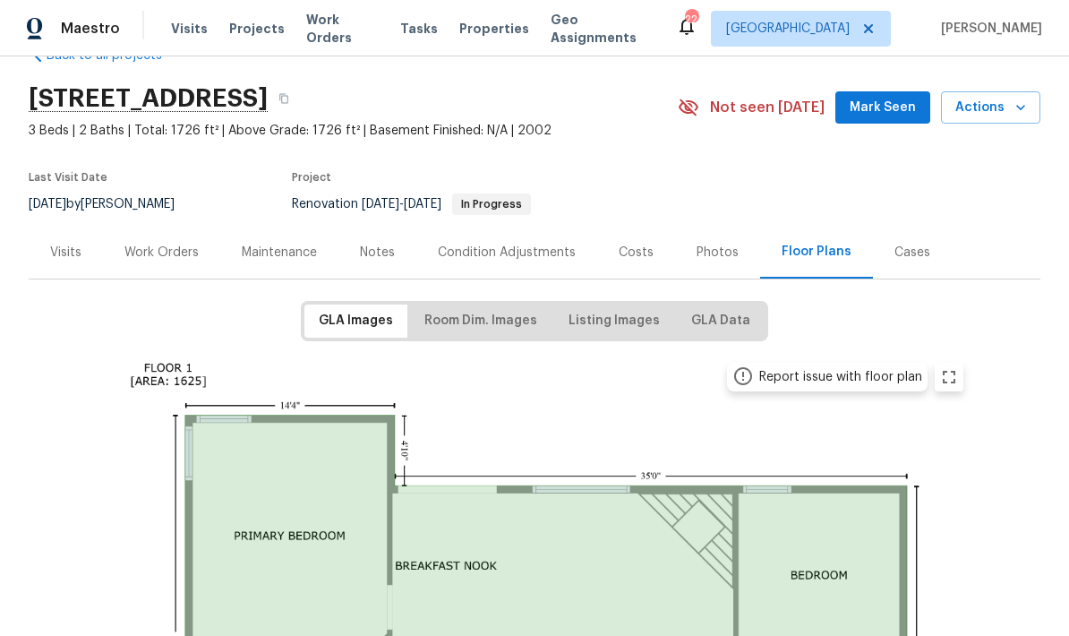
scroll to position [49, 0]
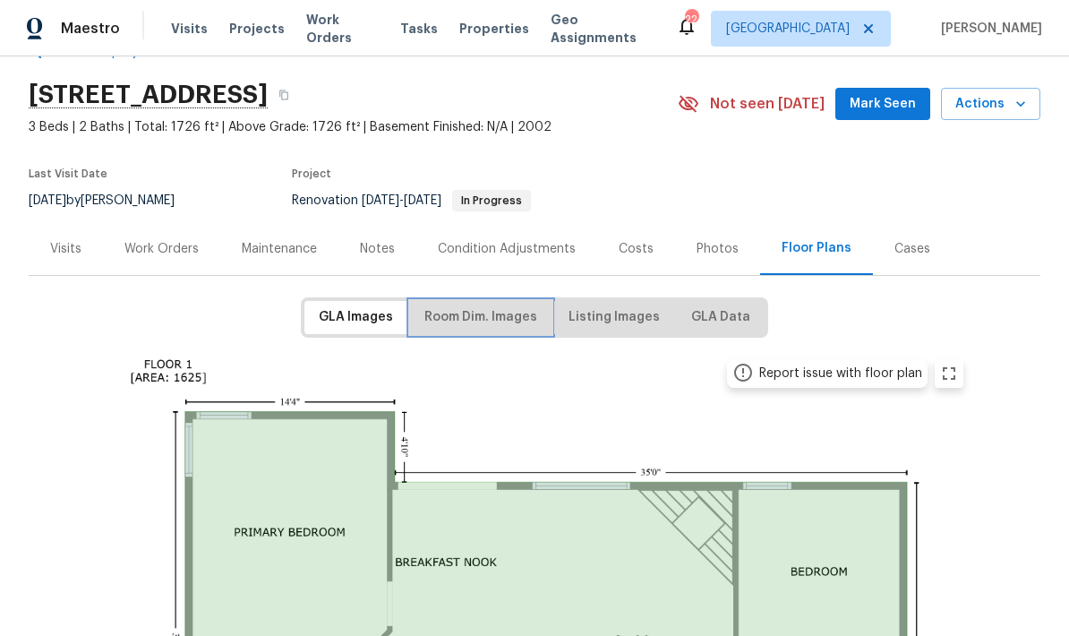
click at [492, 324] on span "Room Dim. Images" at bounding box center [481, 317] width 113 height 22
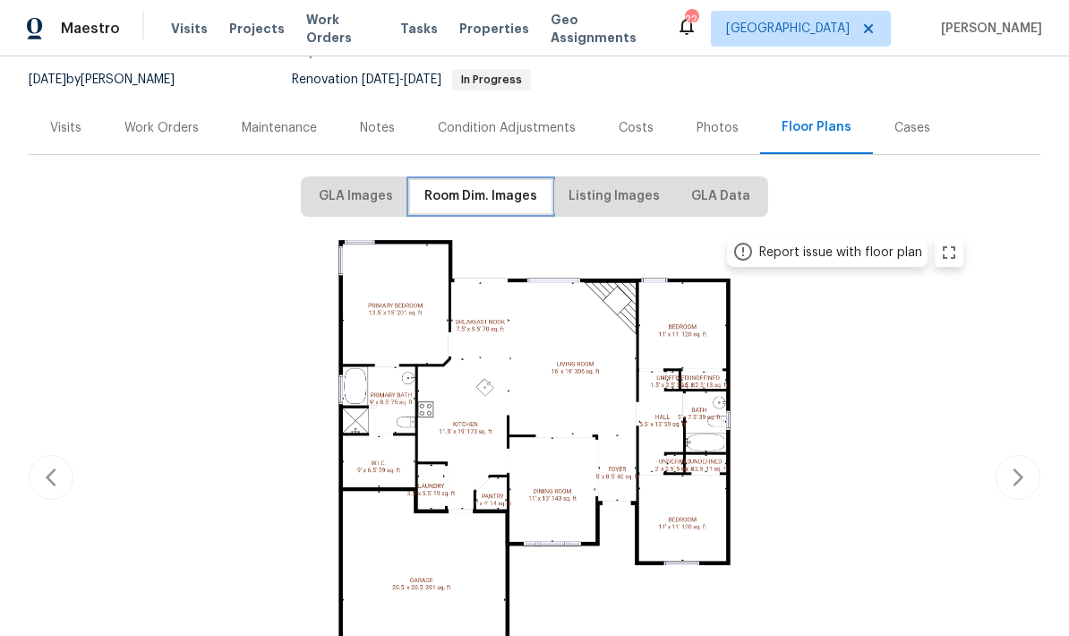
scroll to position [139, 0]
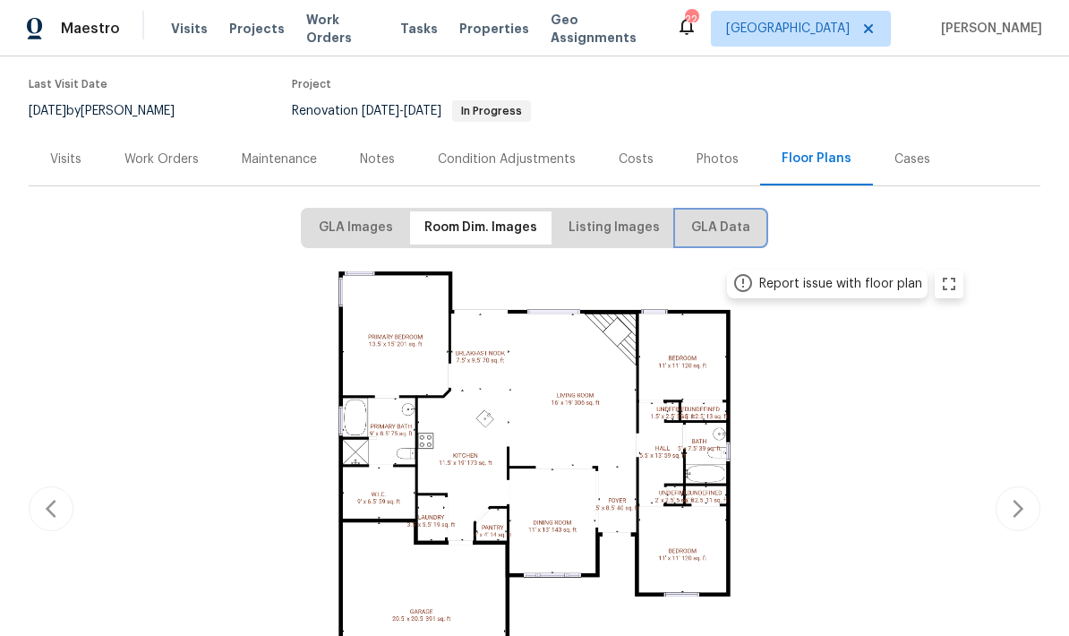
click at [725, 230] on span "GLA Data" at bounding box center [720, 228] width 59 height 22
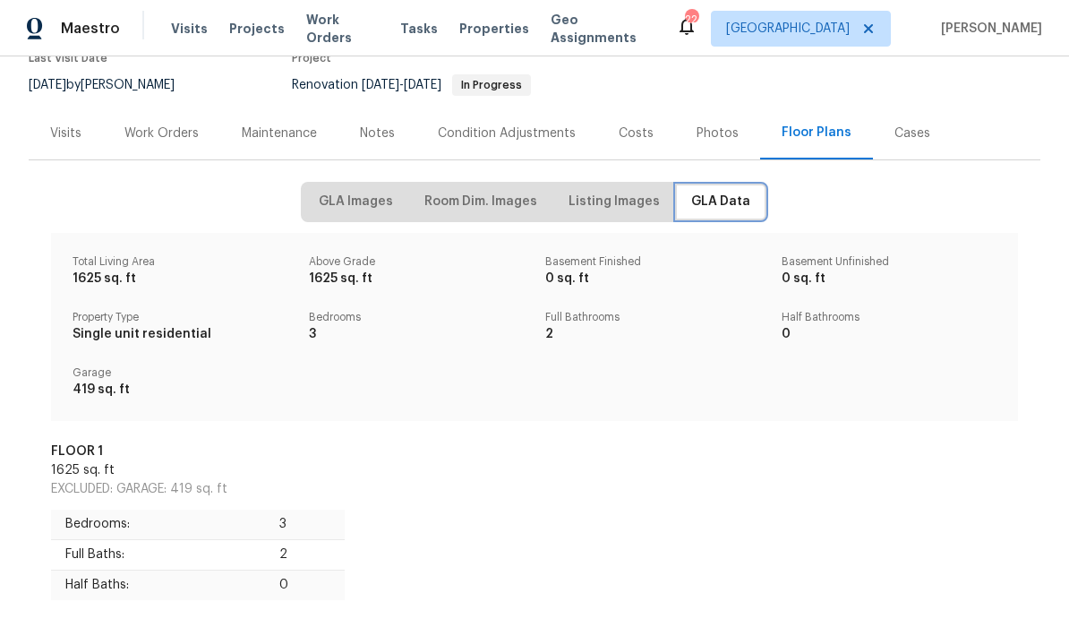
scroll to position [129, 0]
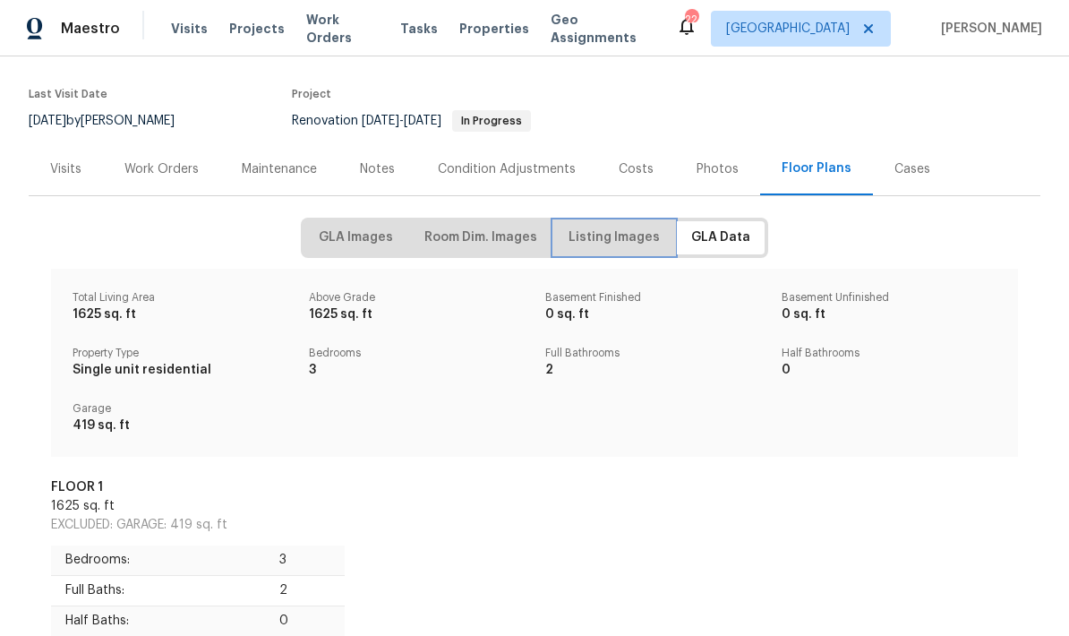
click at [613, 240] on span "Listing Images" at bounding box center [614, 238] width 91 height 22
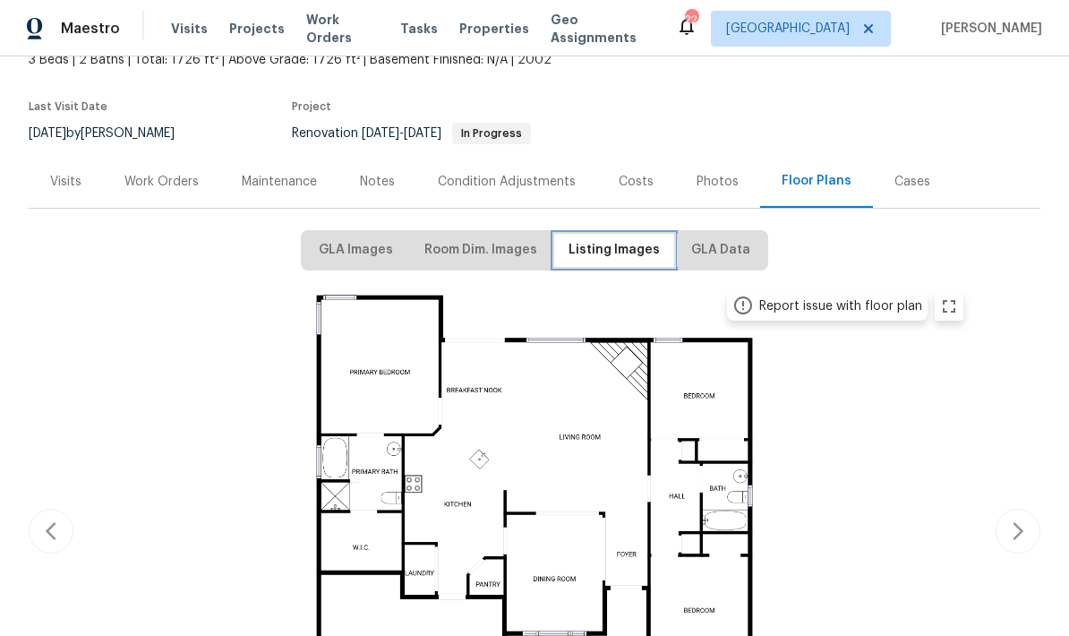
scroll to position [66, 0]
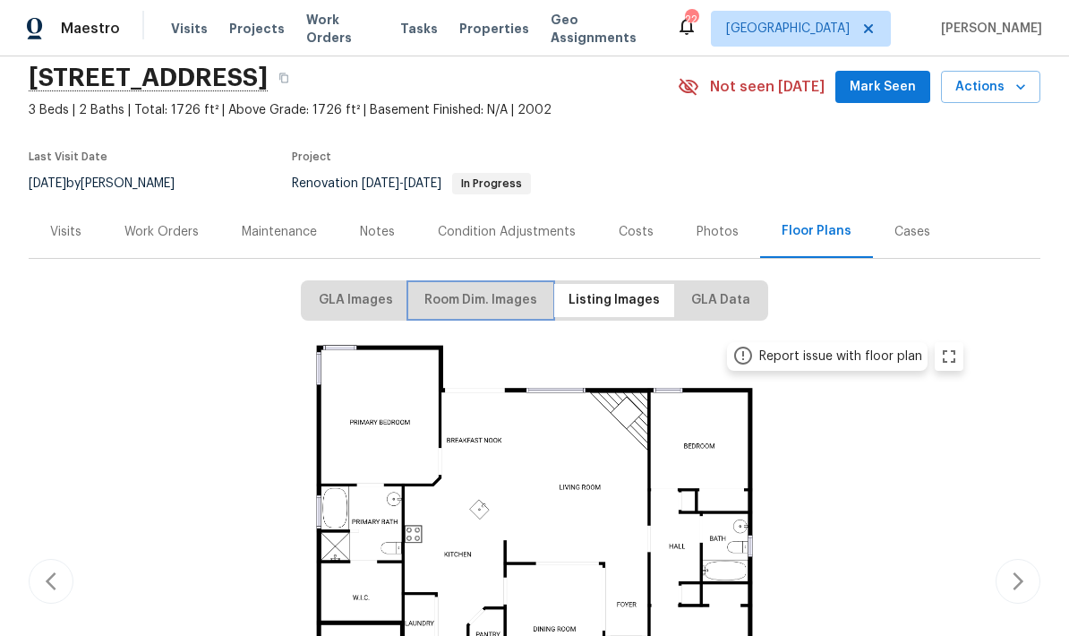
click at [492, 305] on span "Room Dim. Images" at bounding box center [481, 300] width 113 height 22
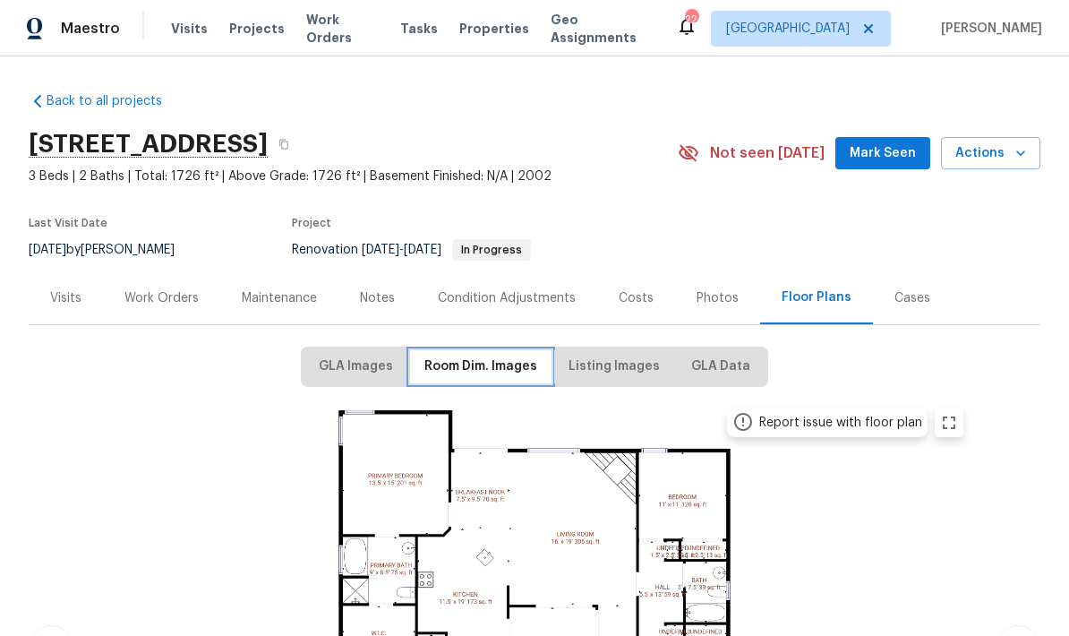
scroll to position [0, 0]
click at [169, 315] on div "Work Orders" at bounding box center [161, 297] width 117 height 53
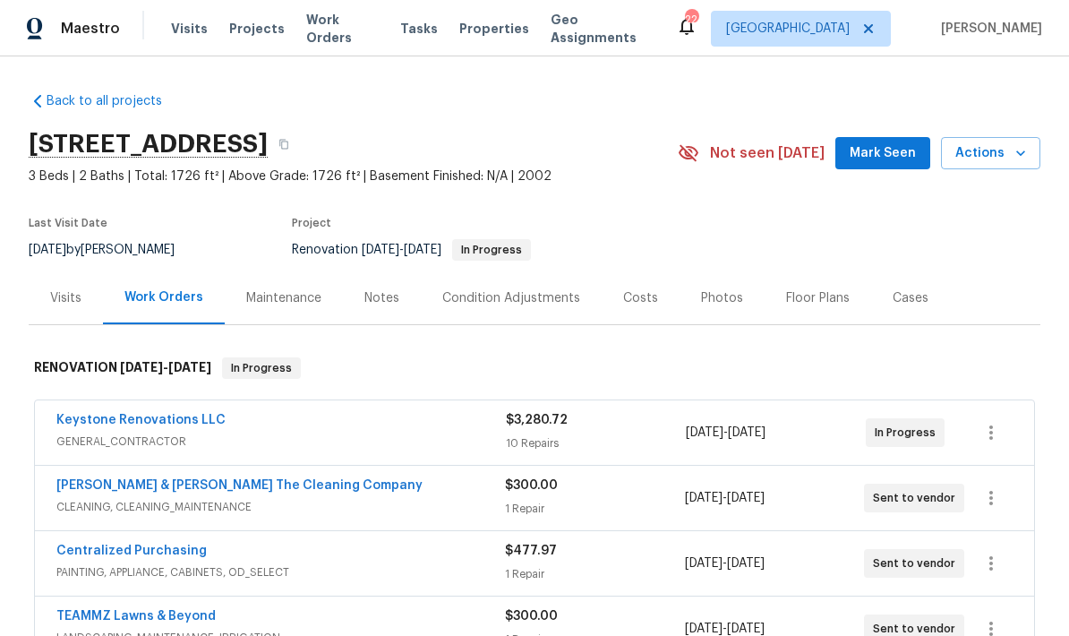
click at [521, 435] on div "10 Repairs" at bounding box center [596, 443] width 180 height 18
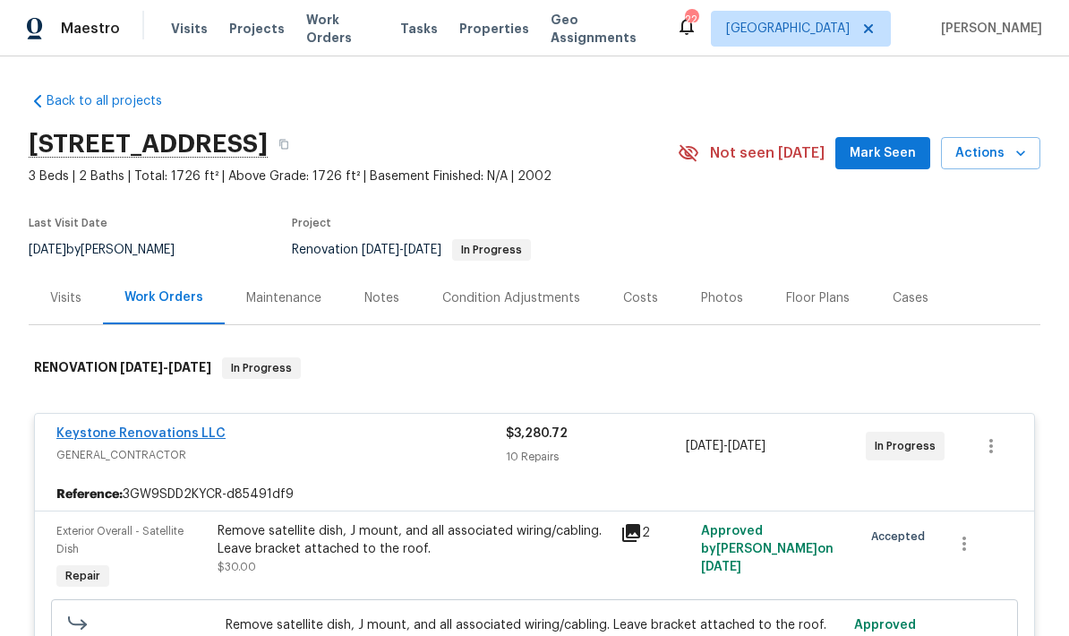
click at [150, 436] on link "Keystone Renovations LLC" at bounding box center [140, 433] width 169 height 13
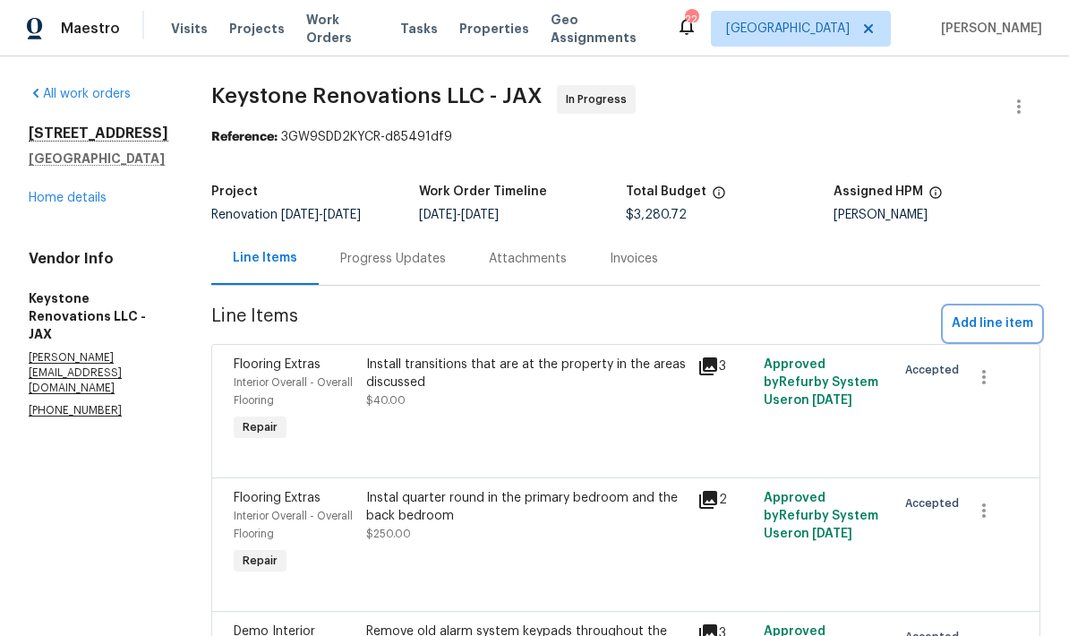
click at [984, 333] on span "Add line item" at bounding box center [993, 324] width 82 height 22
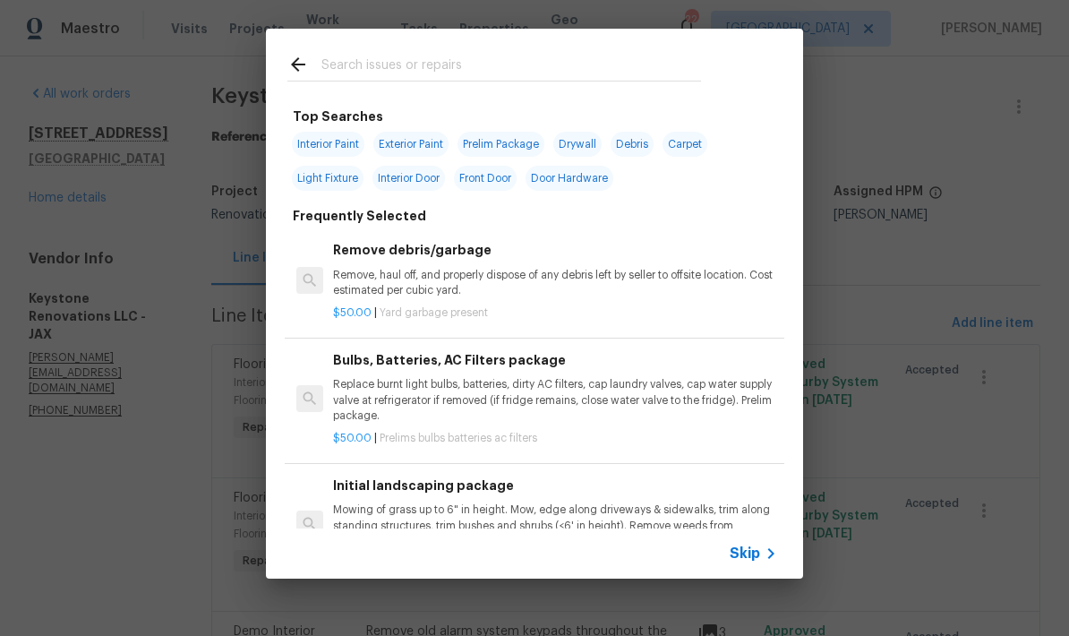
click at [382, 70] on input "text" at bounding box center [512, 67] width 380 height 27
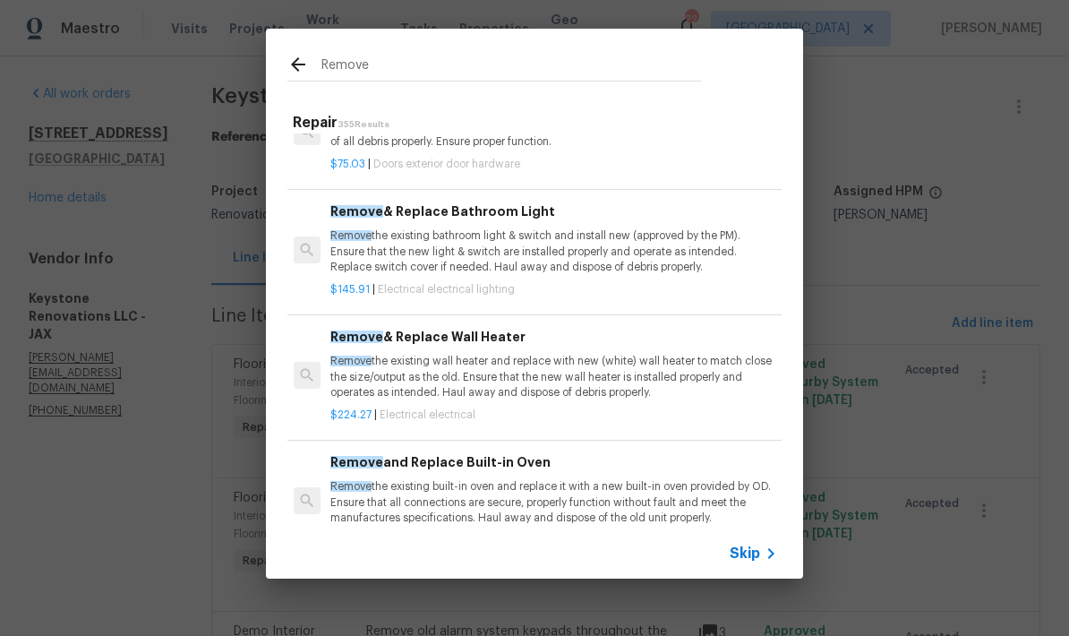
scroll to position [6728, 3]
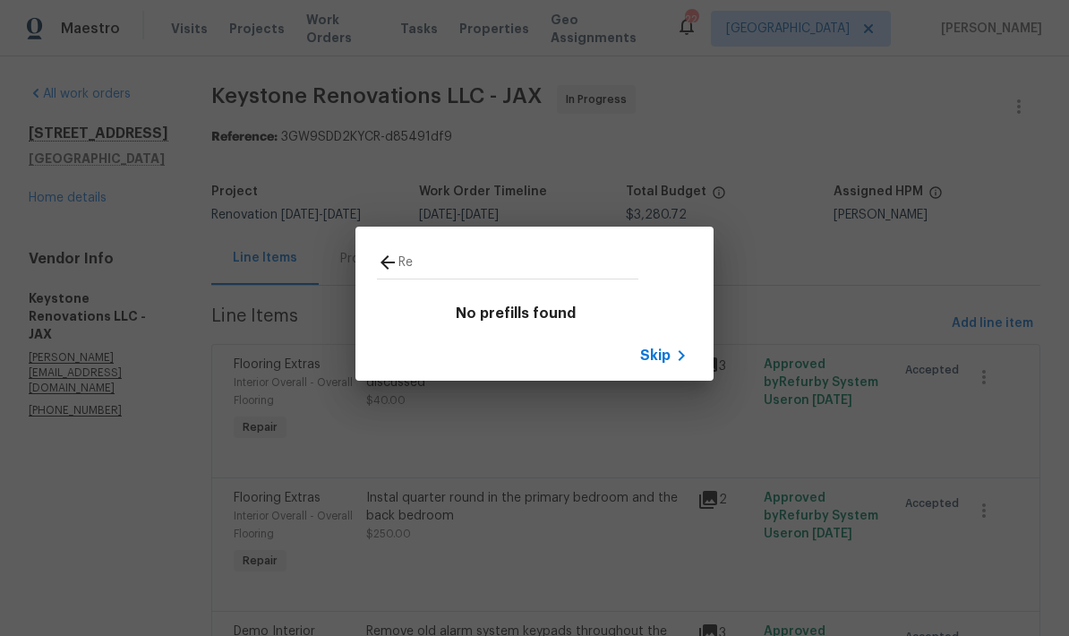
type input "R"
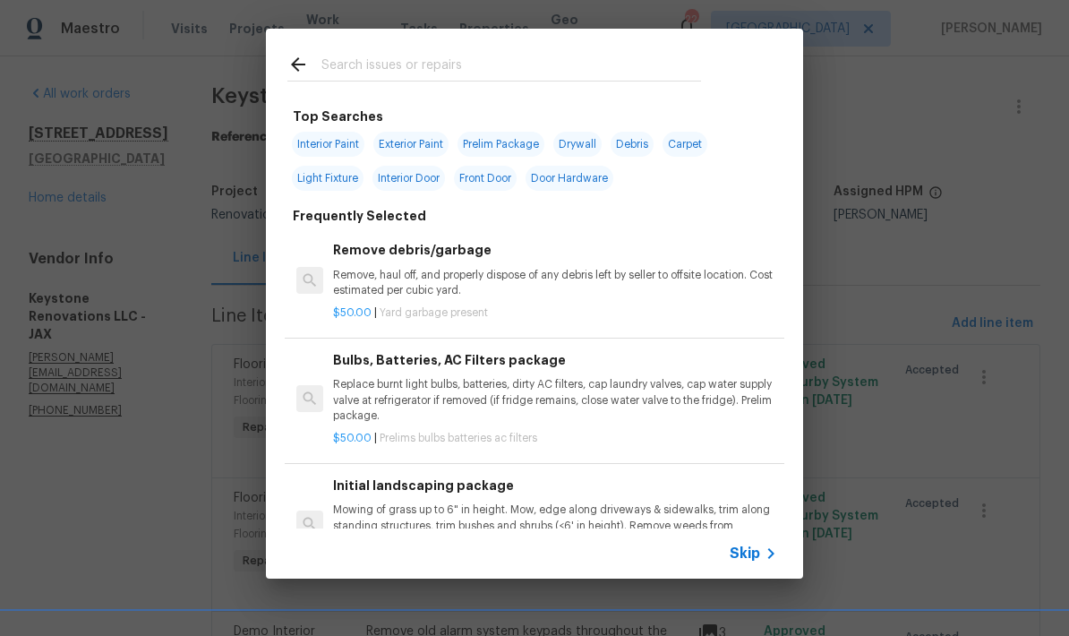
click at [663, 364] on h6 "Bulbs, Batteries, AC Filters package" at bounding box center [555, 360] width 444 height 20
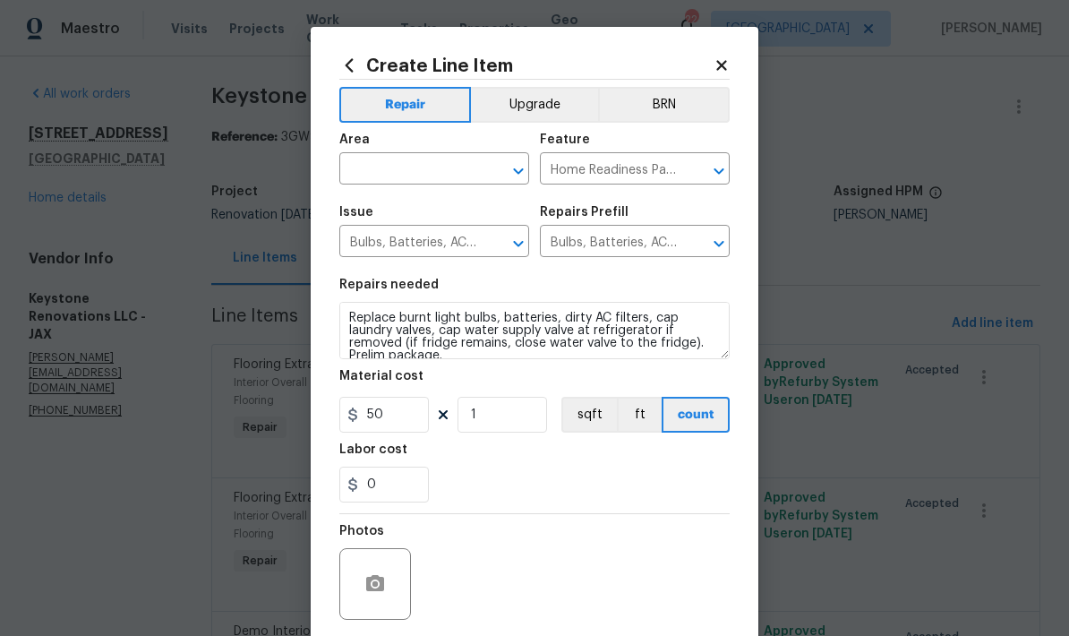
click at [351, 64] on icon at bounding box center [349, 66] width 20 height 20
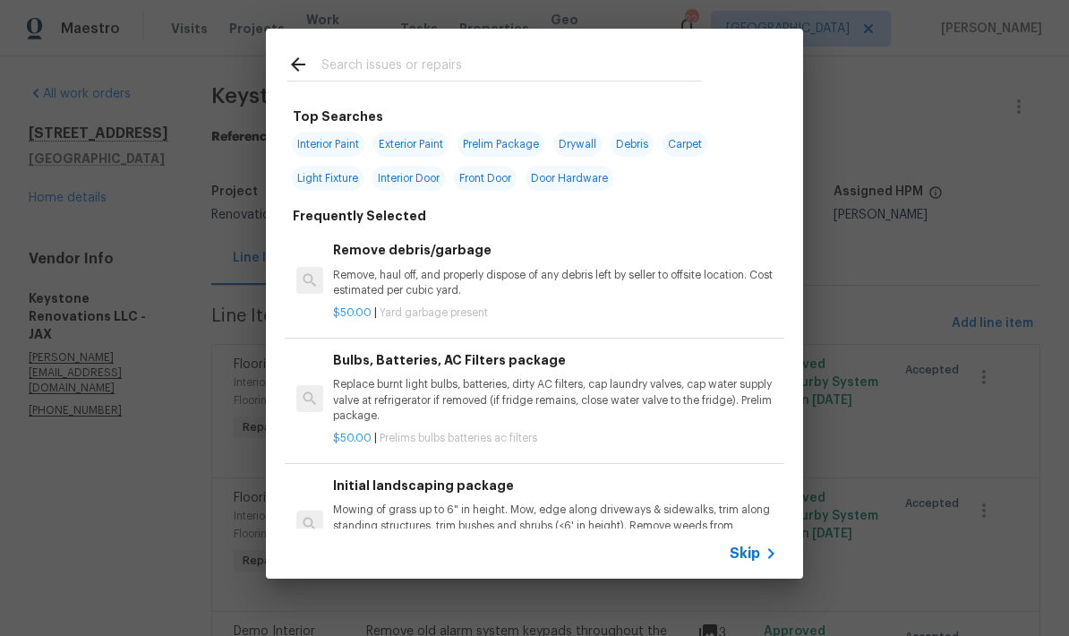
click at [744, 563] on div "Skip" at bounding box center [756, 553] width 52 height 21
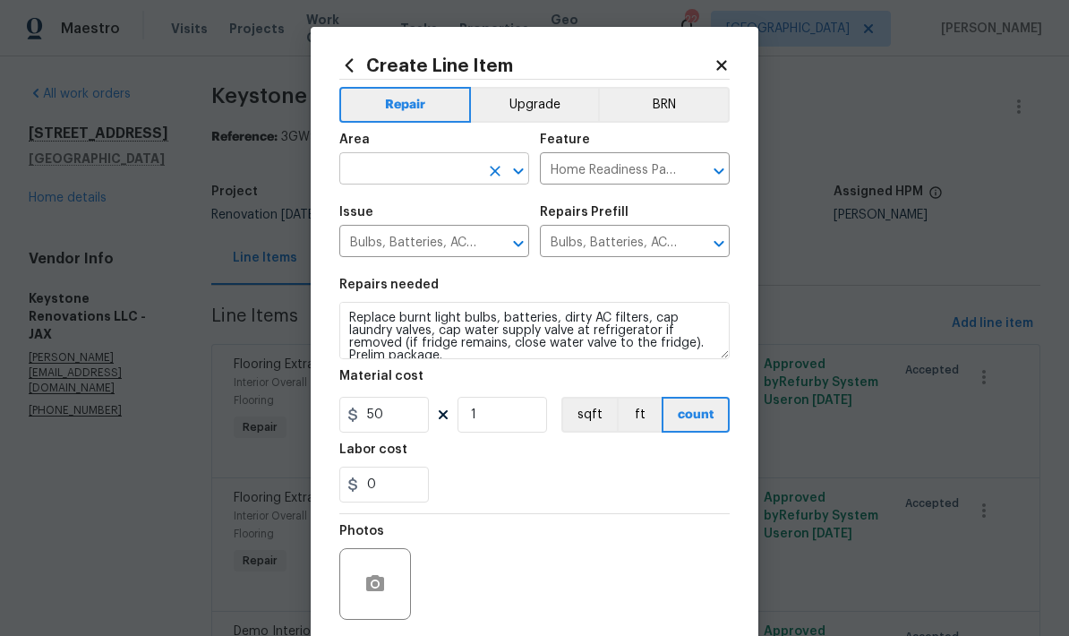
click at [449, 176] on input "text" at bounding box center [409, 171] width 140 height 28
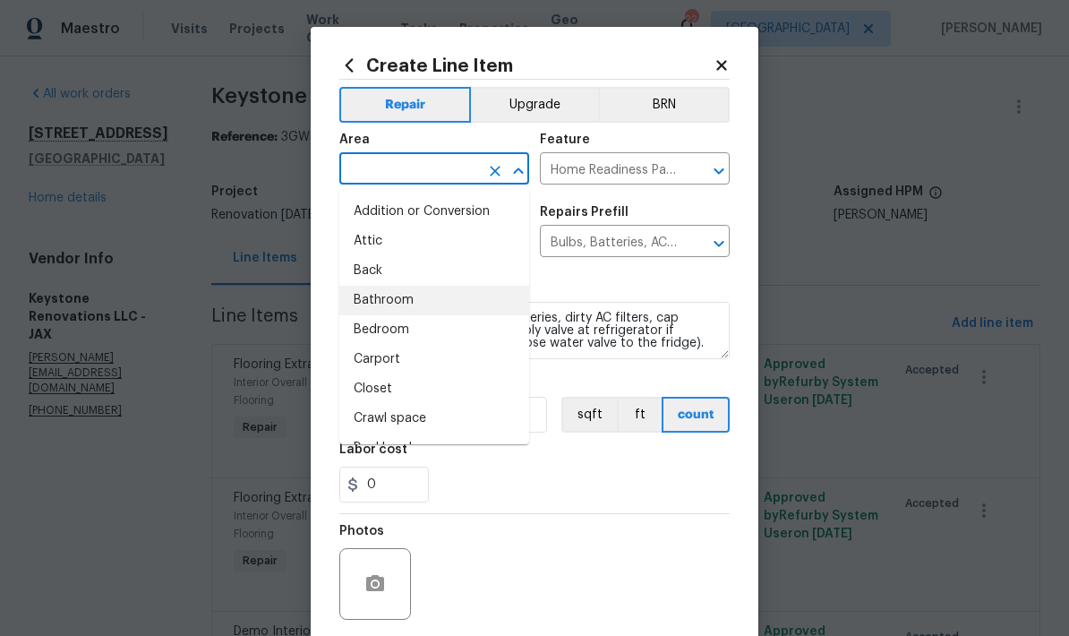
click at [399, 312] on li "Bathroom" at bounding box center [434, 301] width 190 height 30
type input "Bathroom"
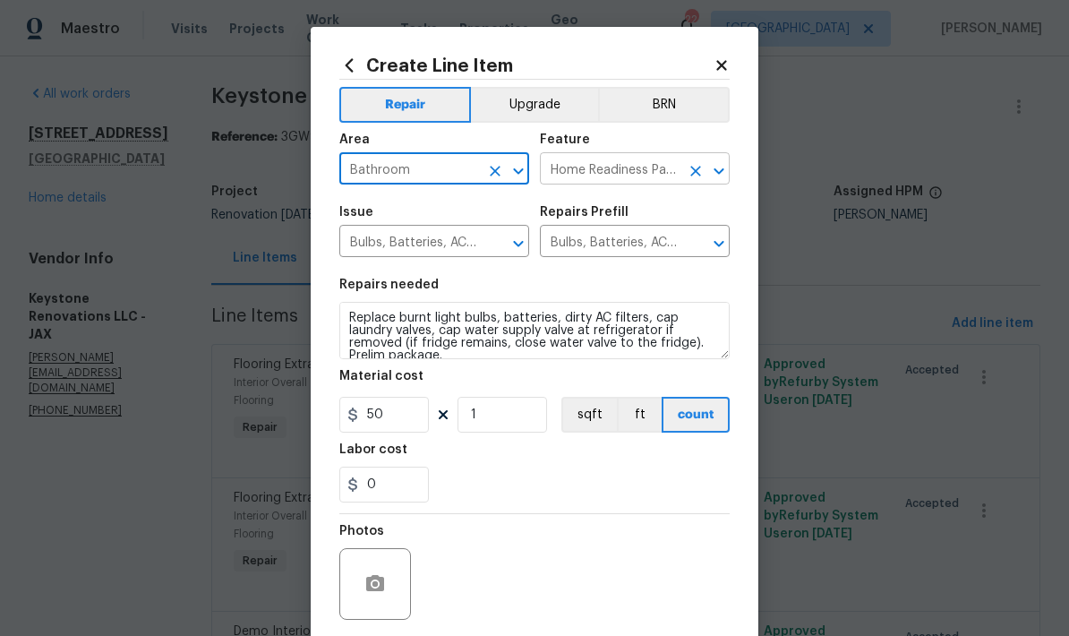
click at [636, 183] on input "Home Readiness Packages" at bounding box center [610, 171] width 140 height 28
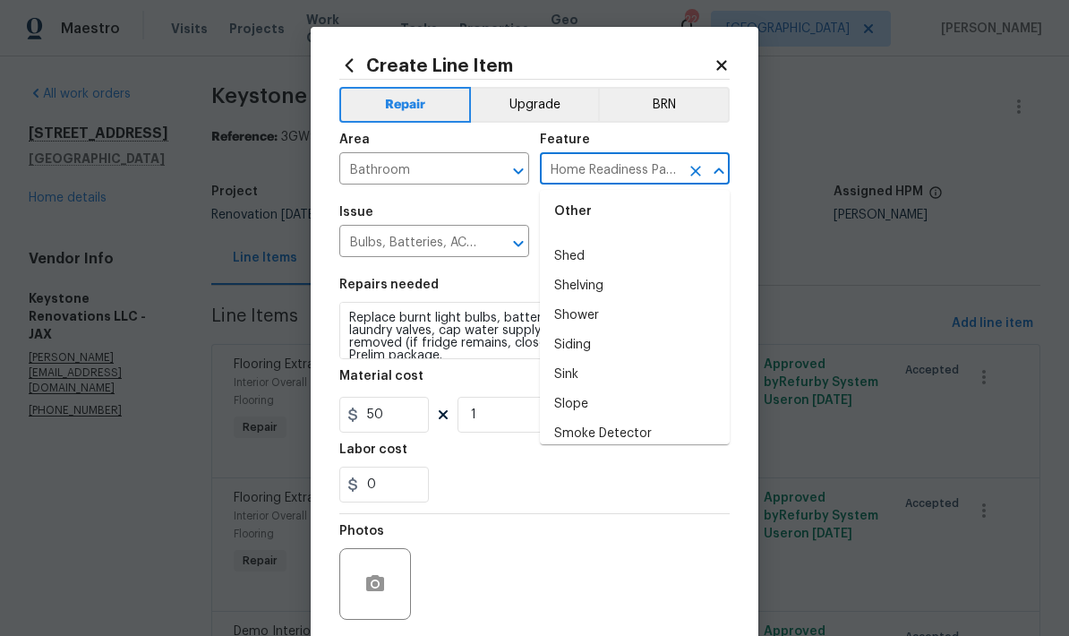
scroll to position [3863, 0]
click at [351, 74] on icon at bounding box center [349, 66] width 20 height 20
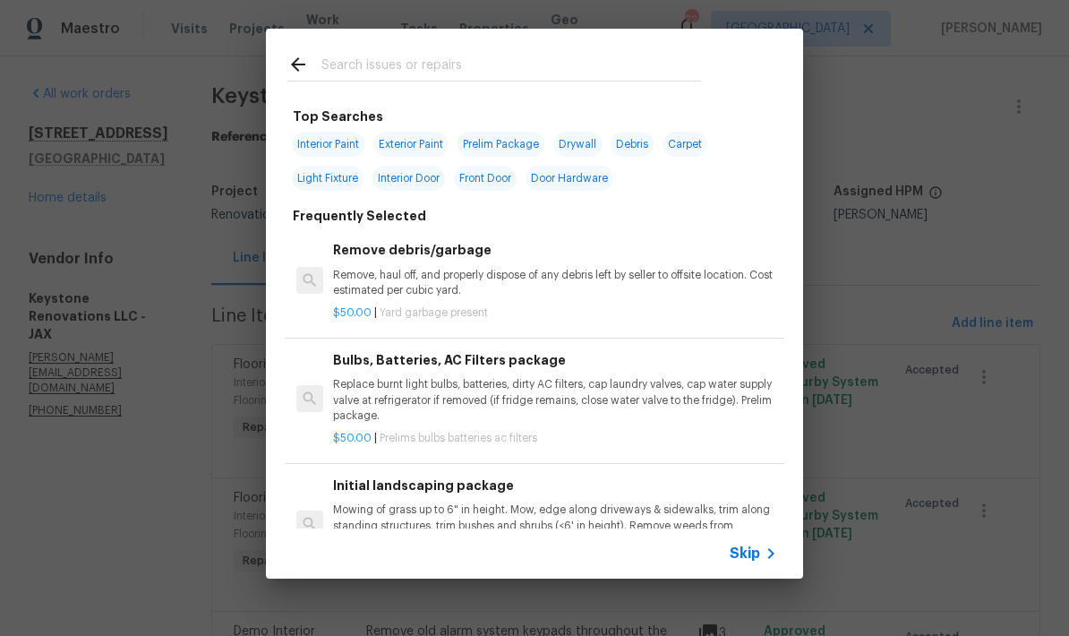
click at [425, 73] on input "text" at bounding box center [512, 67] width 380 height 27
type input "Bathroom"
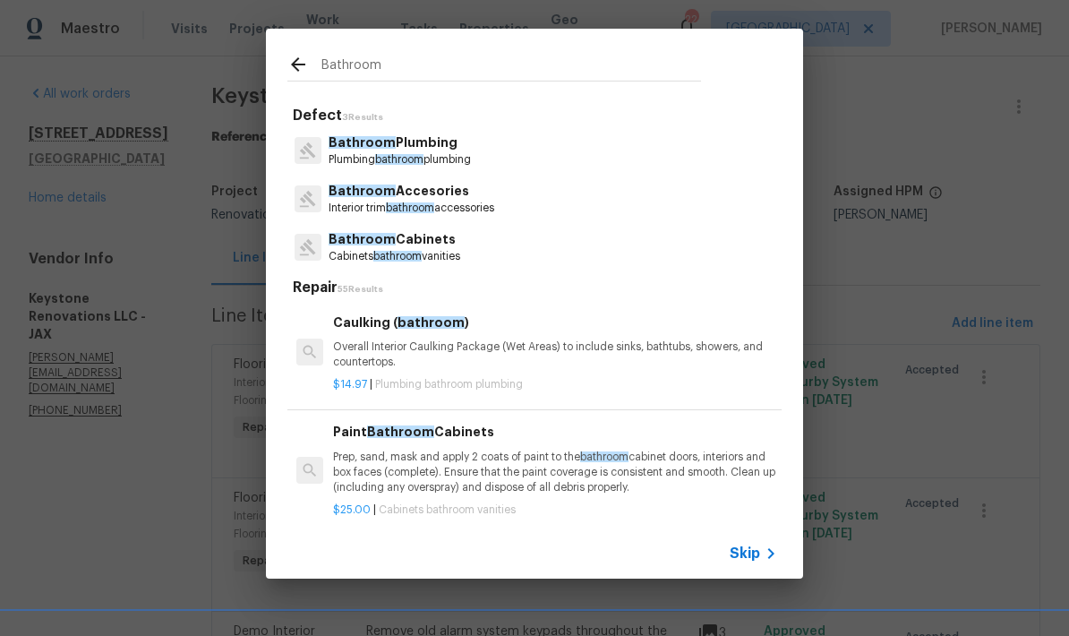
click at [434, 213] on span "bathroom" at bounding box center [410, 207] width 48 height 11
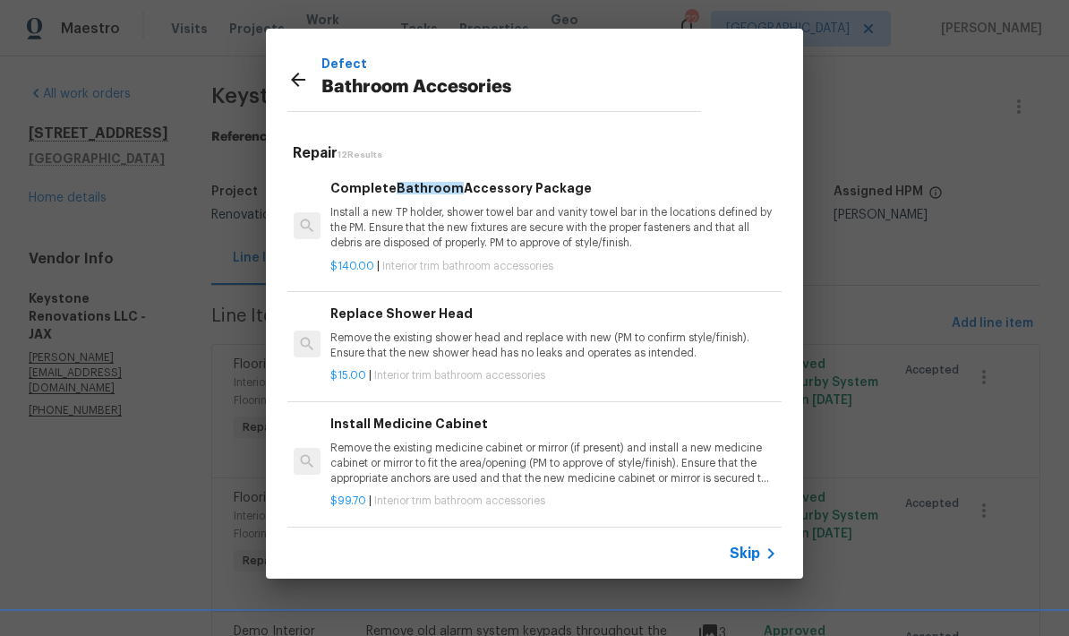
scroll to position [0, 3]
click at [752, 561] on span "Skip" at bounding box center [745, 554] width 30 height 18
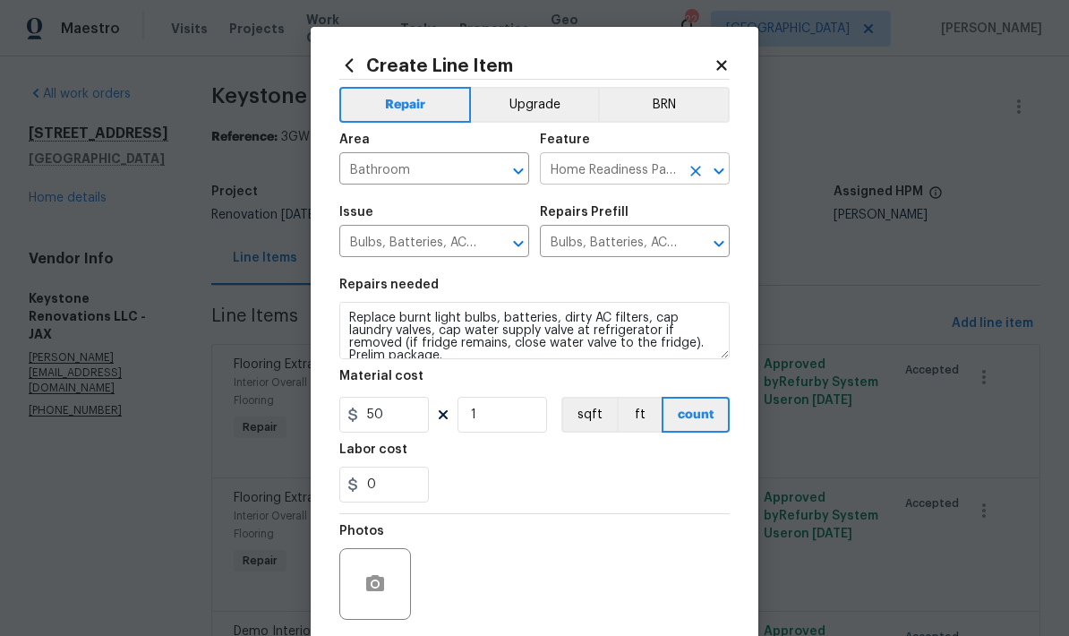
click at [666, 176] on input "Home Readiness Packages" at bounding box center [610, 171] width 140 height 28
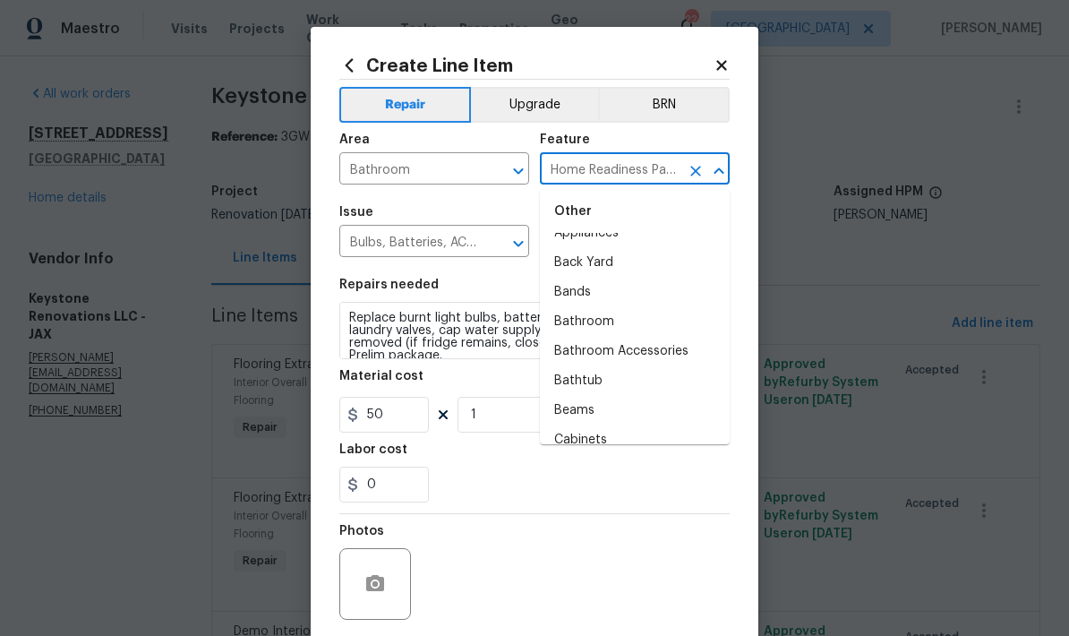
scroll to position [365, 0]
click at [635, 355] on li "Bathroom Accessories" at bounding box center [635, 347] width 190 height 30
type input "Bathroom Accessories"
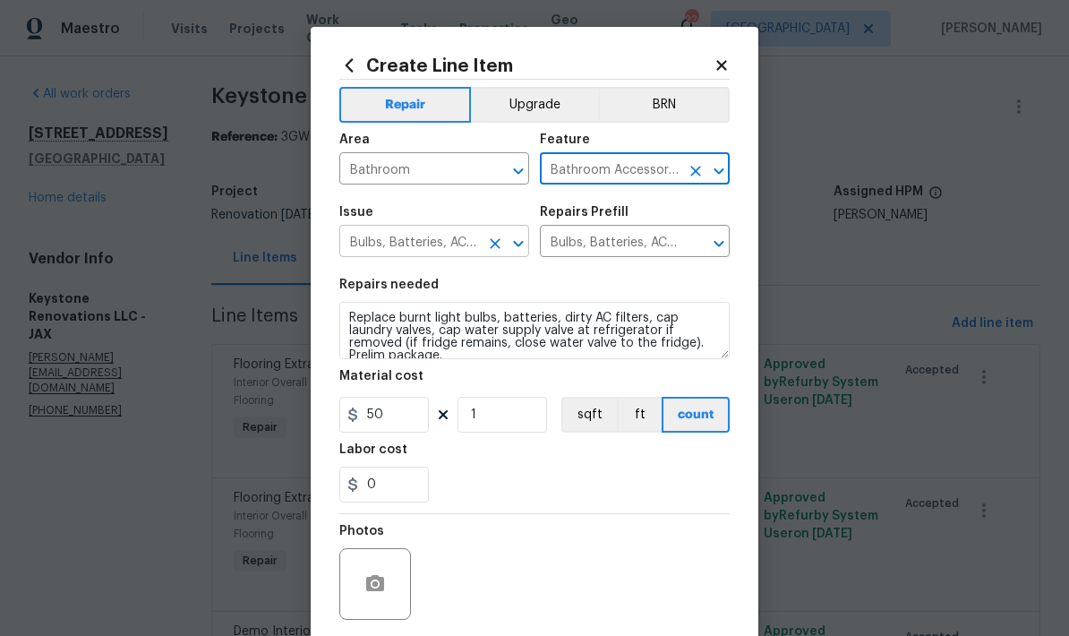
click at [519, 246] on icon "Open" at bounding box center [518, 243] width 10 height 6
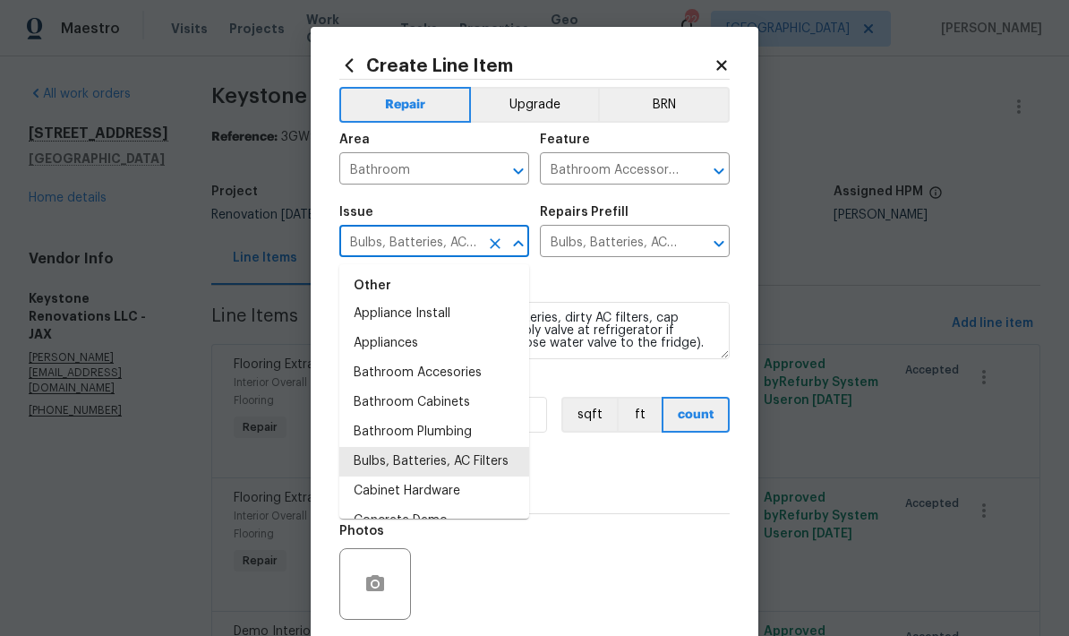
scroll to position [284, 0]
click at [470, 372] on li "Bathroom Accesories" at bounding box center [434, 371] width 190 height 30
type input "Bathroom Accesories"
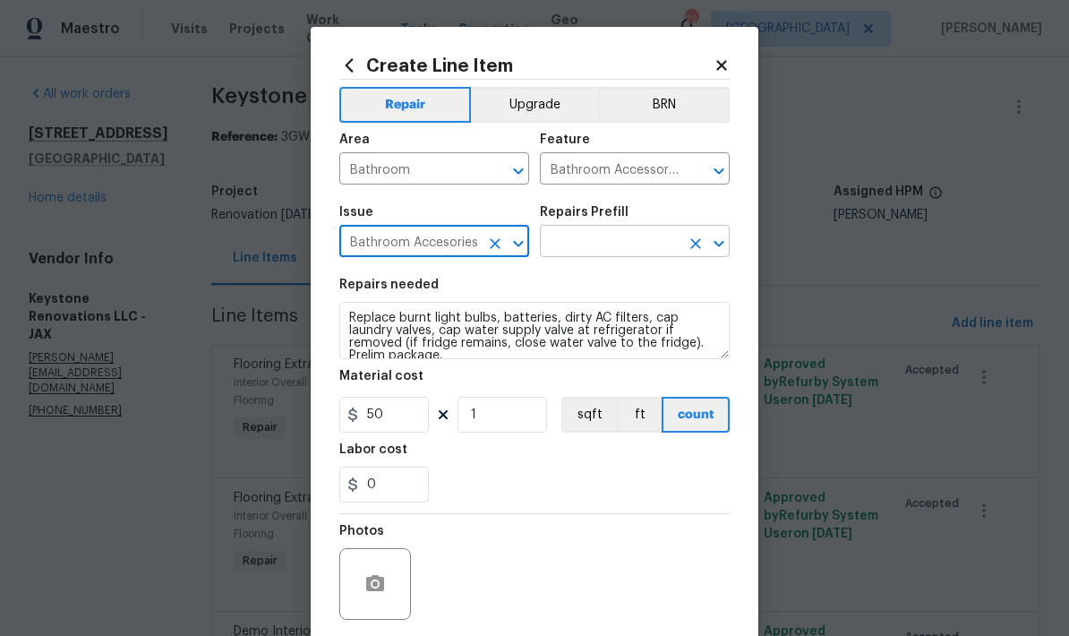
click at [719, 254] on icon "Open" at bounding box center [719, 243] width 21 height 21
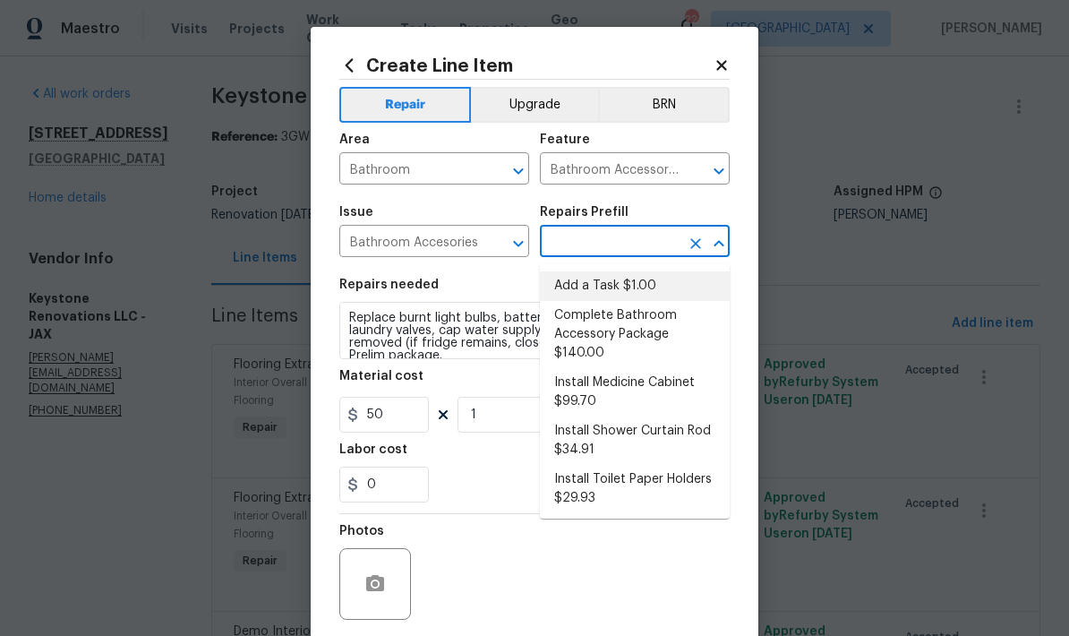
click at [620, 295] on li "Add a Task $1.00" at bounding box center [635, 286] width 190 height 30
type input "Add a Task $1.00"
type input "Interior Trim"
type textarea "HPM to detail"
type input "Add a Task $1.00"
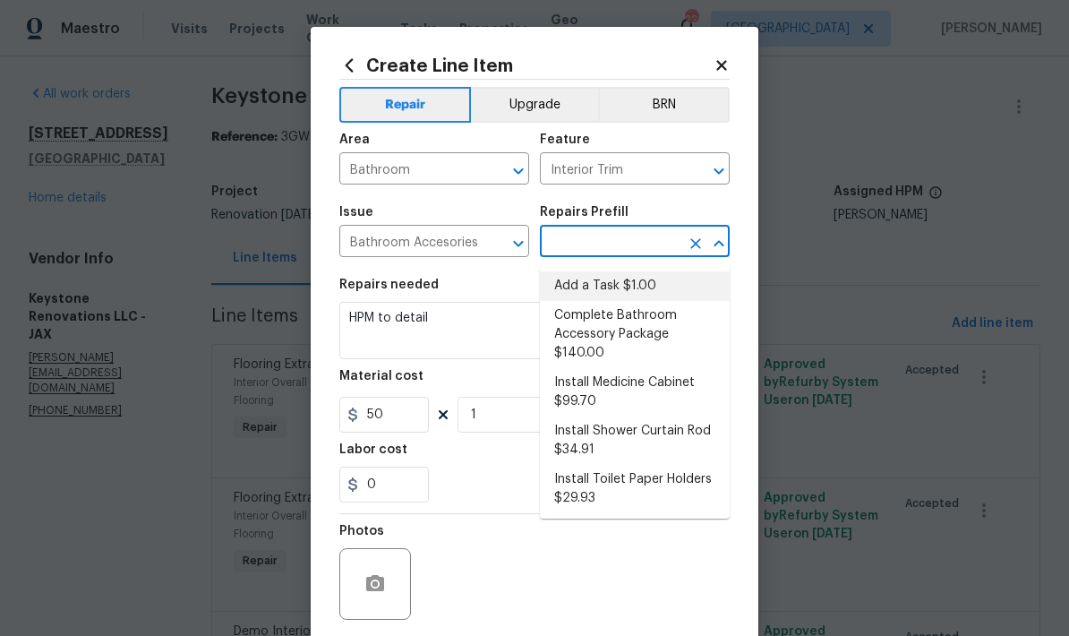
type input "1"
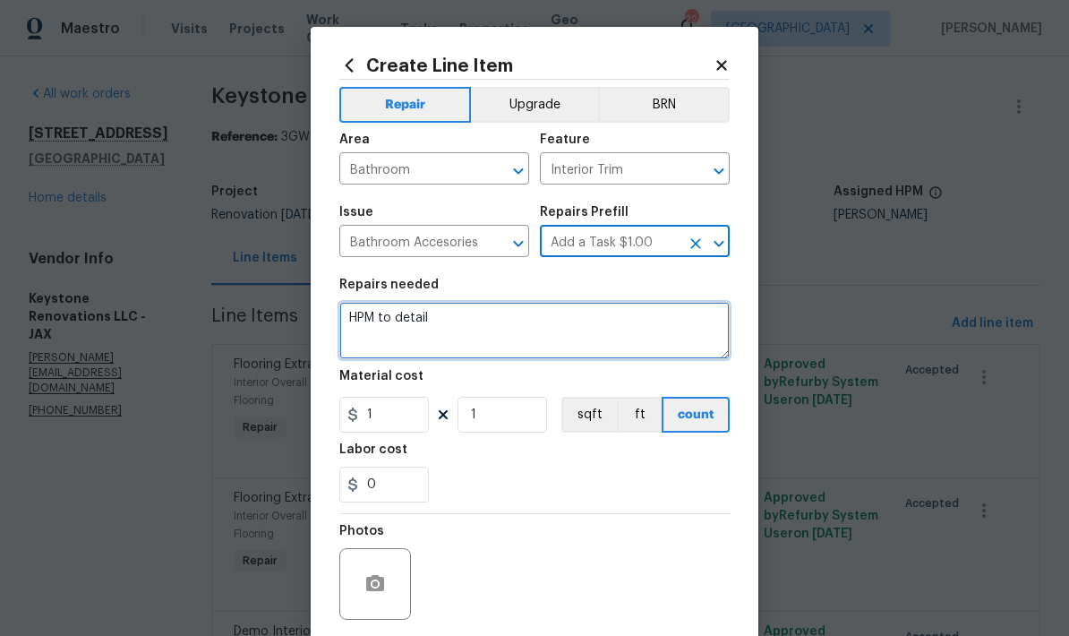
click at [457, 335] on textarea "HPM to detail" at bounding box center [534, 330] width 391 height 57
click at [423, 334] on textarea "HPM to detail" at bounding box center [534, 330] width 391 height 57
click at [434, 338] on textarea "HPM to detail" at bounding box center [534, 330] width 391 height 57
click at [434, 337] on textarea "HPM to detail" at bounding box center [534, 330] width 391 height 57
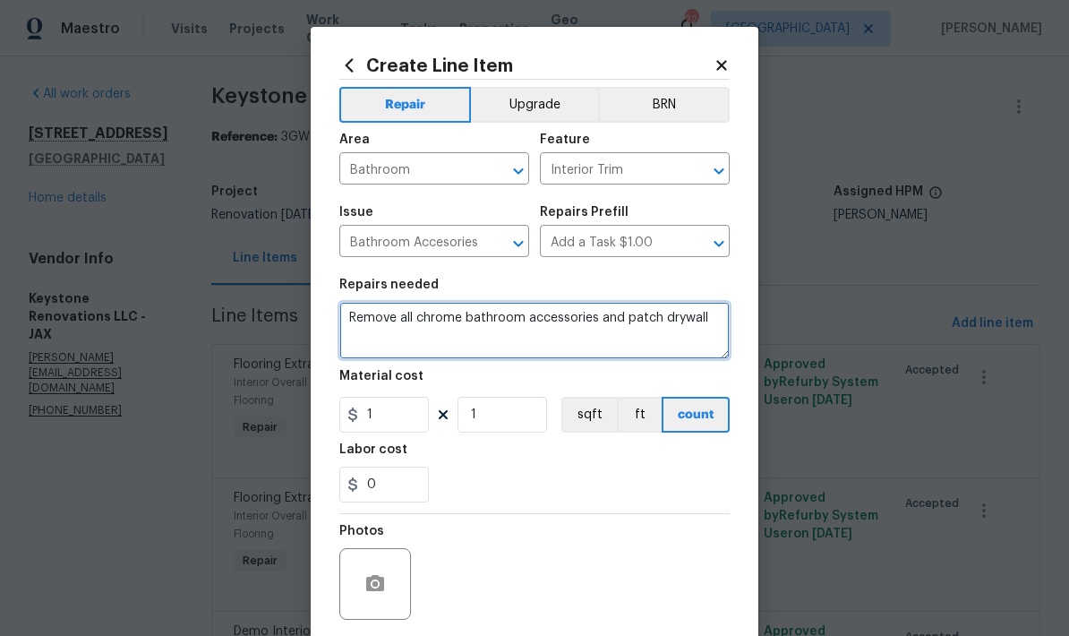
type textarea "Remove all chrome bathroom accessories and patch drywall"
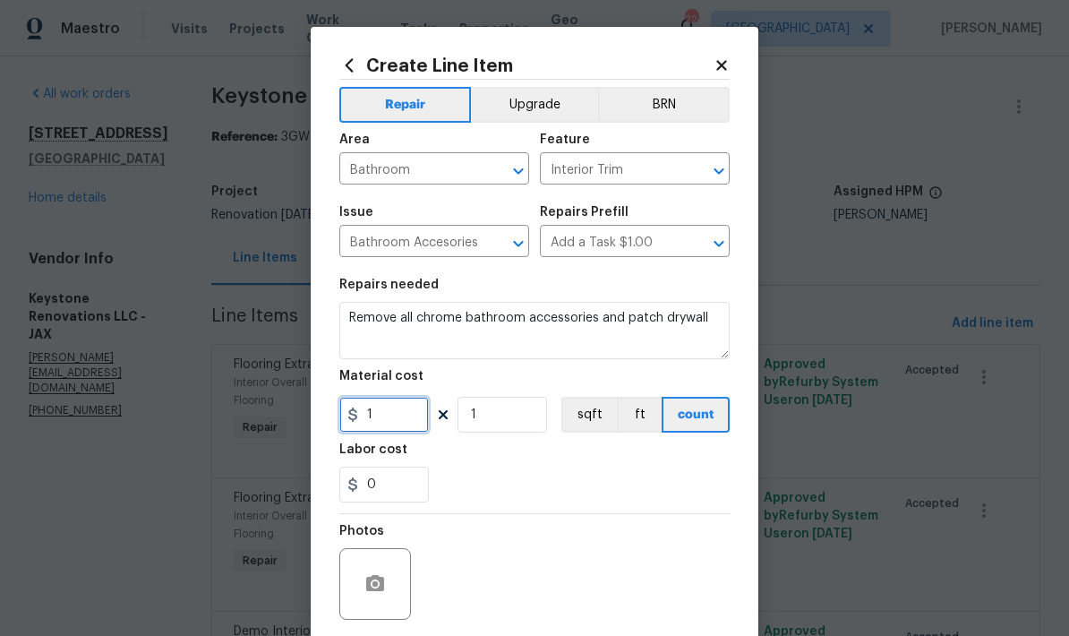
click at [396, 428] on input "1" at bounding box center [384, 415] width 90 height 36
type input "35"
click at [551, 476] on div "0" at bounding box center [534, 485] width 391 height 36
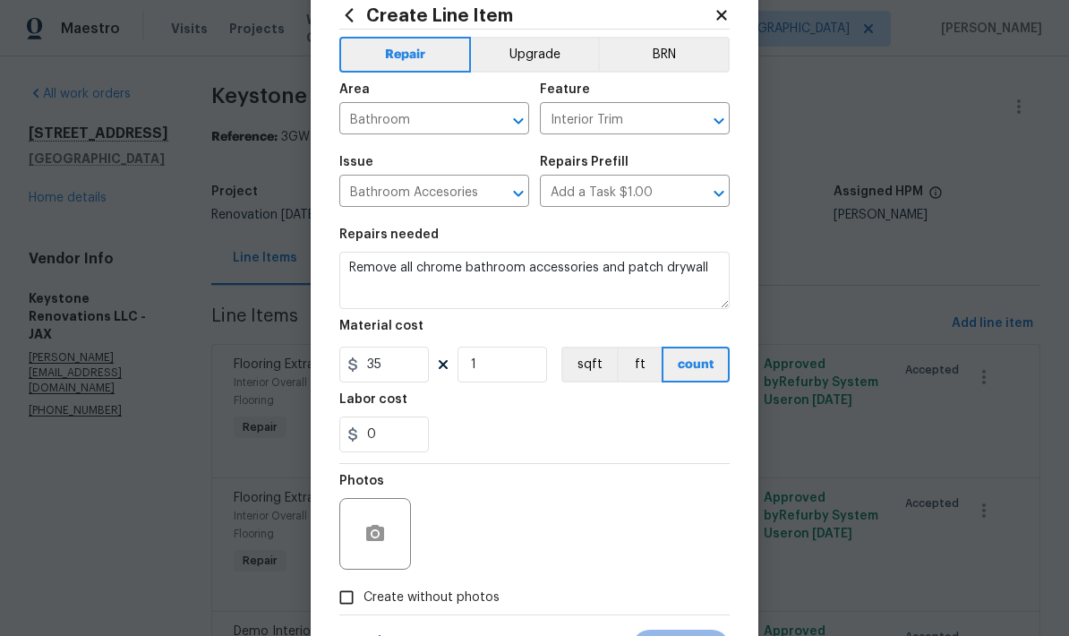
scroll to position [67, 0]
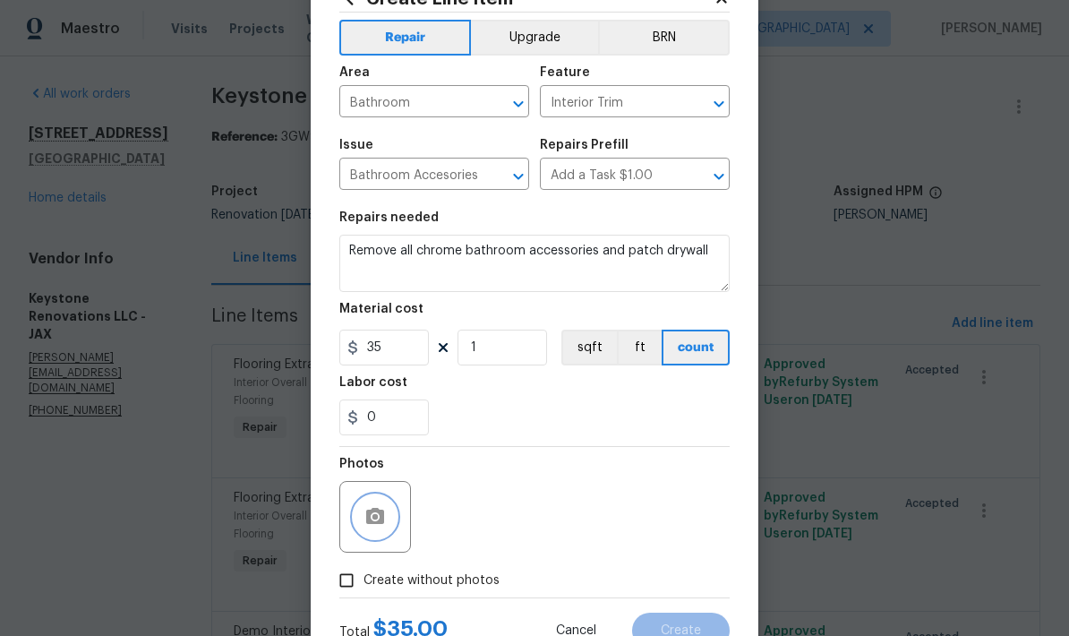
click at [375, 538] on button "button" at bounding box center [375, 516] width 43 height 43
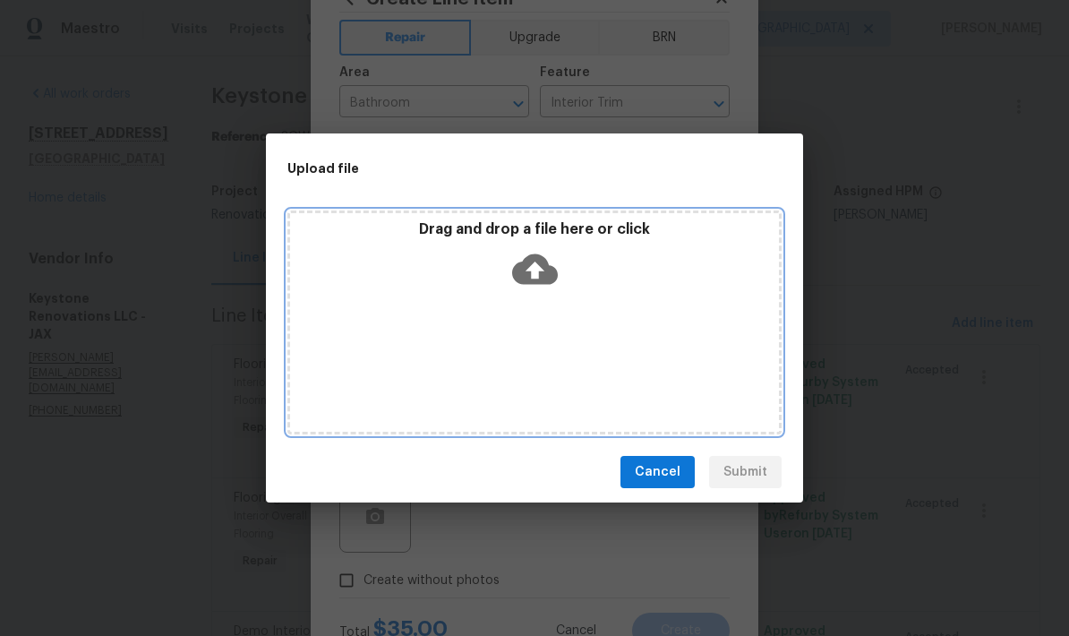
click at [546, 266] on icon at bounding box center [535, 269] width 46 height 30
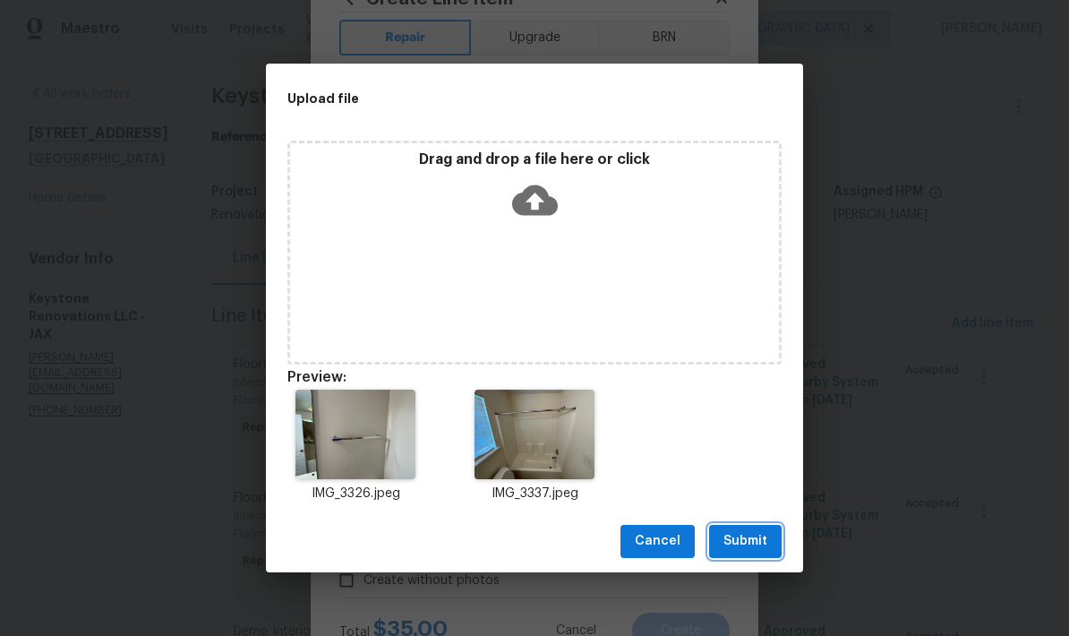
click at [763, 549] on span "Submit" at bounding box center [746, 541] width 44 height 22
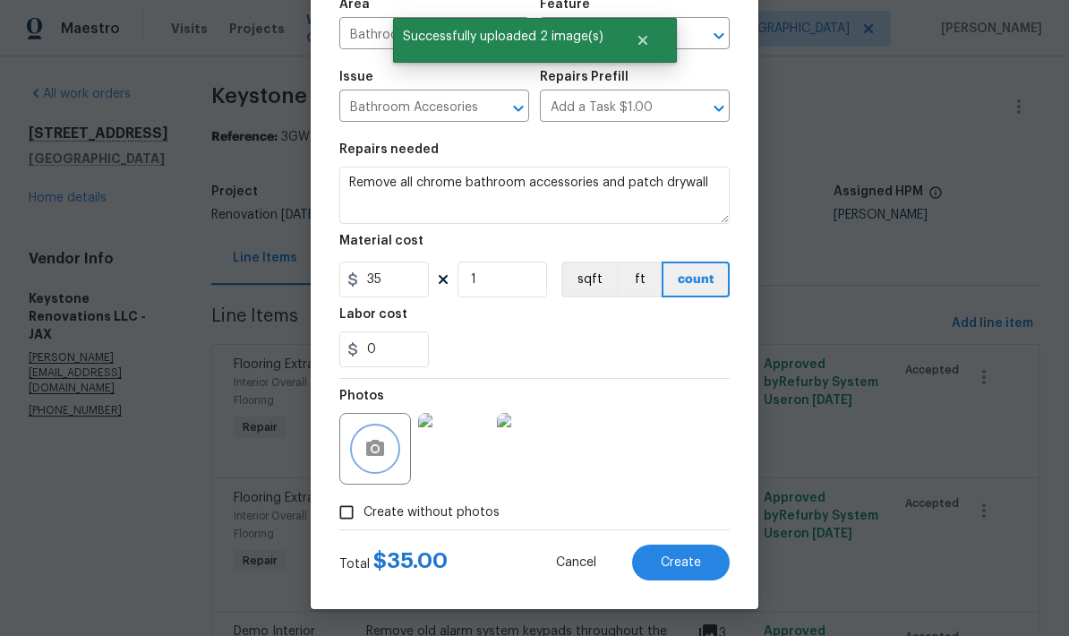
scroll to position [139, 0]
click at [691, 569] on span "Create" at bounding box center [681, 562] width 40 height 13
type input "0"
